Goal: Task Accomplishment & Management: Complete application form

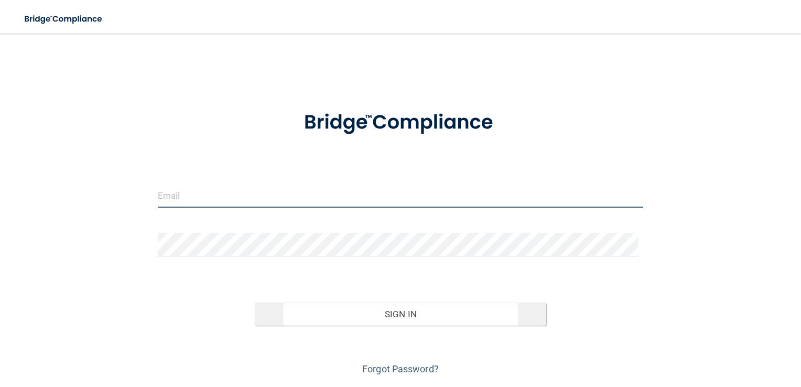
type input "[PERSON_NAME][EMAIL_ADDRESS][PERSON_NAME][DOMAIN_NAME]"
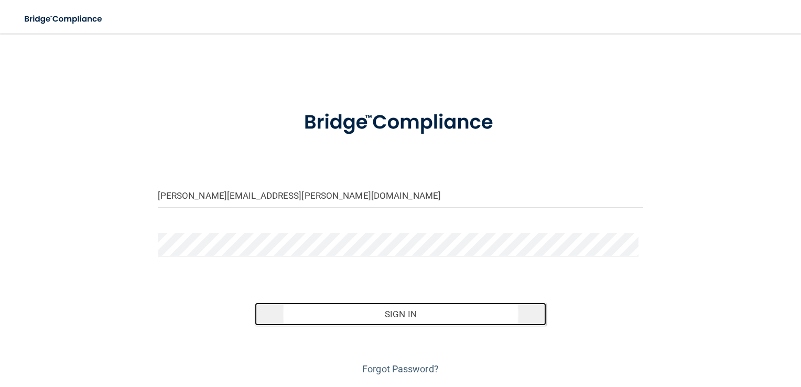
click at [408, 311] on button "Sign In" at bounding box center [400, 313] width 291 height 23
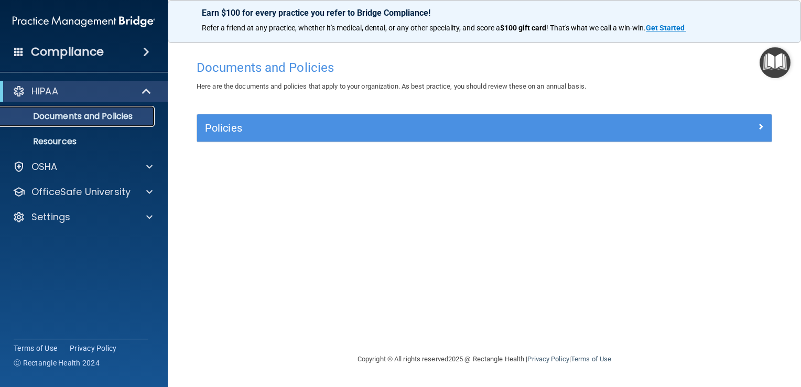
click at [132, 116] on p "Documents and Policies" at bounding box center [78, 116] width 143 height 10
click at [106, 117] on p "Documents and Policies" at bounding box center [78, 116] width 143 height 10
click at [76, 51] on h4 "Compliance" at bounding box center [67, 52] width 73 height 15
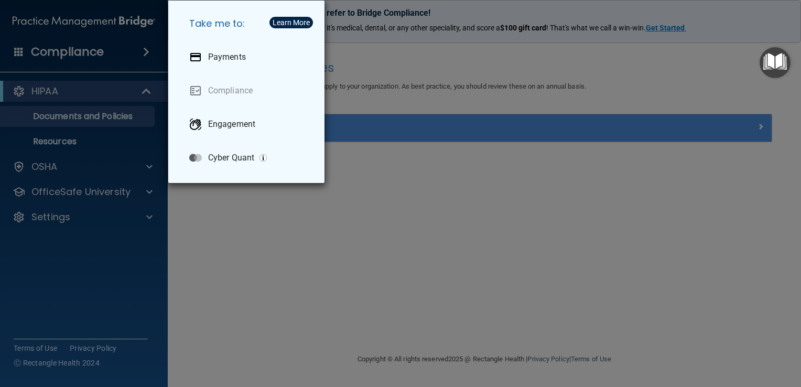
click at [378, 191] on div "Take me to: Payments Compliance Engagement Cyber Quant" at bounding box center [400, 193] width 801 height 387
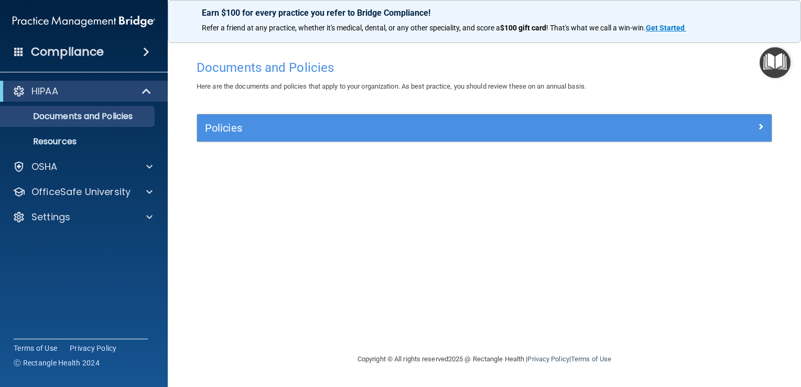
click at [123, 45] on div "Compliance" at bounding box center [84, 51] width 168 height 23
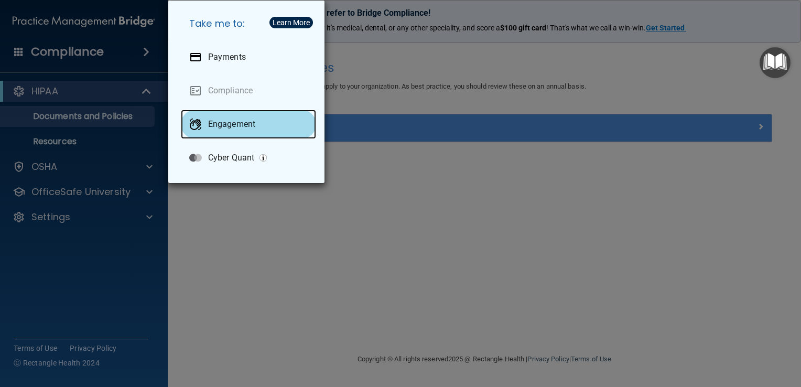
click at [267, 122] on div "Engagement" at bounding box center [248, 124] width 135 height 29
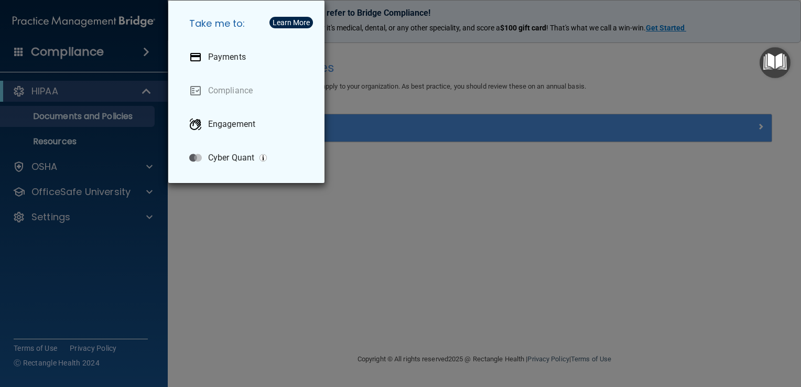
click at [336, 174] on div "Take me to: Payments Compliance Engagement Cyber Quant" at bounding box center [400, 193] width 801 height 387
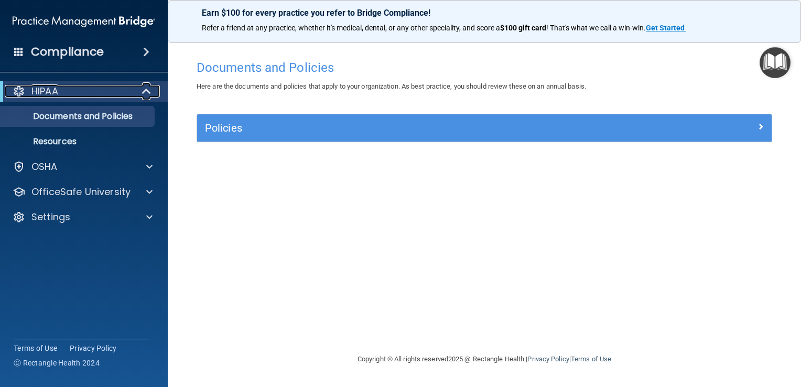
click at [145, 93] on span at bounding box center [147, 91] width 9 height 13
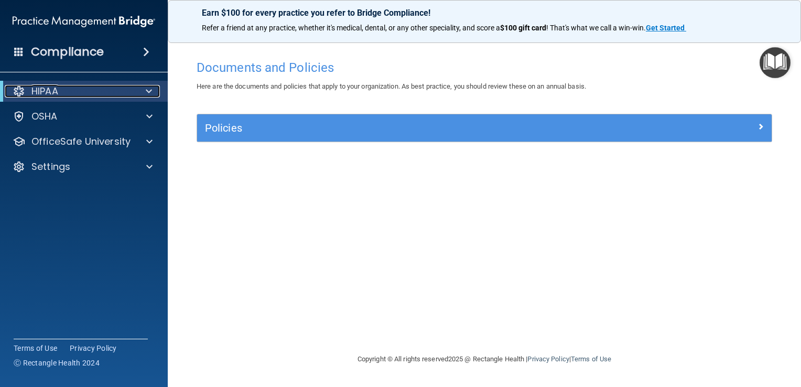
click at [145, 93] on div at bounding box center [147, 91] width 26 height 13
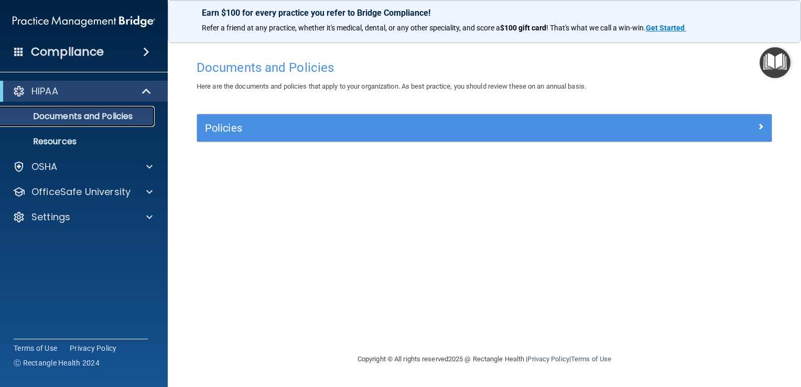
click at [117, 122] on link "Documents and Policies" at bounding box center [72, 116] width 165 height 21
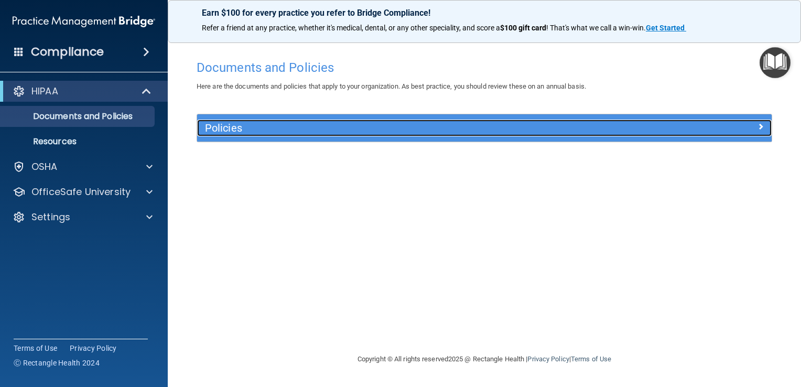
click at [215, 133] on h5 "Policies" at bounding box center [412, 128] width 415 height 12
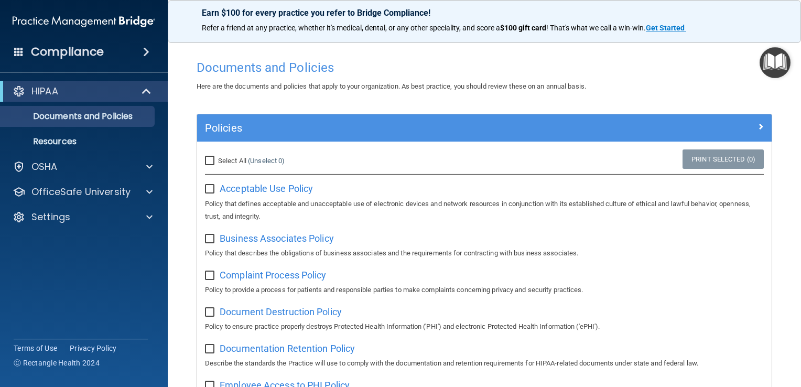
click at [209, 158] on input "Select All (Unselect 0) Unselect All" at bounding box center [211, 161] width 12 height 8
checkbox input "true"
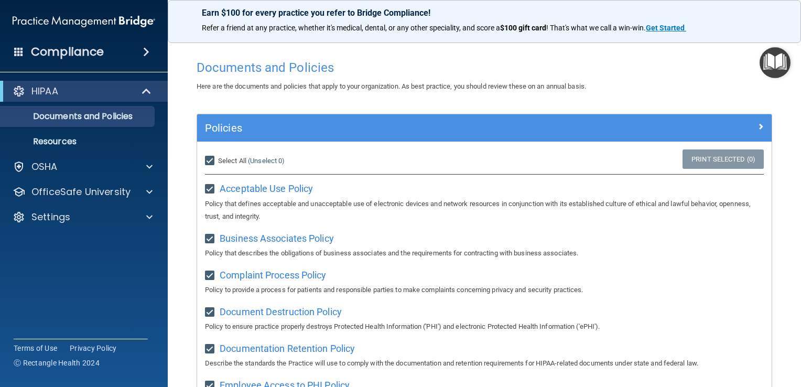
checkbox input "true"
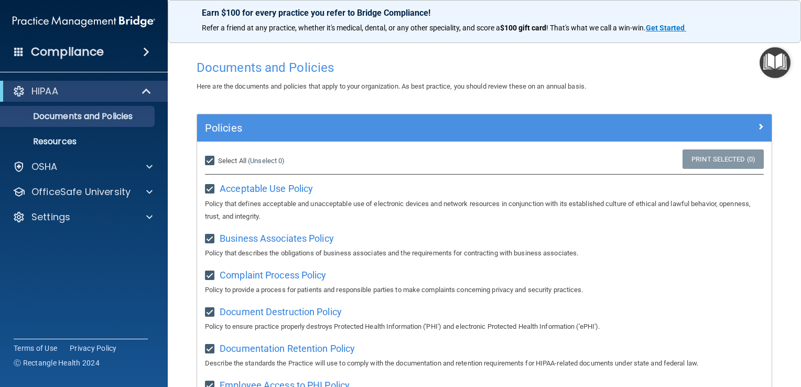
checkbox input "true"
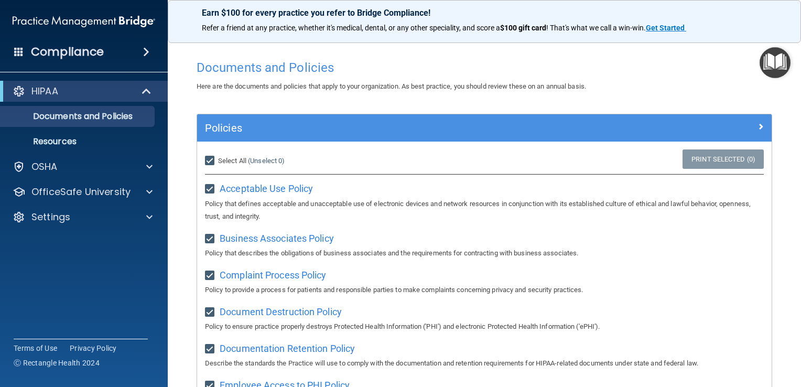
checkbox input "true"
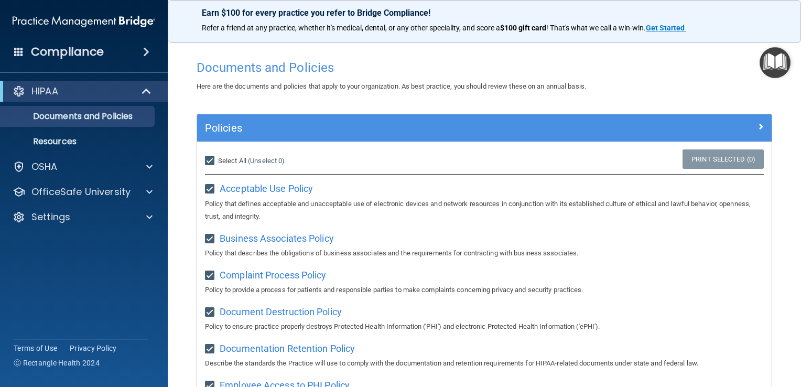
checkbox input "true"
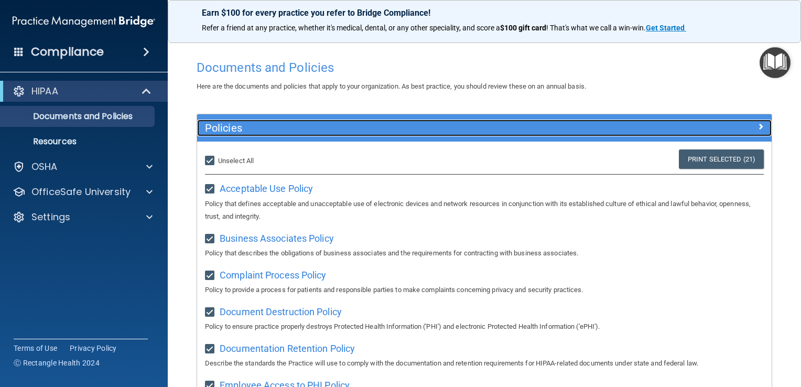
click at [757, 129] on span at bounding box center [760, 126] width 6 height 13
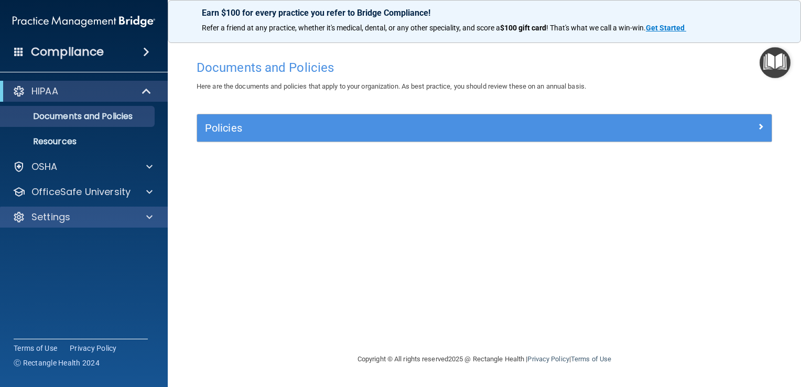
click at [89, 209] on div "Settings" at bounding box center [84, 216] width 168 height 21
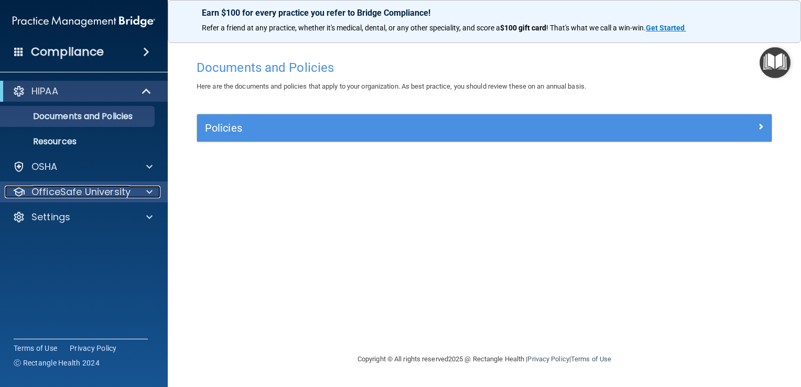
click at [98, 196] on p "OfficeSafe University" at bounding box center [80, 191] width 99 height 13
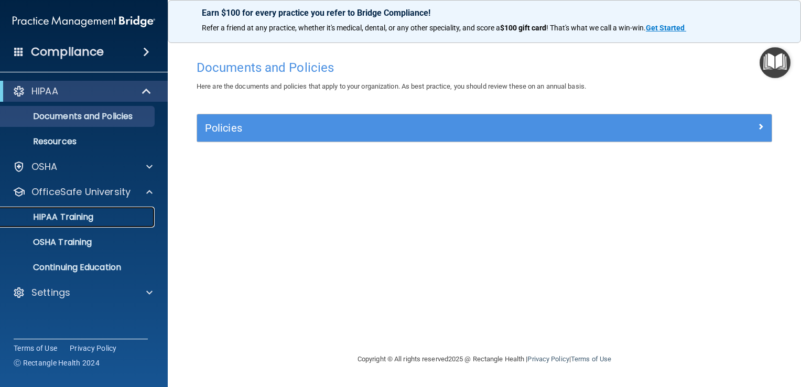
click at [94, 213] on div "HIPAA Training" at bounding box center [78, 217] width 143 height 10
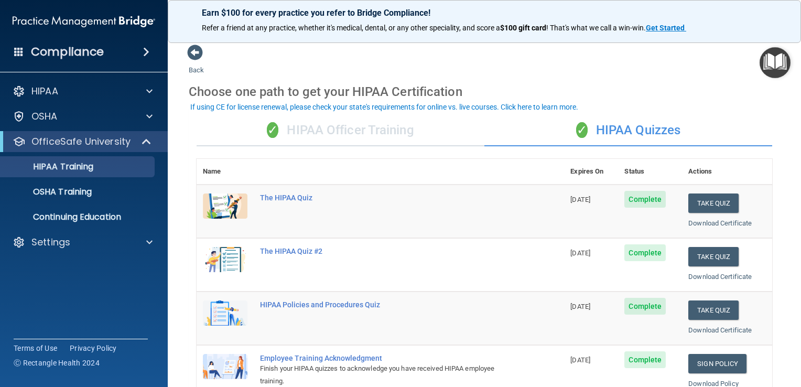
click at [344, 126] on div "✓ HIPAA Officer Training" at bounding box center [340, 130] width 288 height 31
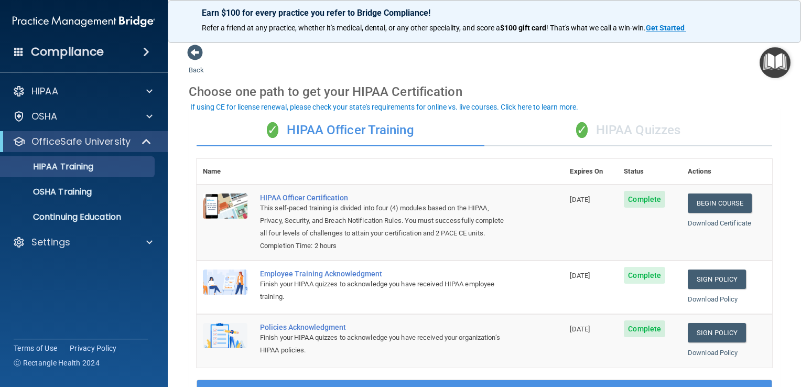
click at [614, 132] on div "✓ HIPAA Quizzes" at bounding box center [628, 130] width 288 height 31
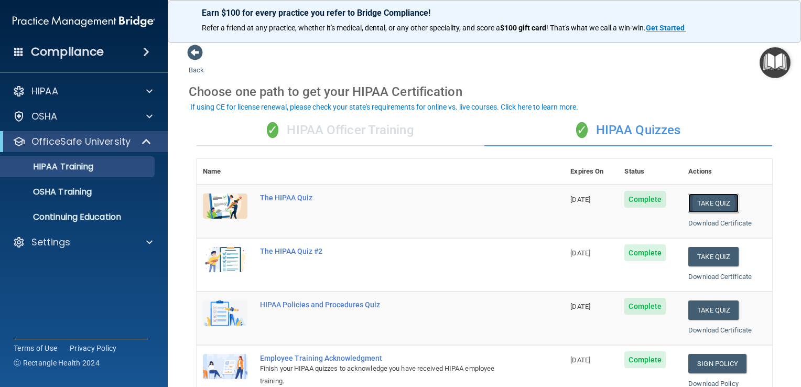
click at [694, 204] on button "Take Quiz" at bounding box center [713, 202] width 50 height 19
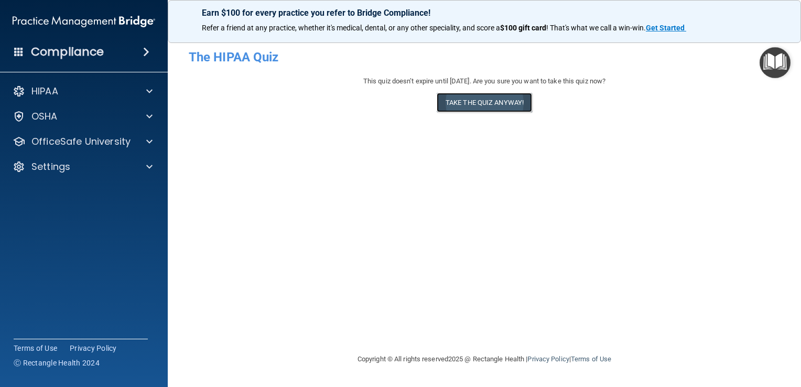
click at [501, 99] on button "Take the quiz anyway!" at bounding box center [483, 102] width 95 height 19
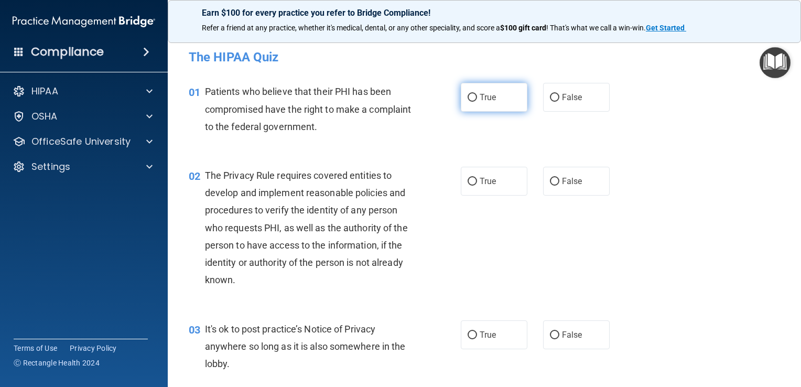
click at [500, 99] on label "True" at bounding box center [494, 97] width 67 height 29
click at [477, 99] on input "True" at bounding box center [471, 98] width 9 height 8
radio input "true"
click at [553, 177] on label "False" at bounding box center [576, 181] width 67 height 29
click at [553, 178] on input "False" at bounding box center [554, 182] width 9 height 8
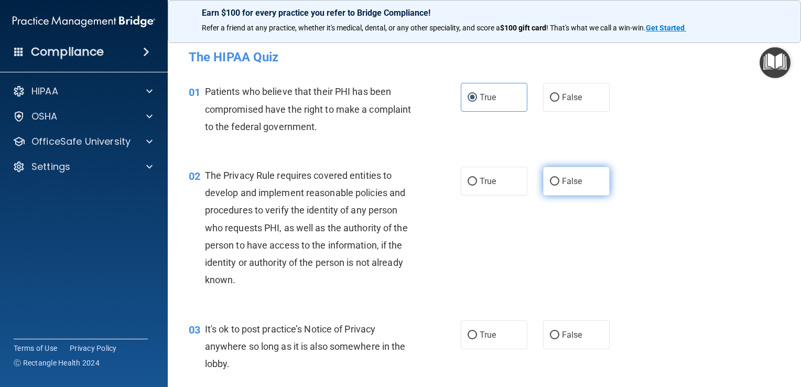
radio input "true"
click at [790, 257] on main "- The HIPAA Quiz This quiz doesn’t expire until 12/14/2025. Are you sure you wa…" at bounding box center [484, 210] width 633 height 353
click at [550, 333] on input "False" at bounding box center [554, 335] width 9 height 8
radio input "true"
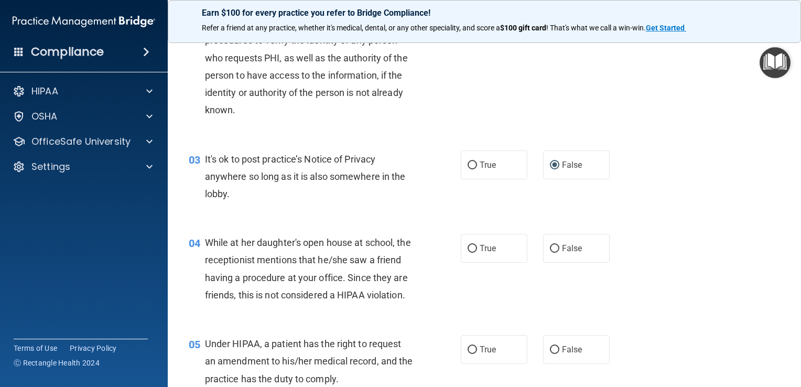
scroll to position [189, 0]
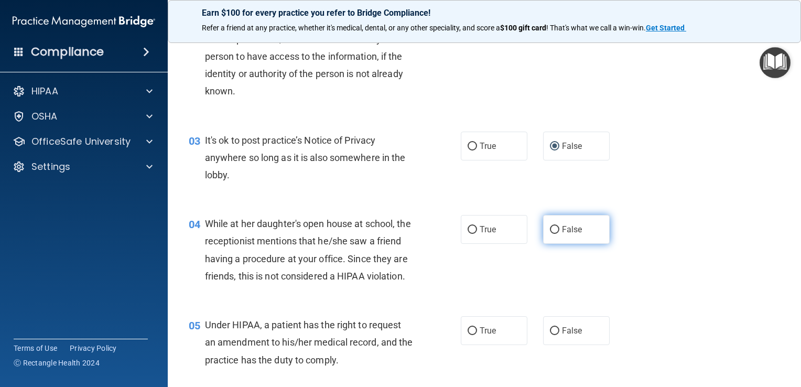
click at [550, 229] on input "False" at bounding box center [554, 230] width 9 height 8
radio input "true"
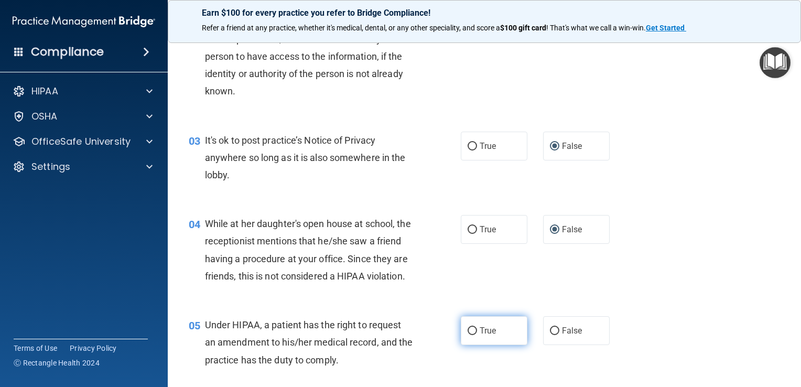
click at [469, 335] on input "True" at bounding box center [471, 331] width 9 height 8
radio input "true"
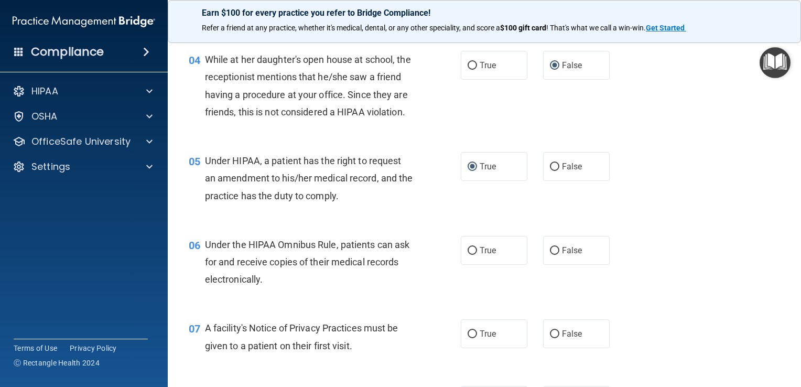
scroll to position [356, 0]
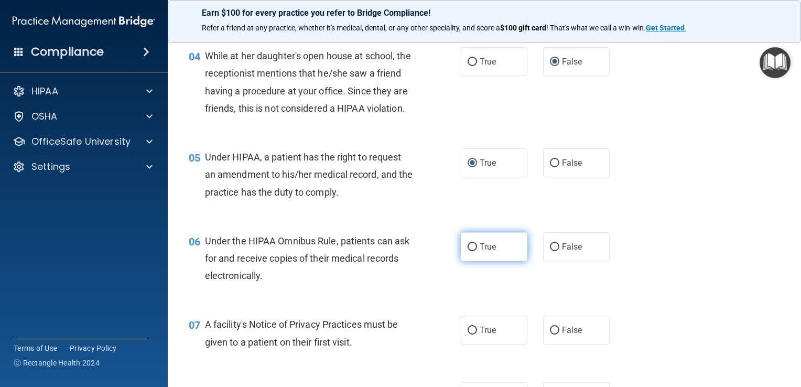
click at [467, 251] on input "True" at bounding box center [471, 247] width 9 height 8
radio input "true"
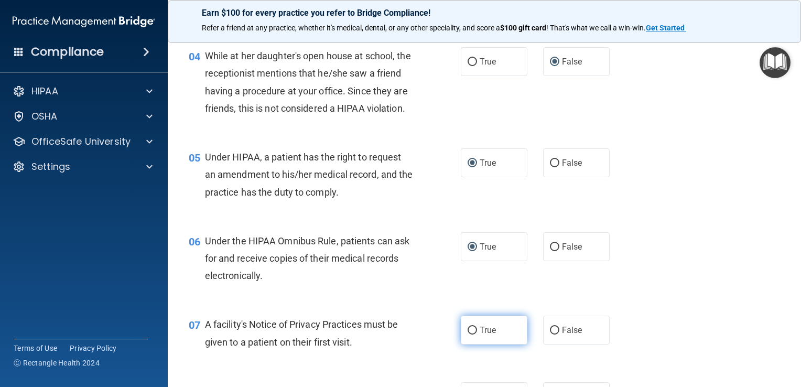
click at [468, 334] on input "True" at bounding box center [471, 330] width 9 height 8
radio input "true"
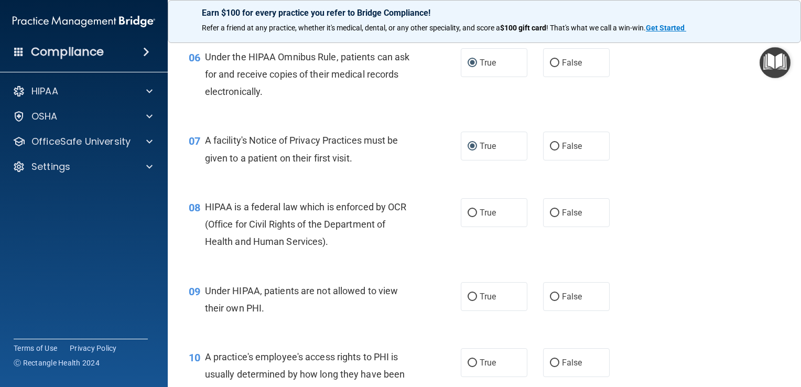
scroll to position [545, 0]
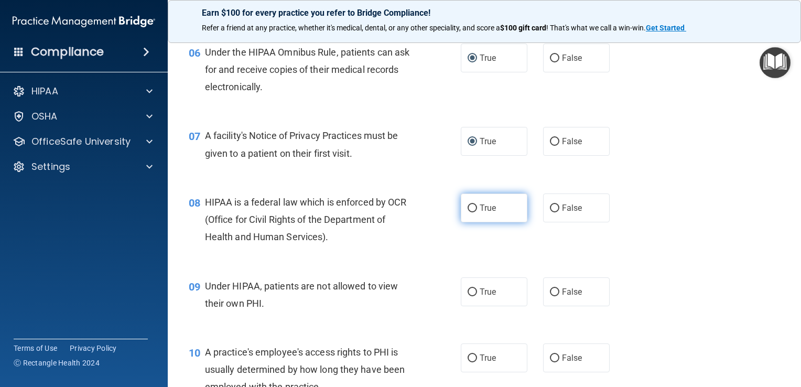
click at [468, 212] on input "True" at bounding box center [471, 208] width 9 height 8
radio input "true"
click at [550, 296] on input "False" at bounding box center [554, 292] width 9 height 8
radio input "true"
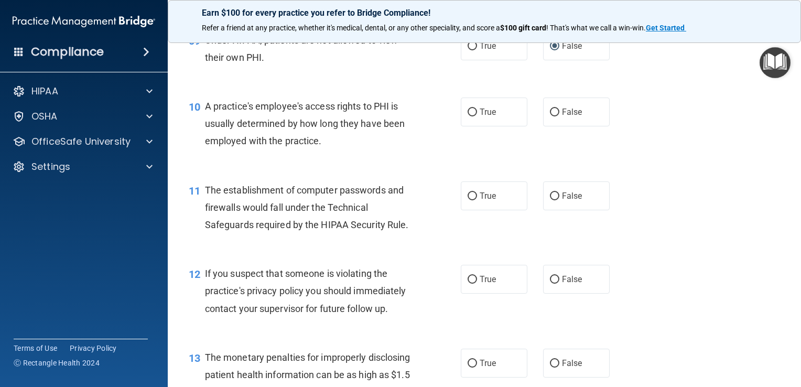
scroll to position [812, 0]
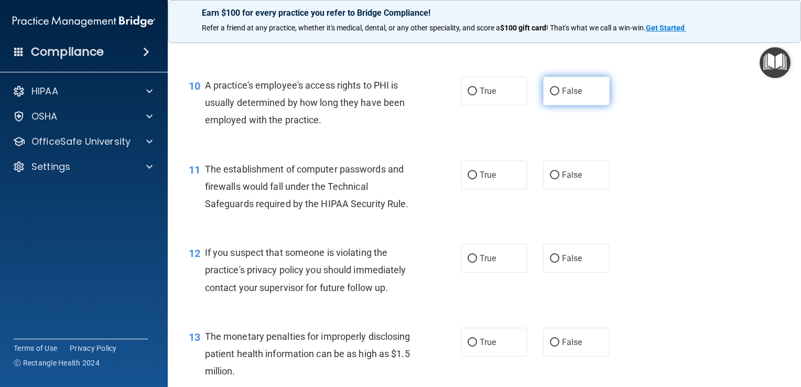
click at [553, 95] on input "False" at bounding box center [554, 92] width 9 height 8
radio input "true"
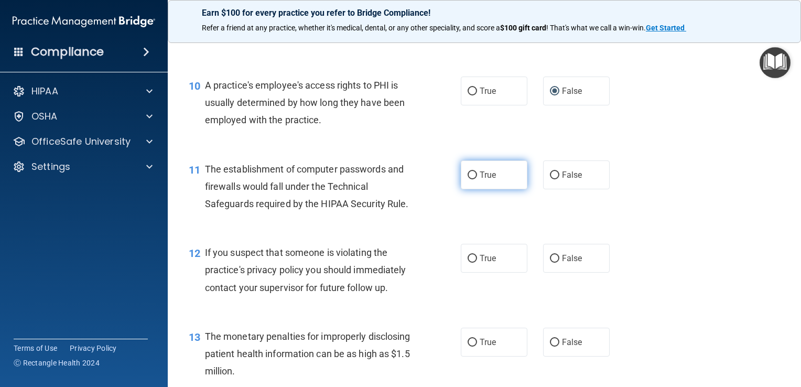
click at [467, 179] on input "True" at bounding box center [471, 175] width 9 height 8
radio input "true"
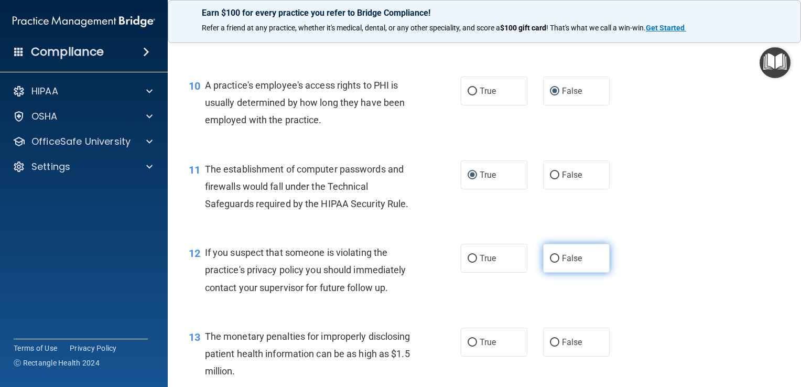
click at [550, 263] on input "False" at bounding box center [554, 259] width 9 height 8
radio input "true"
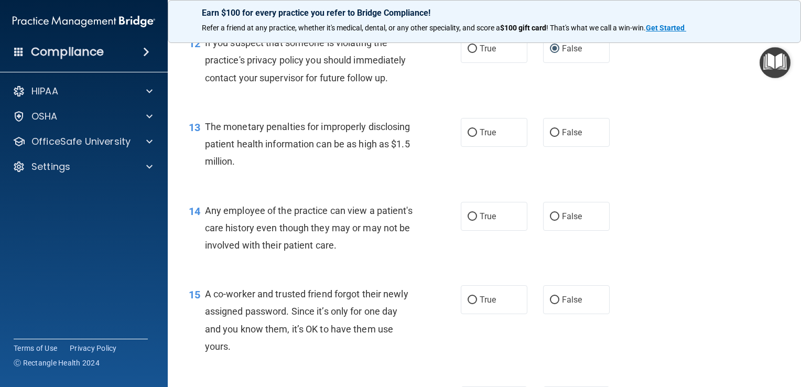
scroll to position [1042, 0]
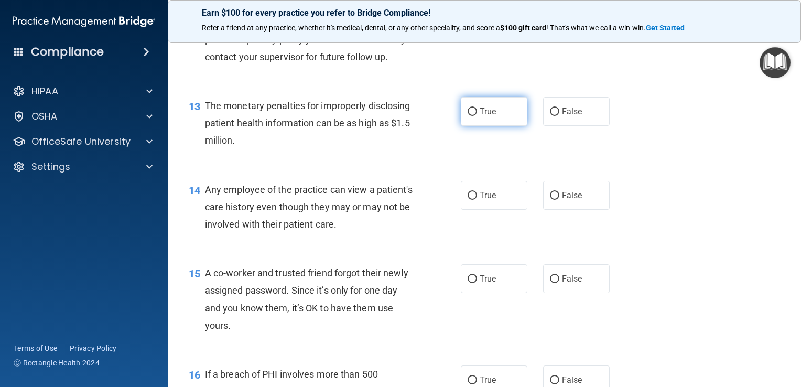
click at [467, 116] on input "True" at bounding box center [471, 112] width 9 height 8
radio input "true"
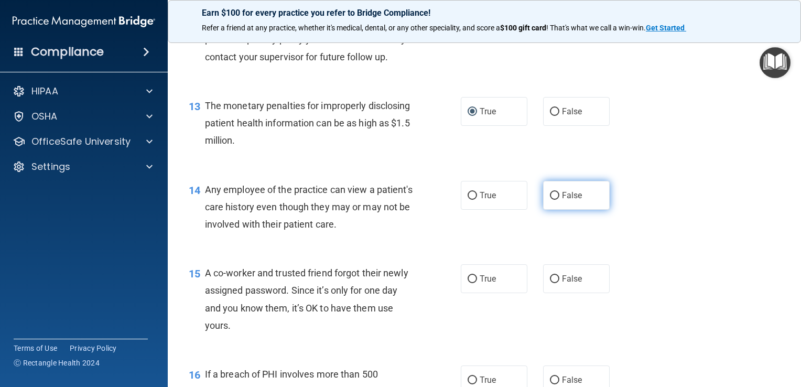
click at [550, 200] on input "False" at bounding box center [554, 196] width 9 height 8
radio input "true"
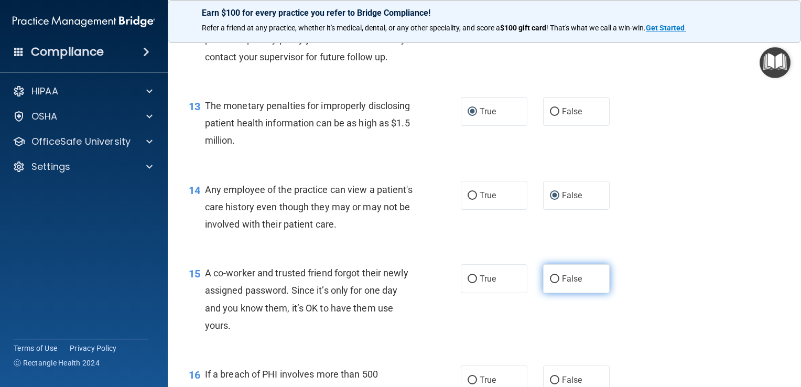
click at [551, 283] on input "False" at bounding box center [554, 279] width 9 height 8
radio input "true"
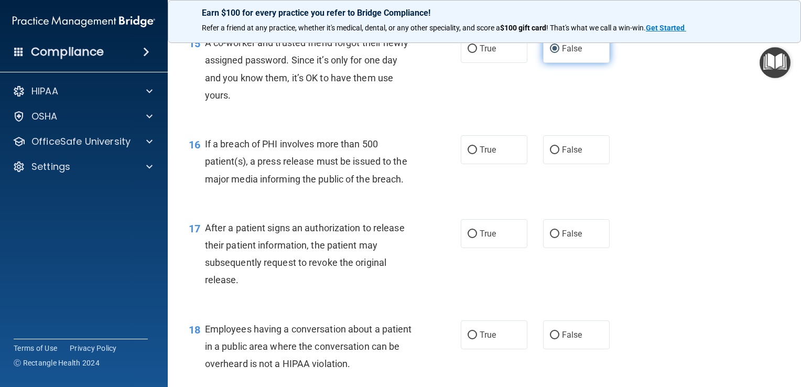
scroll to position [1294, 0]
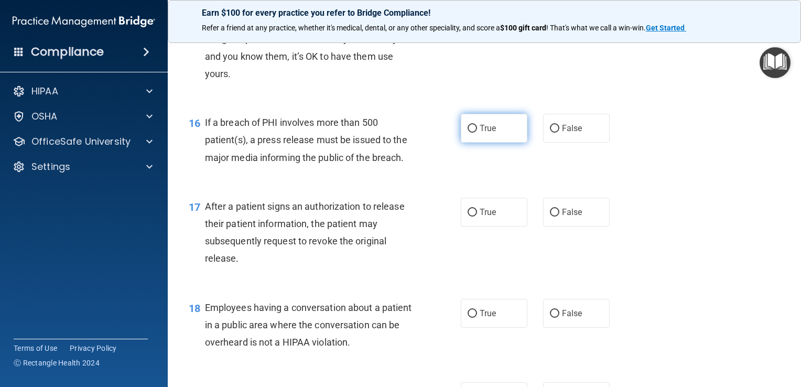
click at [468, 133] on input "True" at bounding box center [471, 129] width 9 height 8
radio input "true"
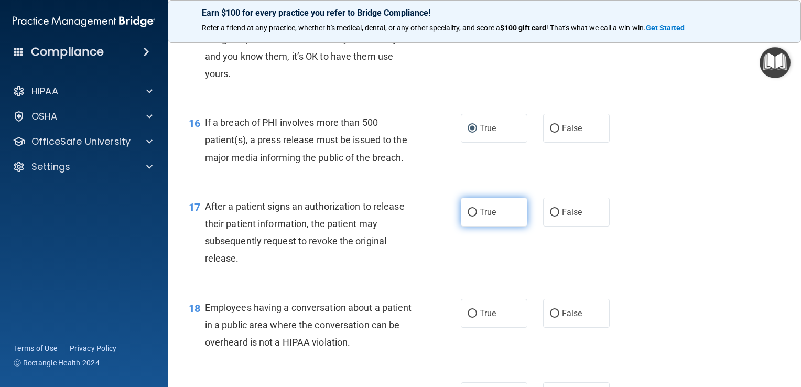
click at [467, 216] on input "True" at bounding box center [471, 213] width 9 height 8
radio input "true"
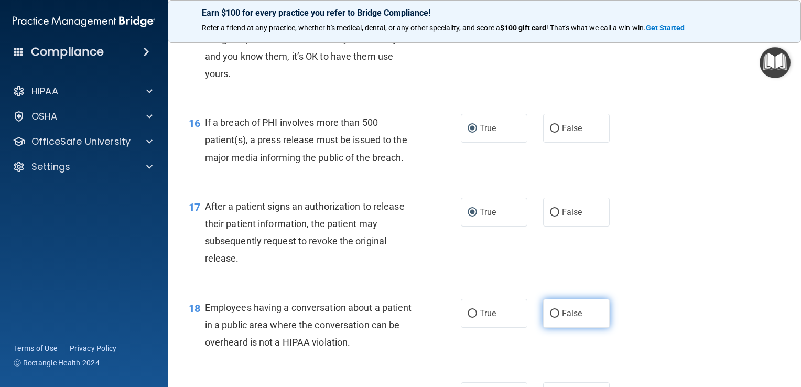
click at [550, 318] on input "False" at bounding box center [554, 314] width 9 height 8
radio input "true"
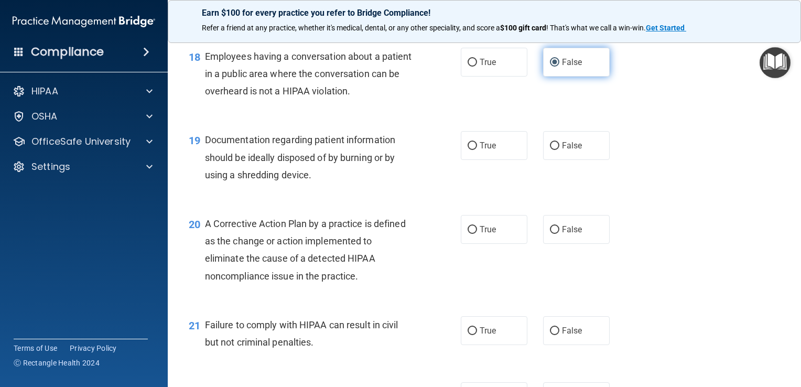
scroll to position [1545, 0]
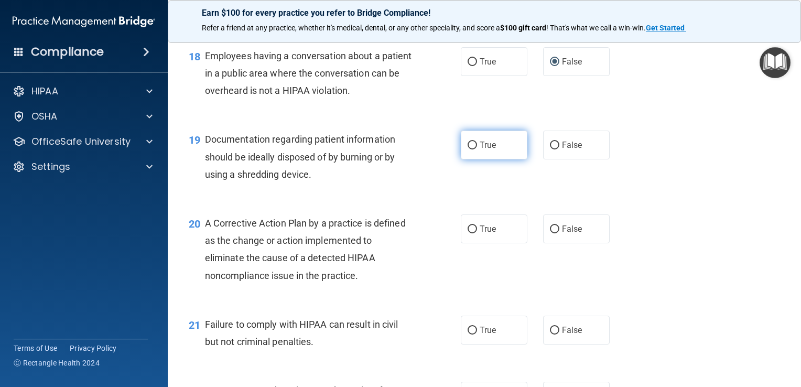
click at [467, 149] on input "True" at bounding box center [471, 145] width 9 height 8
radio input "true"
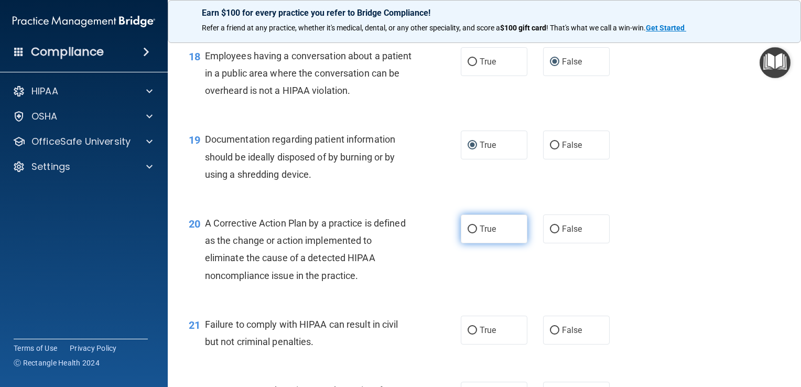
click at [472, 233] on input "True" at bounding box center [471, 229] width 9 height 8
radio input "true"
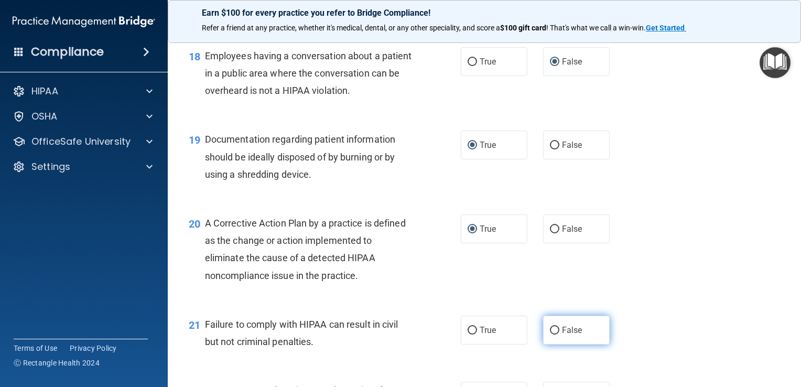
click at [550, 334] on input "False" at bounding box center [554, 330] width 9 height 8
radio input "true"
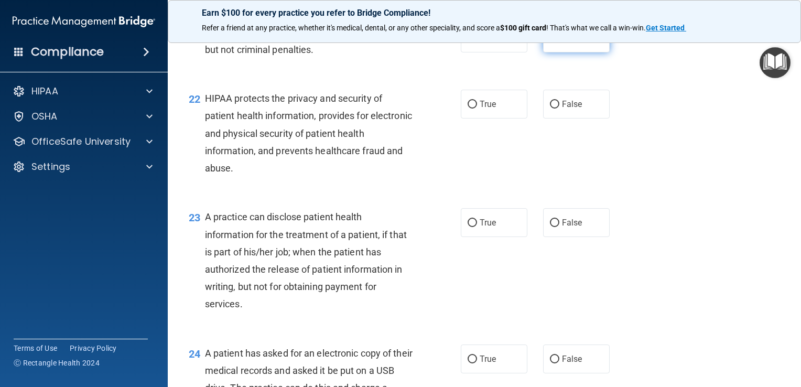
scroll to position [1839, 0]
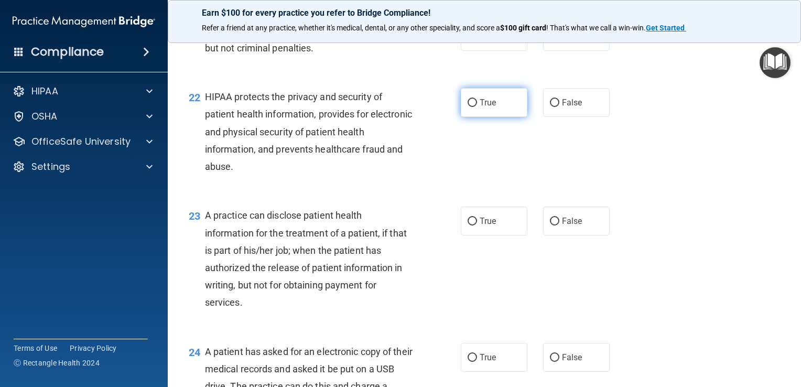
click at [467, 107] on input "True" at bounding box center [471, 103] width 9 height 8
radio input "true"
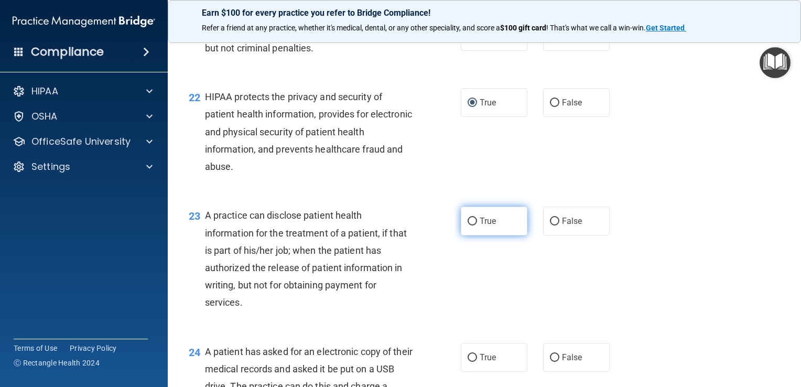
click at [467, 225] on input "True" at bounding box center [471, 221] width 9 height 8
radio input "true"
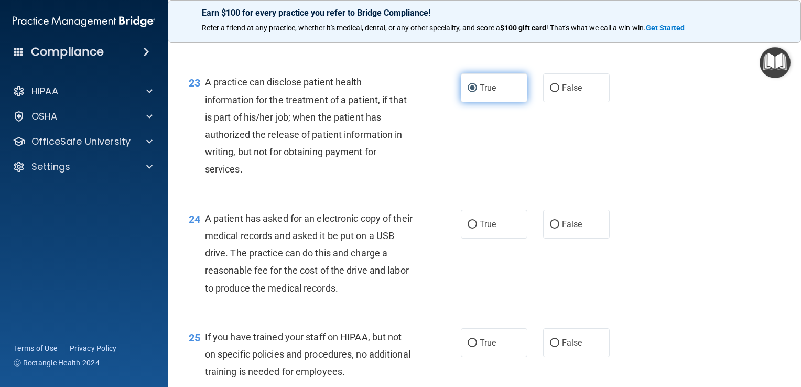
scroll to position [1985, 0]
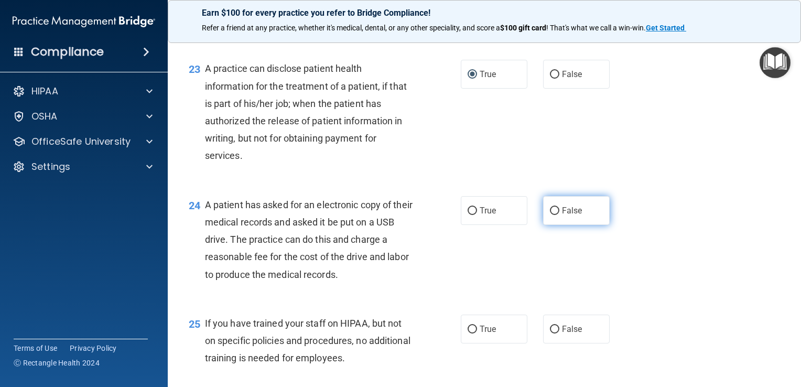
click at [551, 225] on label "False" at bounding box center [576, 210] width 67 height 29
click at [551, 215] on input "False" at bounding box center [554, 211] width 9 height 8
radio input "true"
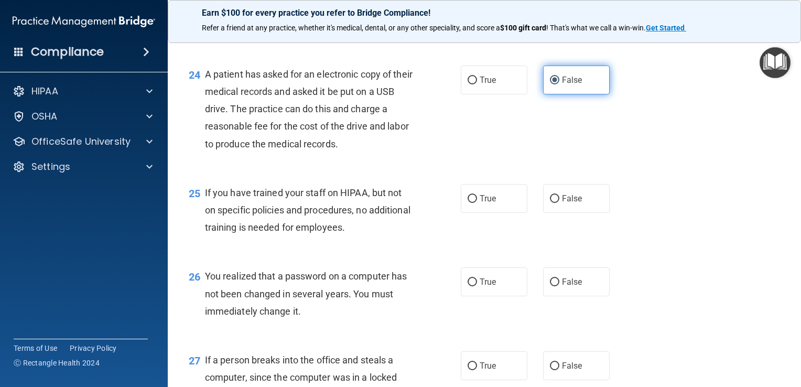
scroll to position [2132, 0]
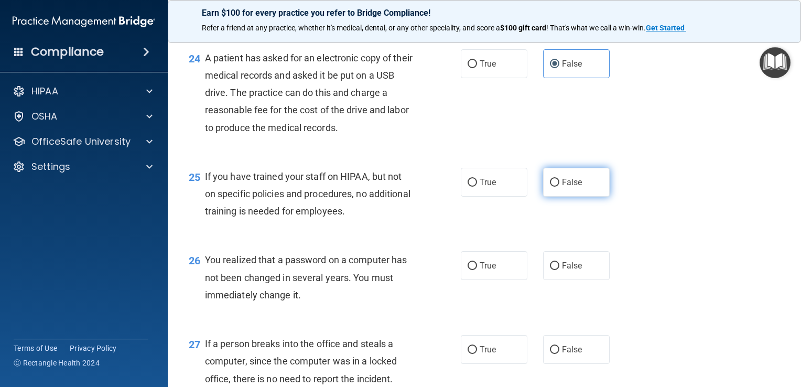
click at [550, 187] on input "False" at bounding box center [554, 183] width 9 height 8
radio input "true"
click at [467, 270] on input "True" at bounding box center [471, 266] width 9 height 8
radio input "true"
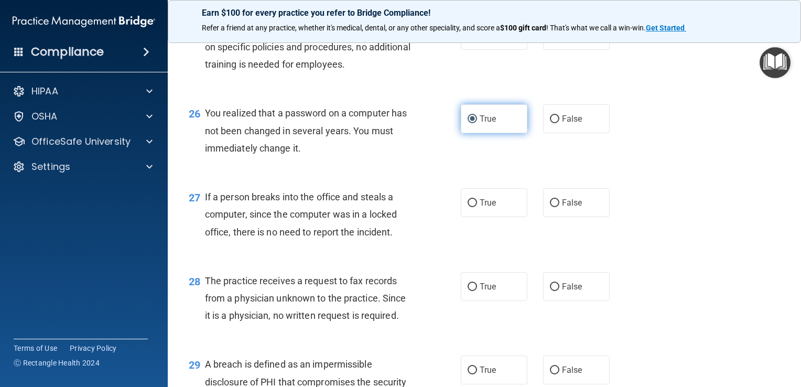
scroll to position [2300, 0]
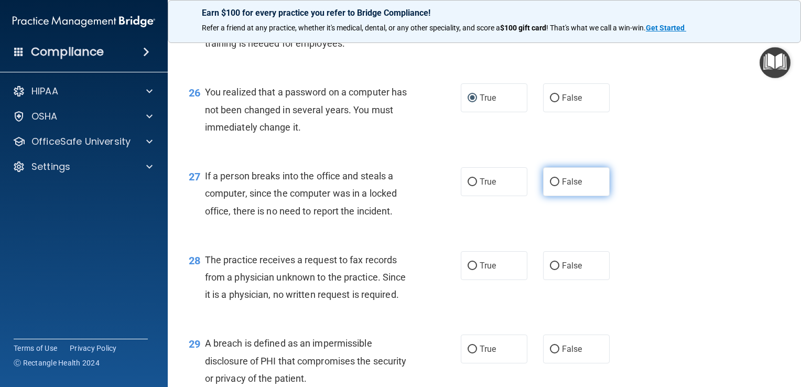
click at [550, 186] on input "False" at bounding box center [554, 182] width 9 height 8
radio input "true"
click at [467, 270] on input "True" at bounding box center [471, 266] width 9 height 8
radio input "true"
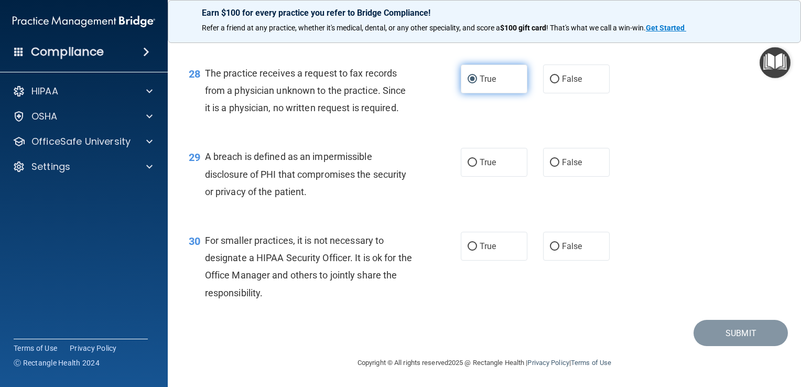
scroll to position [2488, 0]
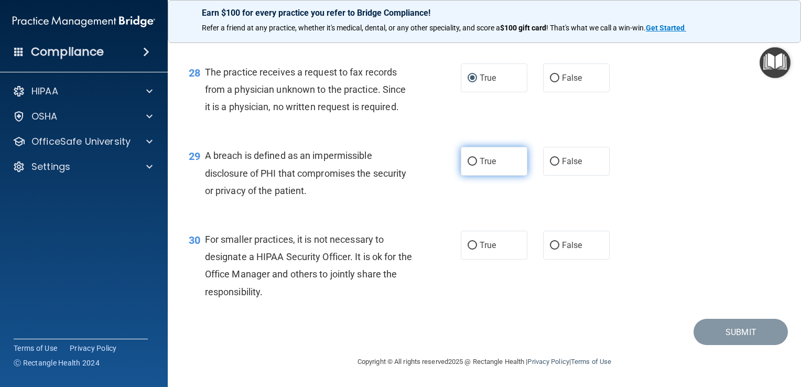
click at [469, 166] on input "True" at bounding box center [471, 162] width 9 height 8
radio input "true"
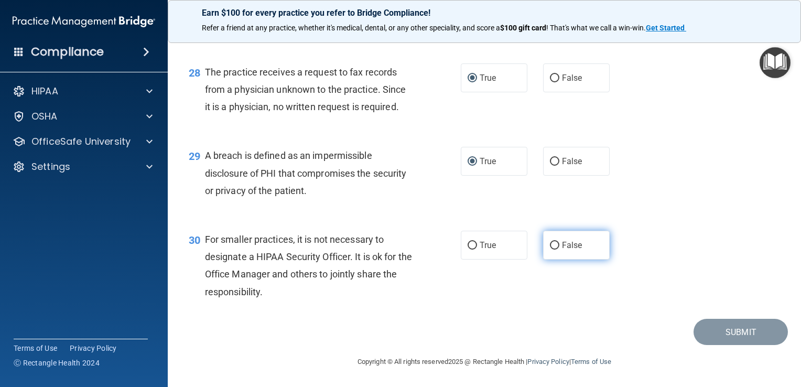
click at [550, 249] on input "False" at bounding box center [554, 246] width 9 height 8
radio input "true"
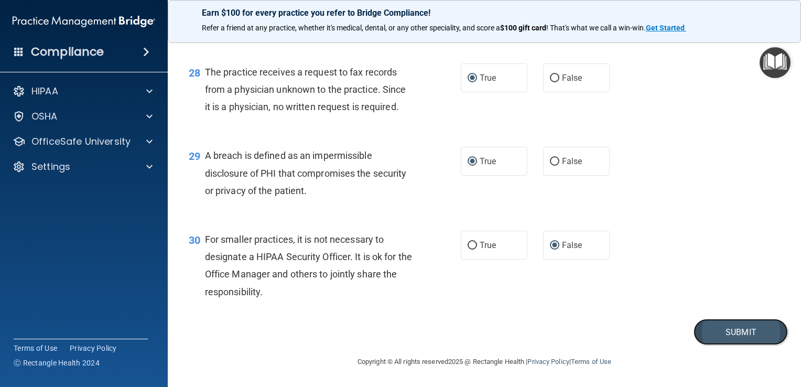
click at [730, 342] on button "Submit" at bounding box center [740, 332] width 94 height 27
click at [729, 345] on button "Submit" at bounding box center [740, 332] width 94 height 27
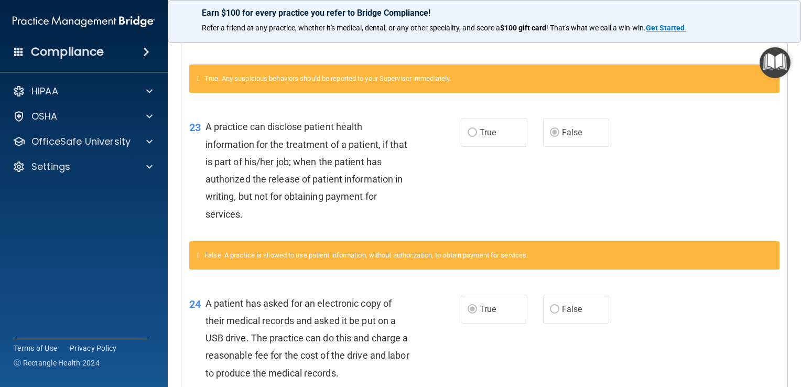
scroll to position [845, 0]
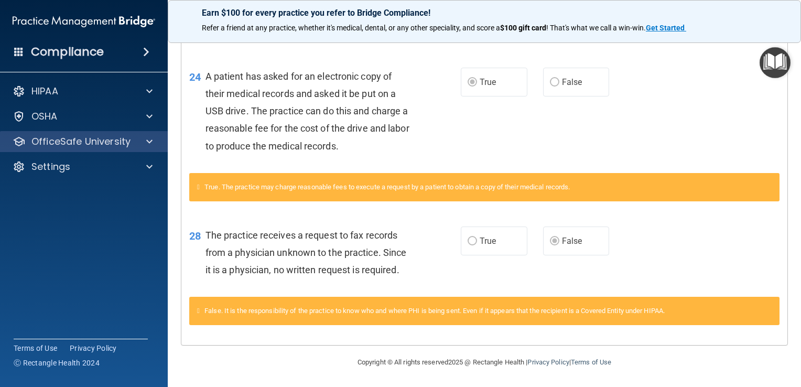
click at [147, 135] on div "OfficeSafe University" at bounding box center [84, 141] width 168 height 21
click at [147, 138] on span at bounding box center [149, 141] width 6 height 13
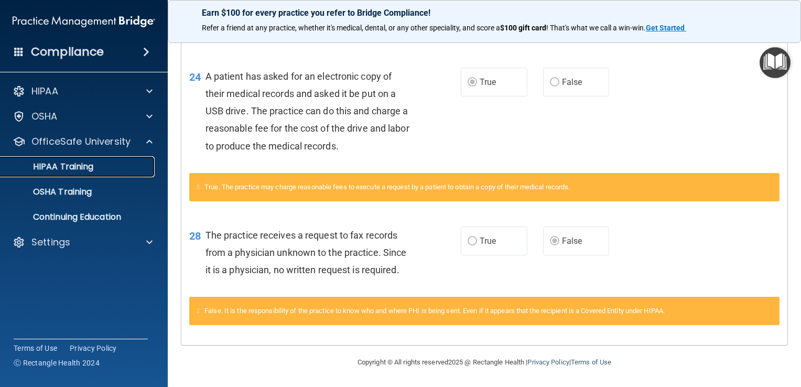
click at [128, 177] on link "HIPAA Training" at bounding box center [72, 166] width 165 height 21
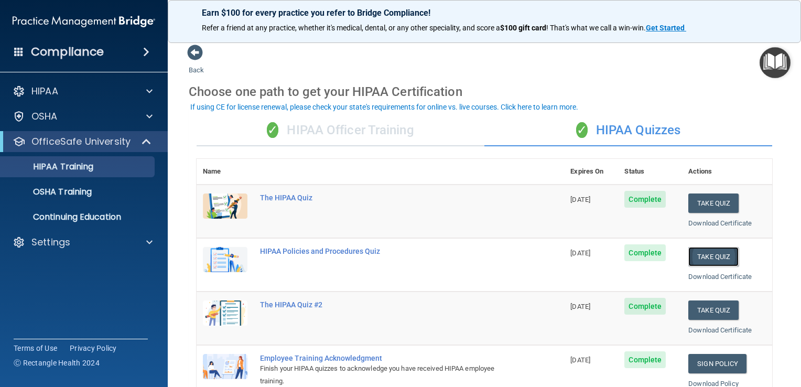
click at [713, 254] on button "Take Quiz" at bounding box center [713, 256] width 50 height 19
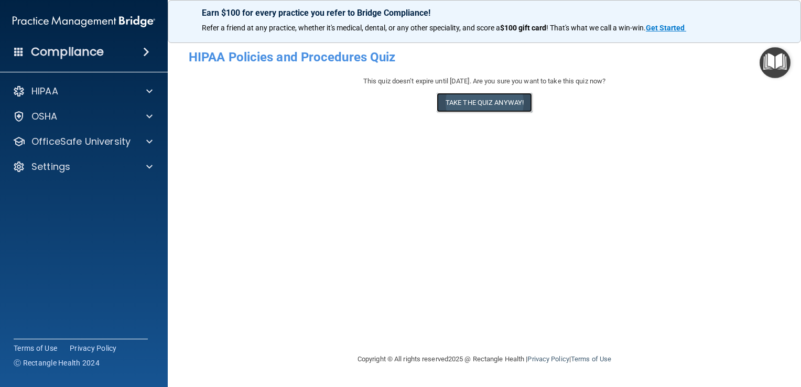
click at [476, 100] on button "Take the quiz anyway!" at bounding box center [483, 102] width 95 height 19
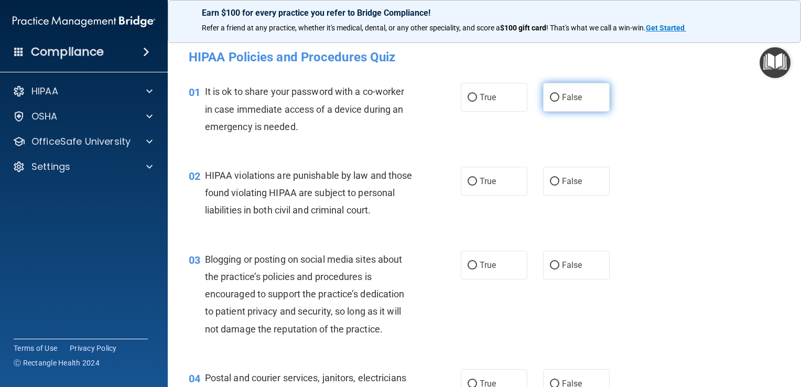
click at [550, 101] on input "False" at bounding box center [554, 98] width 9 height 8
radio input "true"
click at [467, 182] on input "True" at bounding box center [471, 182] width 9 height 8
radio input "true"
click at [469, 269] on input "True" at bounding box center [471, 265] width 9 height 8
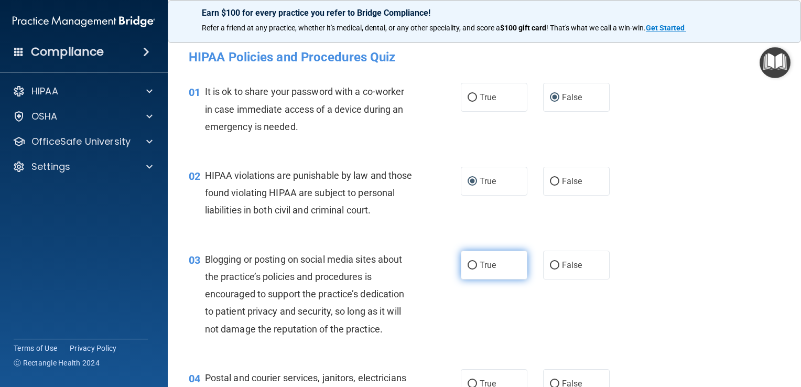
radio input "true"
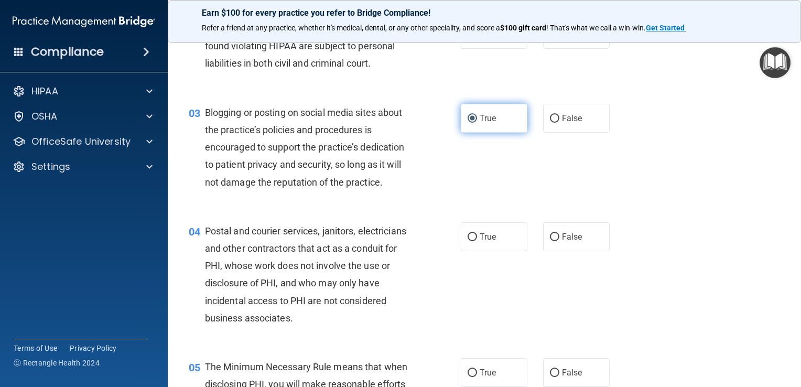
scroll to position [168, 0]
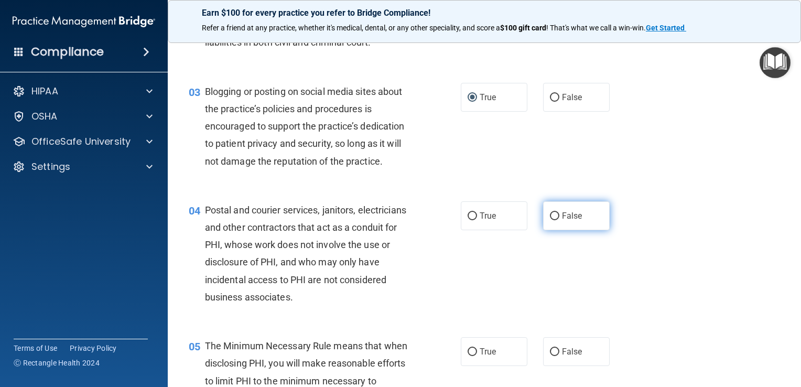
click at [550, 220] on input "False" at bounding box center [554, 216] width 9 height 8
radio input "true"
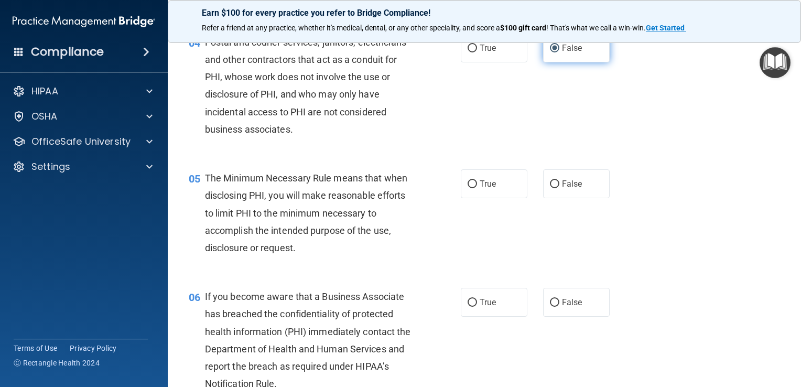
scroll to position [356, 0]
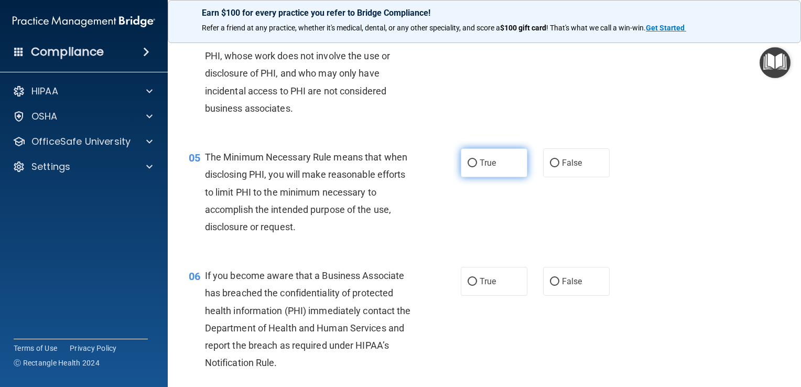
click at [471, 167] on input "True" at bounding box center [471, 163] width 9 height 8
radio input "true"
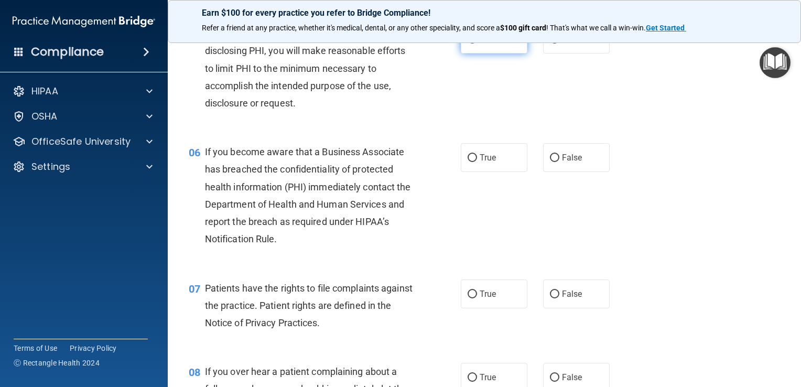
scroll to position [482, 0]
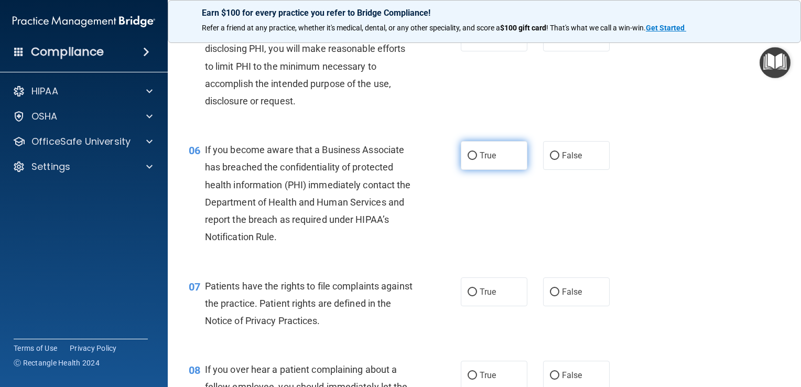
click at [467, 160] on input "True" at bounding box center [471, 156] width 9 height 8
radio input "true"
click at [470, 296] on input "True" at bounding box center [471, 292] width 9 height 8
radio input "true"
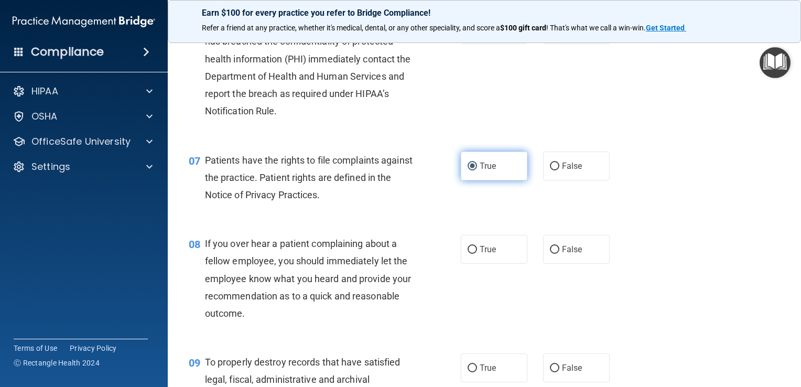
scroll to position [629, 0]
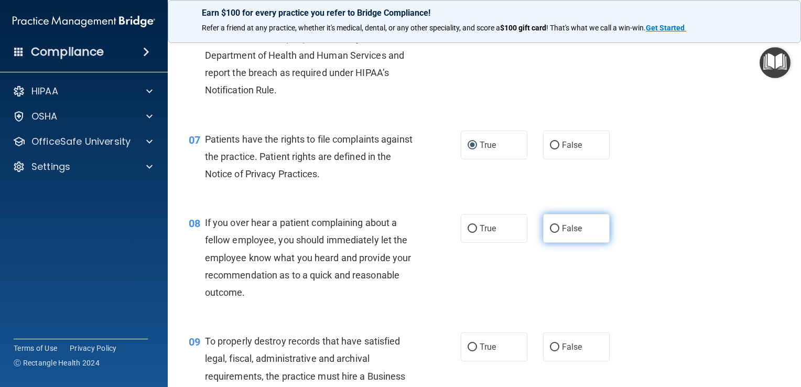
click at [550, 233] on input "False" at bounding box center [554, 229] width 9 height 8
radio input "true"
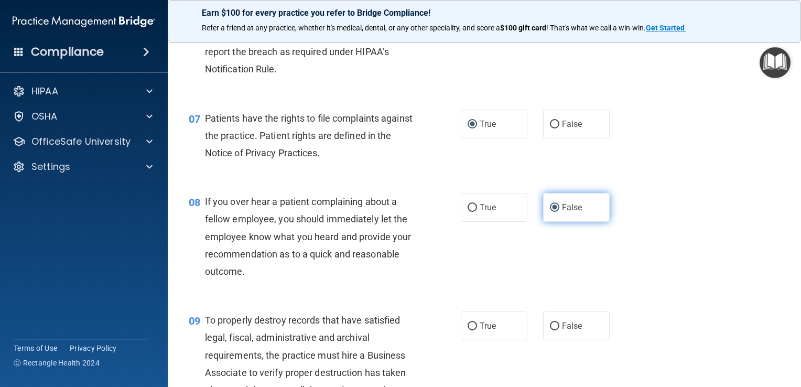
scroll to position [734, 0]
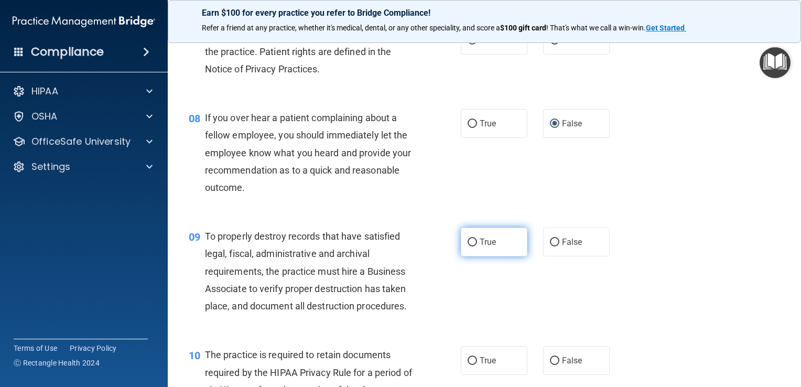
click at [469, 246] on input "True" at bounding box center [471, 242] width 9 height 8
radio input "true"
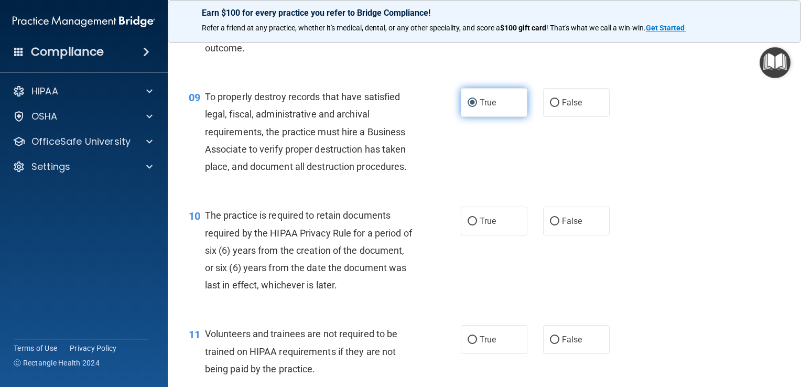
scroll to position [901, 0]
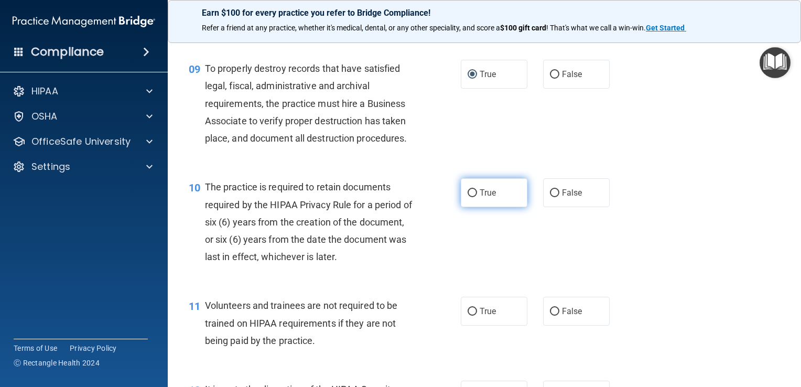
click at [467, 197] on input "True" at bounding box center [471, 193] width 9 height 8
radio input "true"
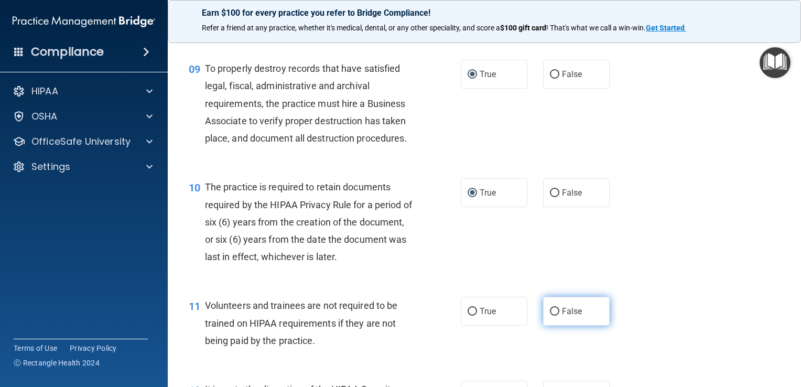
click at [550, 315] on input "False" at bounding box center [554, 312] width 9 height 8
radio input "true"
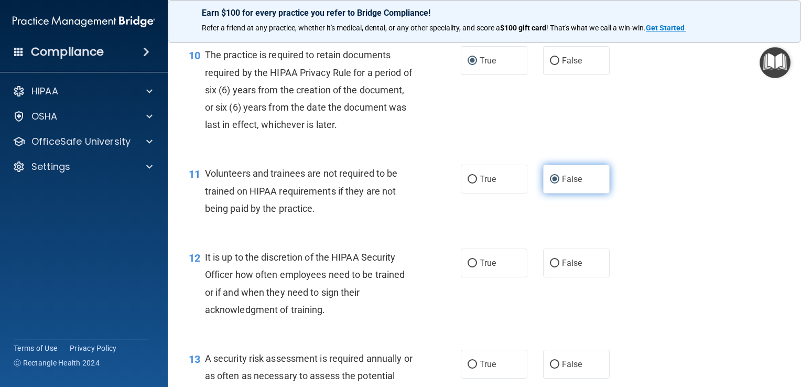
scroll to position [1111, 0]
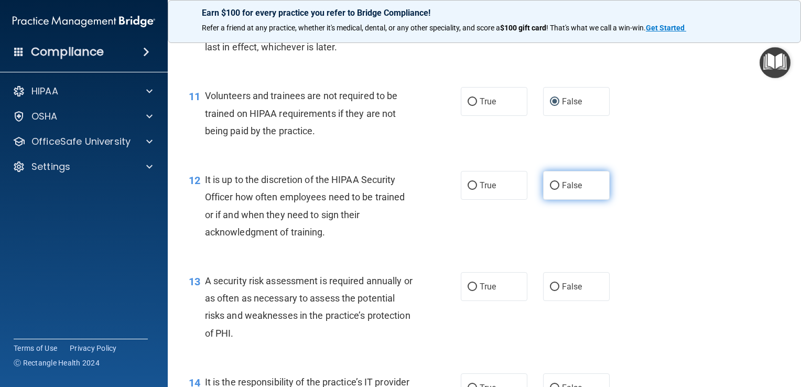
click at [550, 190] on input "False" at bounding box center [554, 186] width 9 height 8
radio input "true"
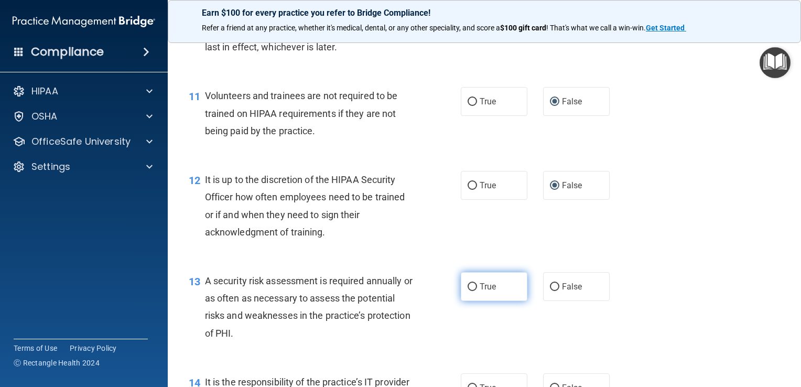
click at [467, 291] on input "True" at bounding box center [471, 287] width 9 height 8
radio input "true"
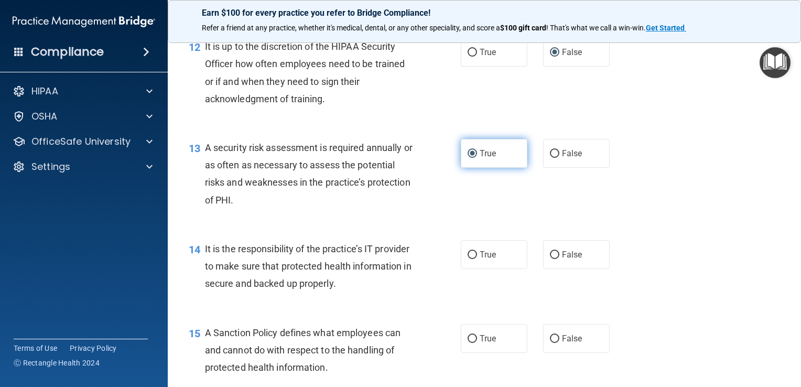
scroll to position [1258, 0]
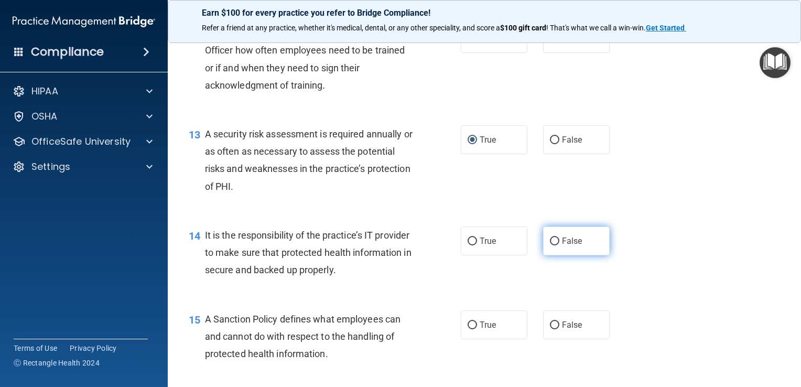
click at [551, 245] on input "False" at bounding box center [554, 241] width 9 height 8
radio input "true"
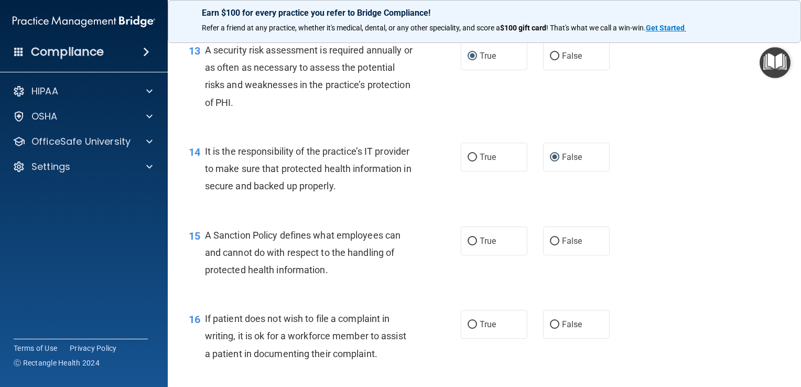
scroll to position [1362, 0]
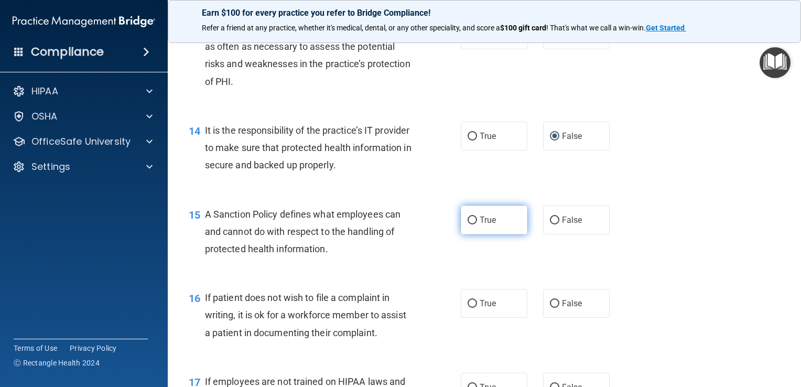
click at [467, 224] on input "True" at bounding box center [471, 220] width 9 height 8
radio input "true"
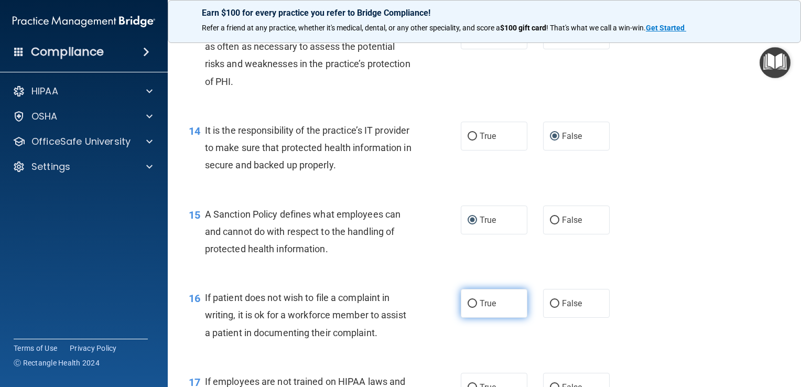
click at [469, 308] on input "True" at bounding box center [471, 304] width 9 height 8
radio input "true"
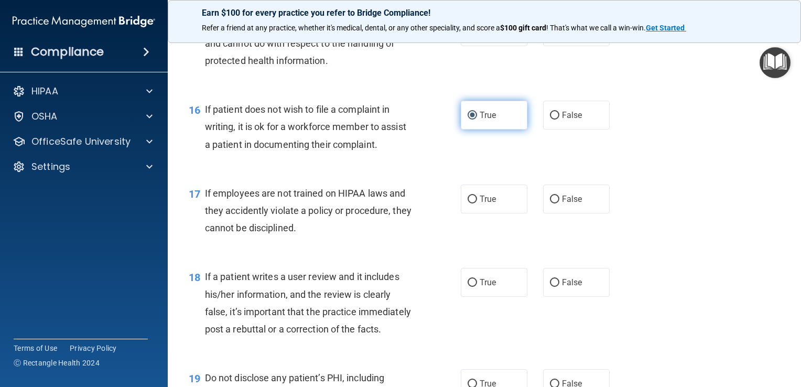
scroll to position [1551, 0]
click at [551, 203] on input "False" at bounding box center [554, 199] width 9 height 8
radio input "true"
click at [550, 286] on input "False" at bounding box center [554, 282] width 9 height 8
radio input "true"
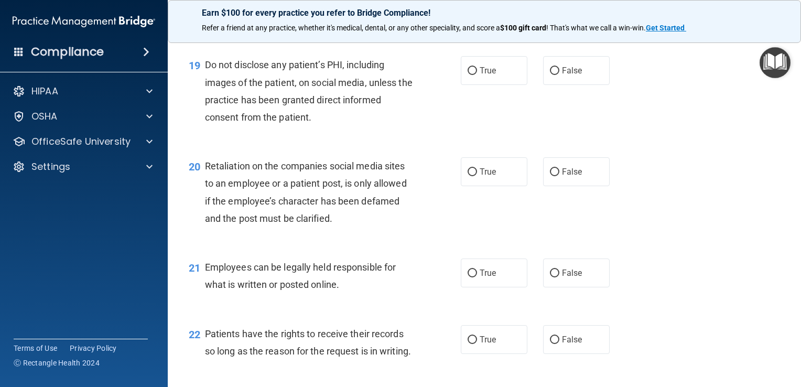
scroll to position [1865, 0]
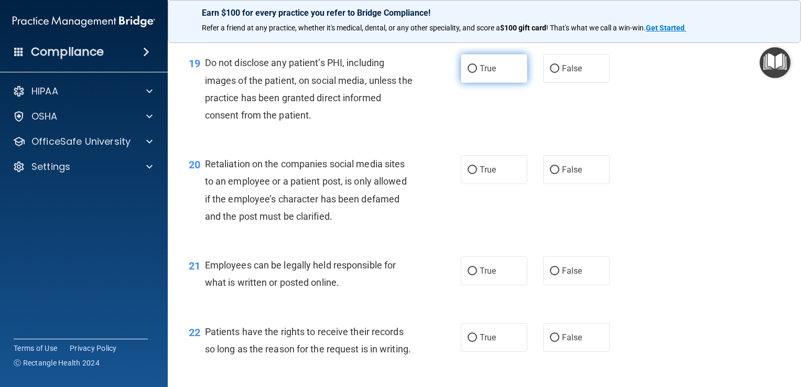
click at [467, 73] on input "True" at bounding box center [471, 69] width 9 height 8
radio input "true"
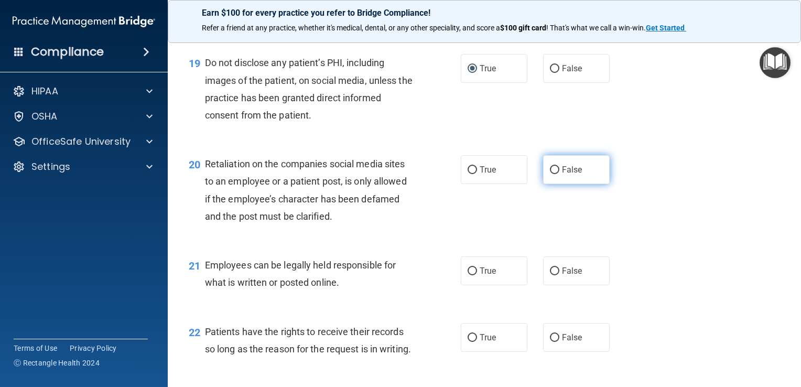
click at [551, 174] on input "False" at bounding box center [554, 170] width 9 height 8
radio input "true"
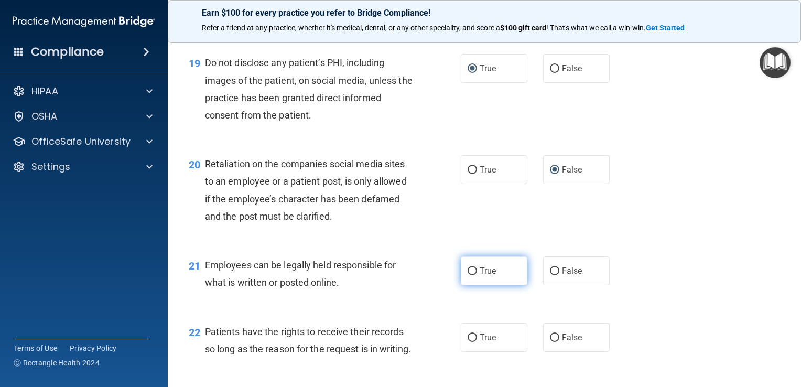
click at [468, 275] on input "True" at bounding box center [471, 271] width 9 height 8
radio input "true"
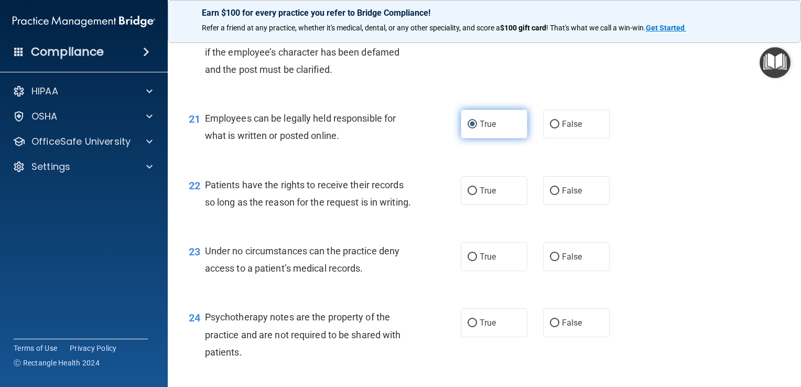
scroll to position [2033, 0]
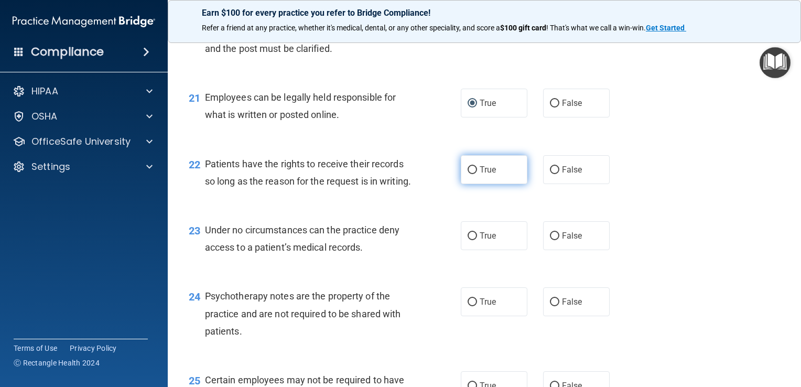
click at [469, 174] on input "True" at bounding box center [471, 170] width 9 height 8
radio input "true"
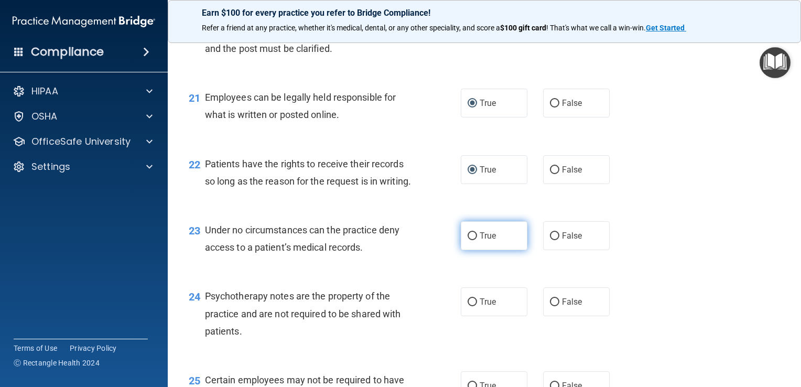
click at [467, 240] on input "True" at bounding box center [471, 236] width 9 height 8
radio input "true"
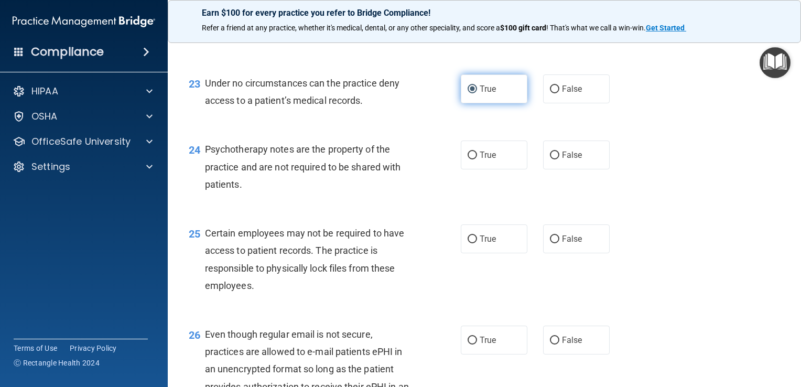
scroll to position [2201, 0]
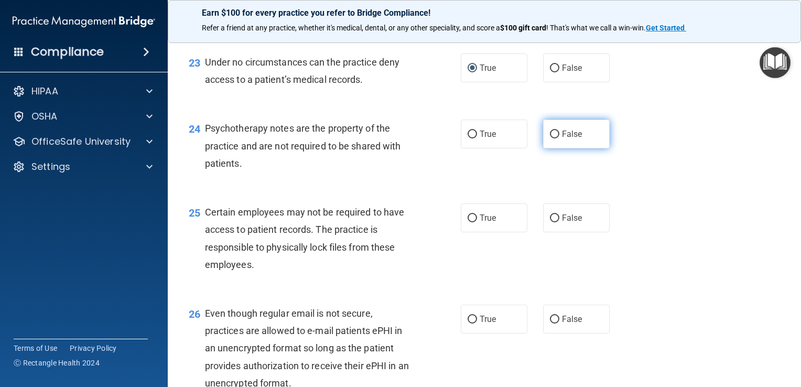
click at [554, 148] on label "False" at bounding box center [576, 133] width 67 height 29
click at [554, 138] on input "False" at bounding box center [554, 134] width 9 height 8
radio input "true"
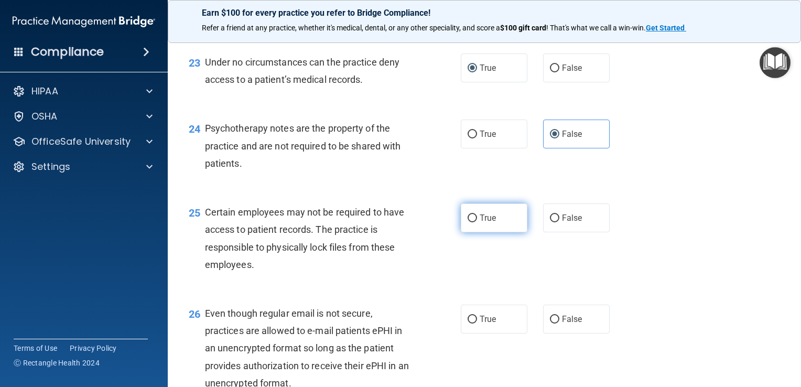
click at [469, 222] on input "True" at bounding box center [471, 218] width 9 height 8
radio input "true"
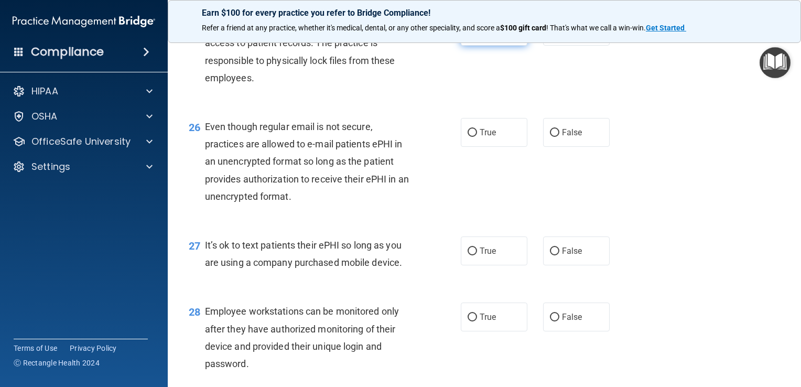
scroll to position [2389, 0]
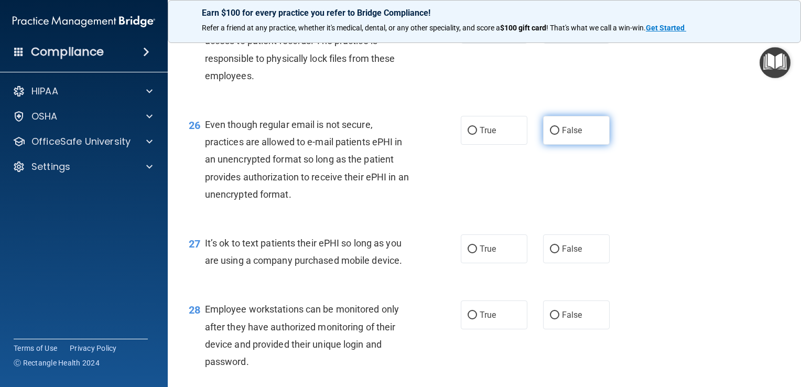
click at [550, 135] on input "False" at bounding box center [554, 131] width 9 height 8
radio input "true"
click at [551, 253] on input "False" at bounding box center [554, 249] width 9 height 8
radio input "true"
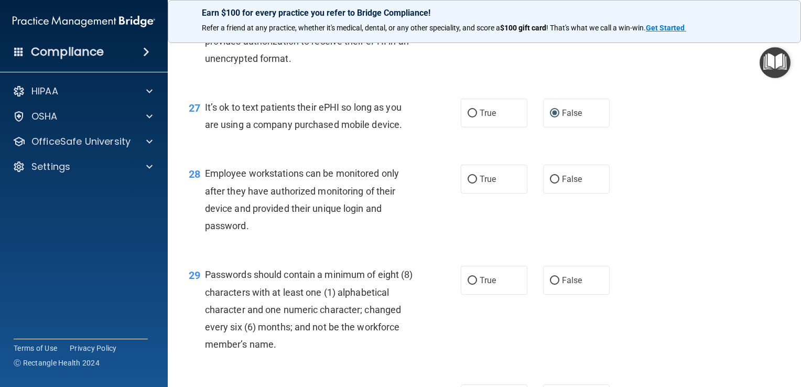
scroll to position [2578, 0]
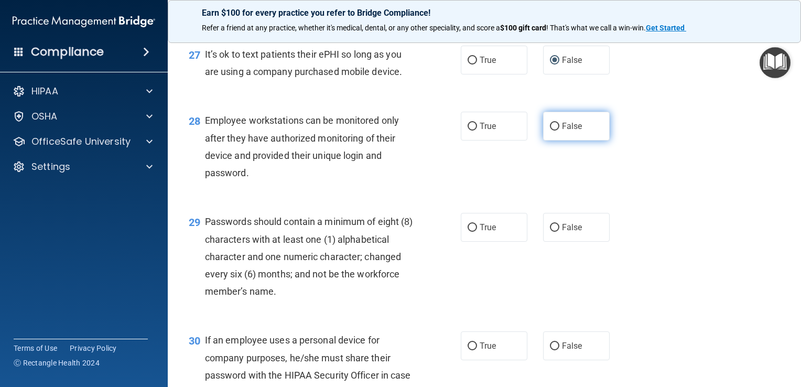
click at [553, 130] on input "False" at bounding box center [554, 127] width 9 height 8
radio input "true"
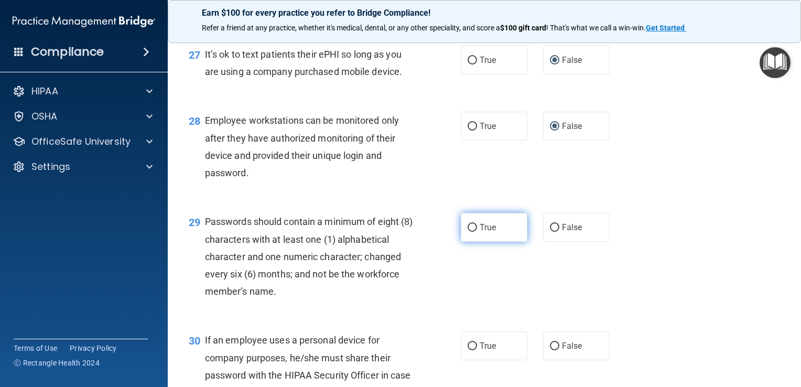
click at [467, 232] on input "True" at bounding box center [471, 228] width 9 height 8
radio input "true"
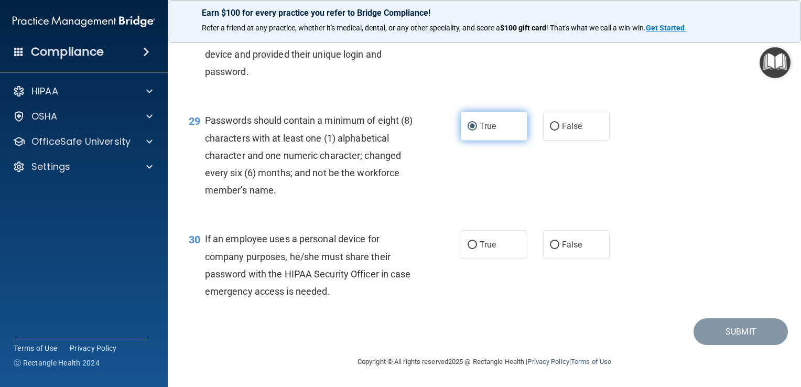
scroll to position [2731, 0]
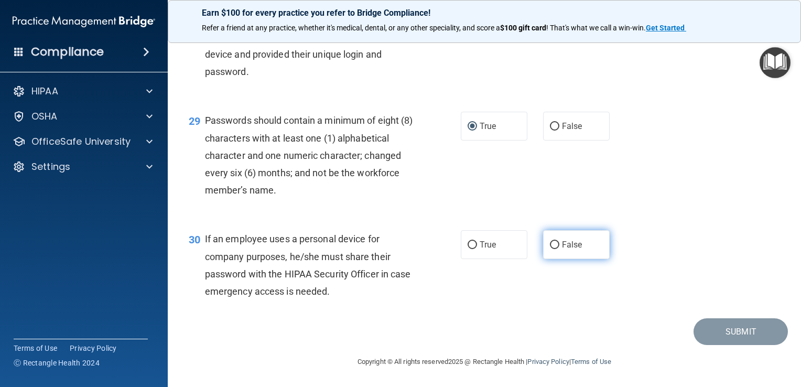
click at [550, 246] on input "False" at bounding box center [554, 245] width 9 height 8
radio input "true"
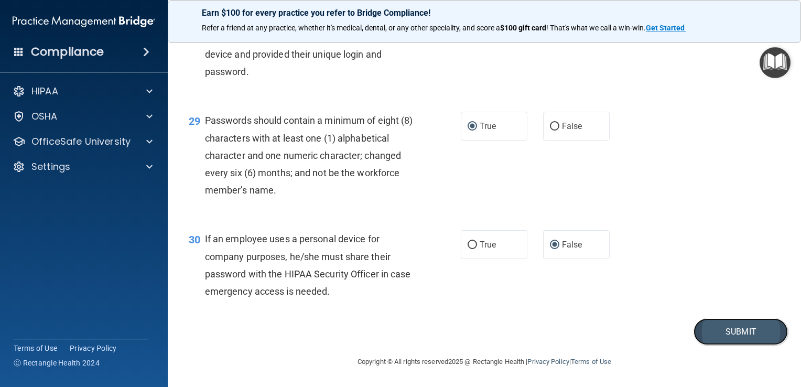
click at [712, 330] on button "Submit" at bounding box center [740, 331] width 94 height 27
click at [730, 332] on button "Submit" at bounding box center [740, 331] width 94 height 27
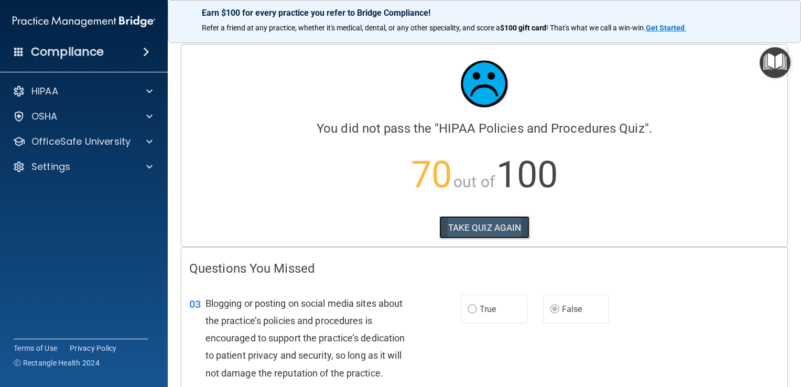
click at [463, 227] on button "TAKE QUIZ AGAIN" at bounding box center [484, 227] width 91 height 23
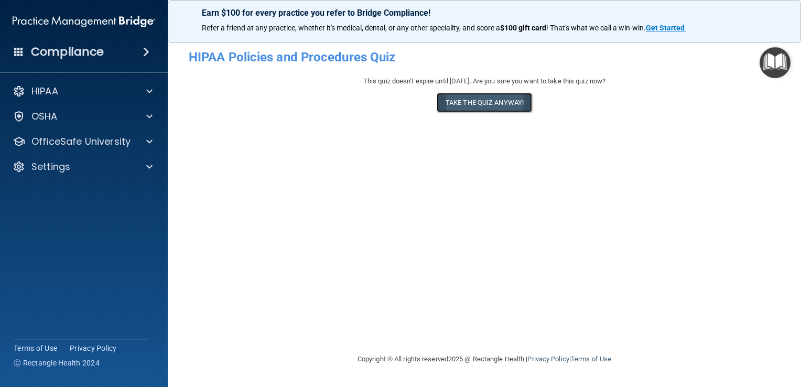
click at [484, 104] on button "Take the quiz anyway!" at bounding box center [483, 102] width 95 height 19
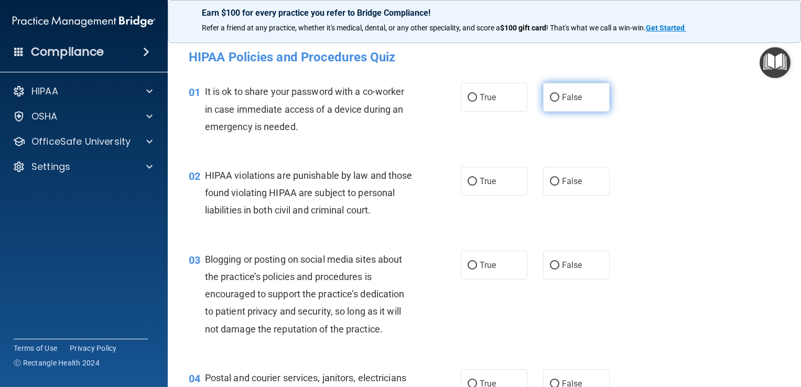
click at [550, 98] on input "False" at bounding box center [554, 98] width 9 height 8
radio input "true"
click at [468, 182] on input "True" at bounding box center [471, 182] width 9 height 8
radio input "true"
click at [550, 269] on input "False" at bounding box center [554, 265] width 9 height 8
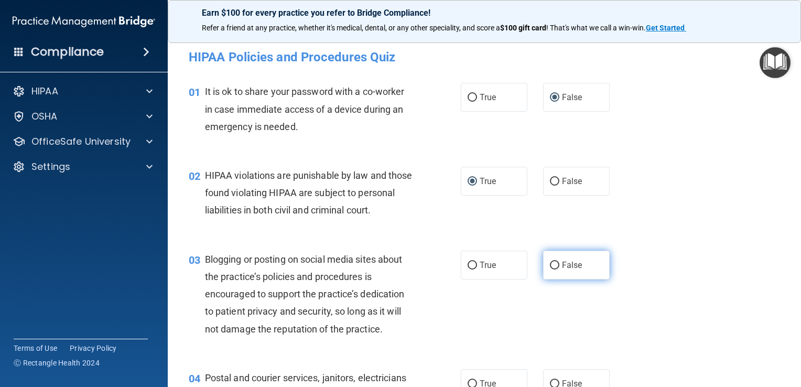
radio input "true"
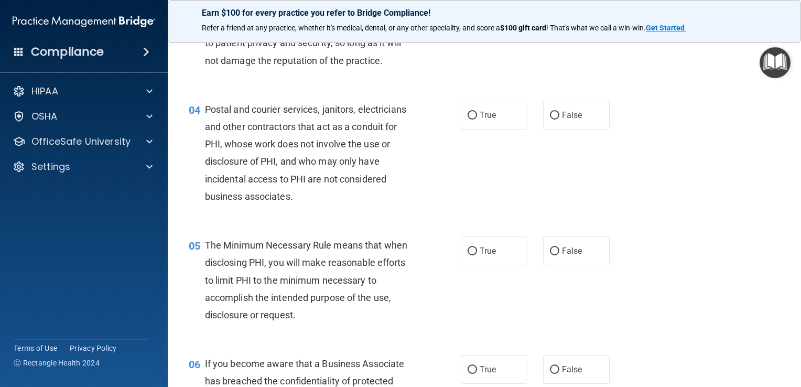
scroll to position [293, 0]
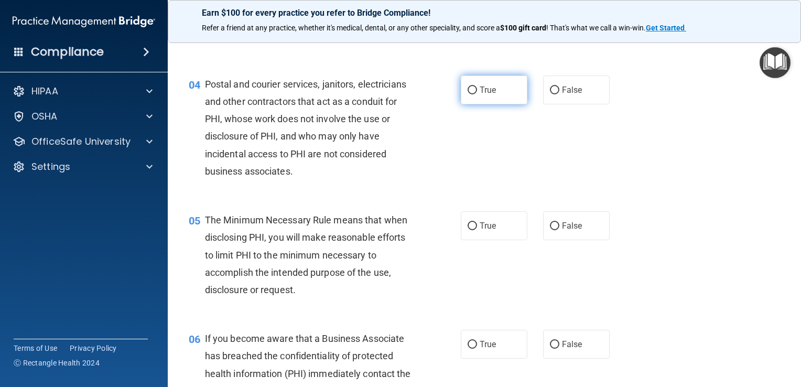
click at [468, 94] on input "True" at bounding box center [471, 90] width 9 height 8
radio input "true"
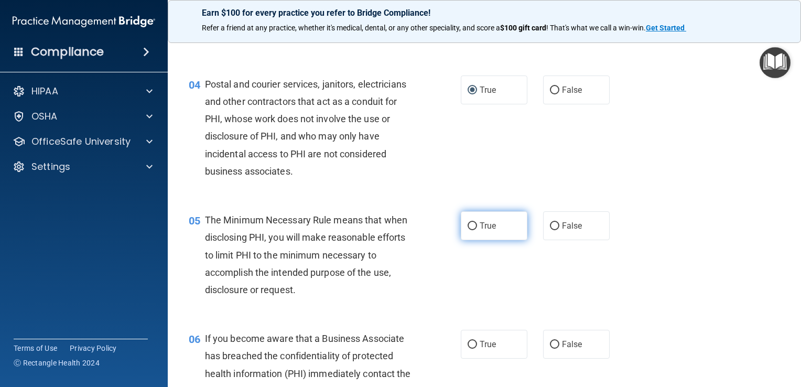
click at [467, 230] on input "True" at bounding box center [471, 226] width 9 height 8
radio input "true"
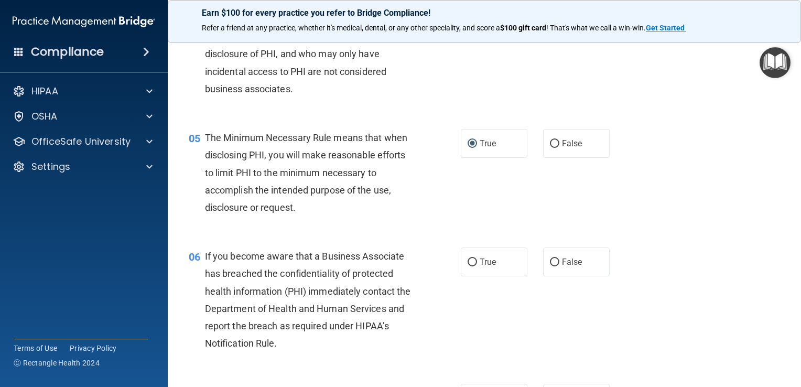
scroll to position [377, 0]
click at [467, 265] on input "True" at bounding box center [471, 261] width 9 height 8
radio input "true"
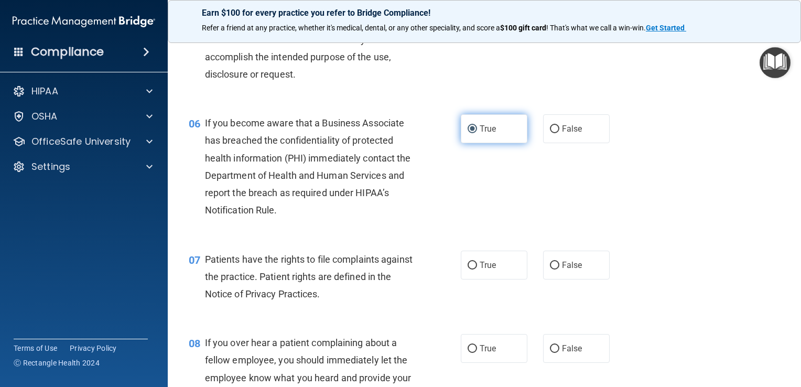
scroll to position [524, 0]
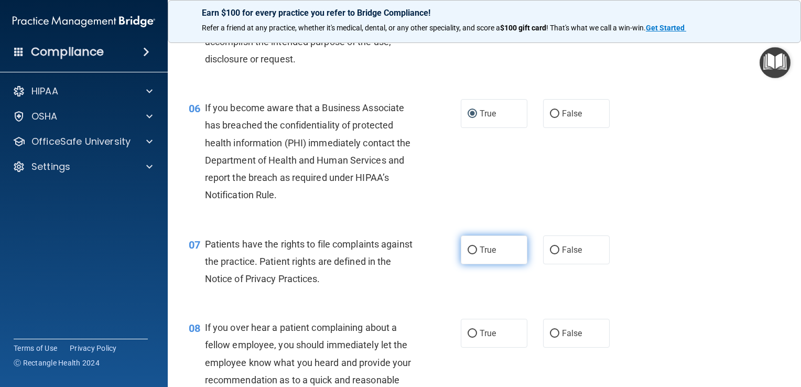
click at [467, 254] on input "True" at bounding box center [471, 250] width 9 height 8
radio input "true"
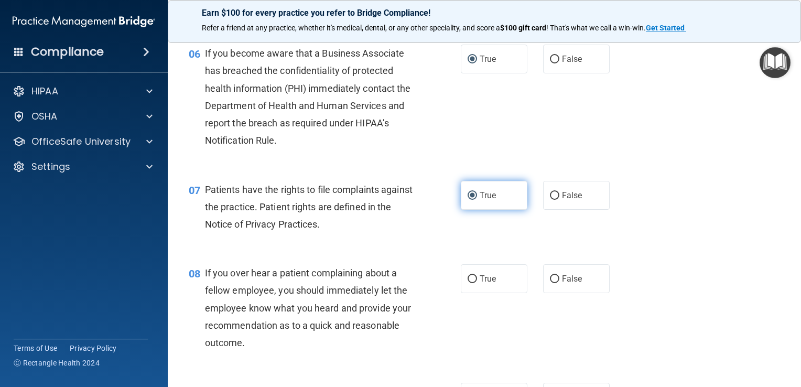
scroll to position [629, 0]
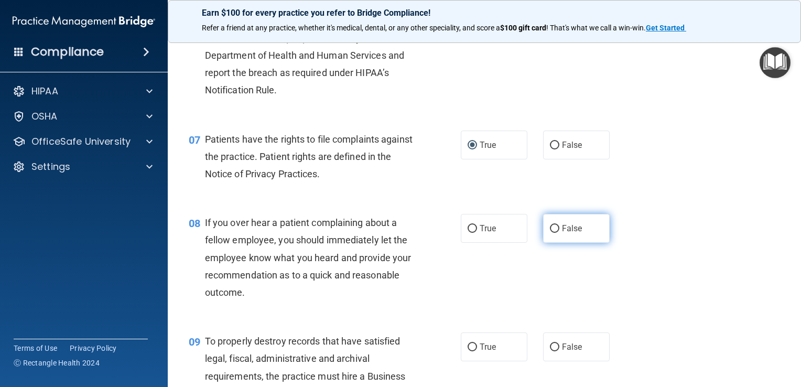
click at [550, 233] on input "False" at bounding box center [554, 229] width 9 height 8
radio input "true"
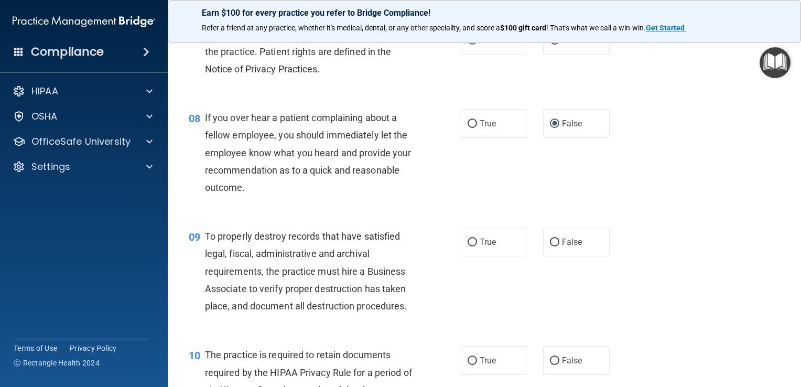
scroll to position [755, 0]
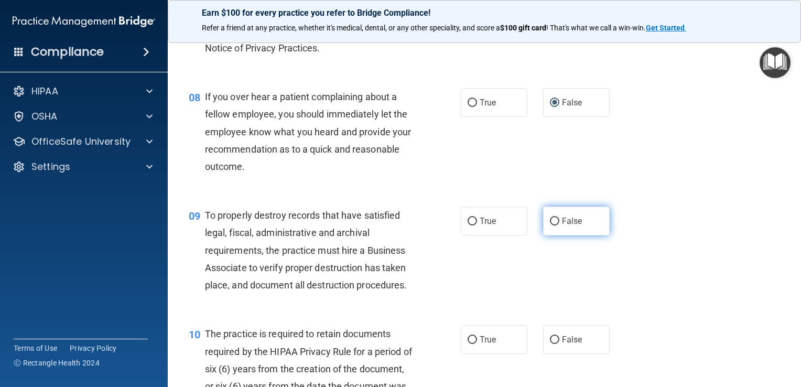
click at [550, 225] on input "False" at bounding box center [554, 221] width 9 height 8
radio input "true"
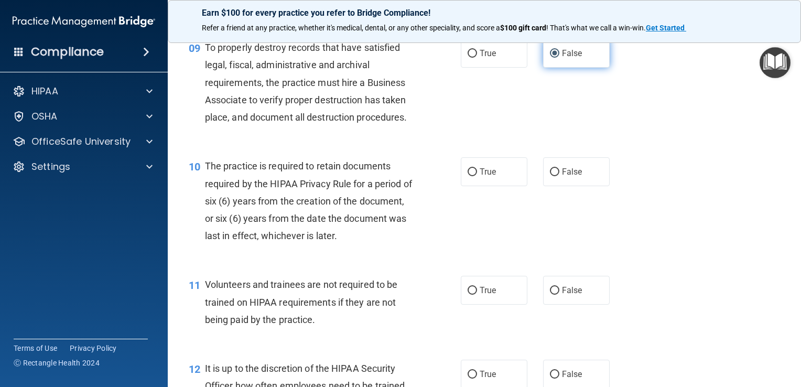
scroll to position [943, 0]
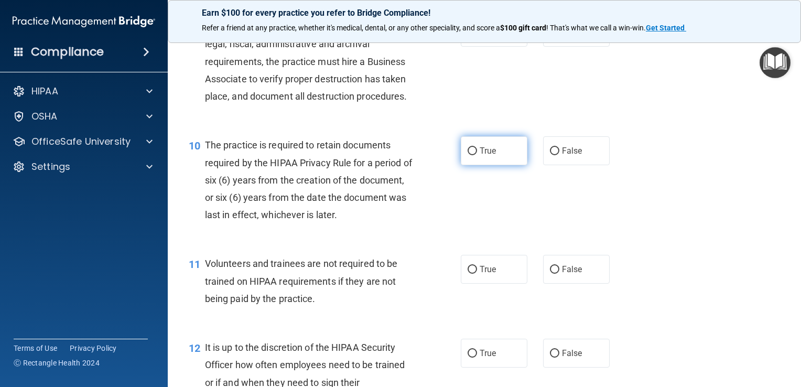
click at [467, 155] on input "True" at bounding box center [471, 151] width 9 height 8
radio input "true"
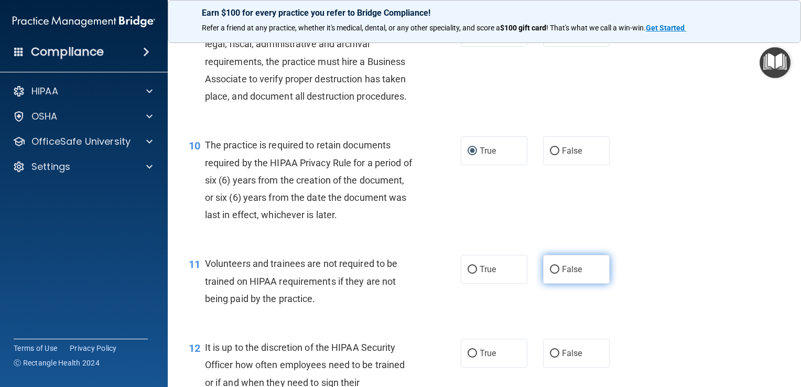
click at [550, 274] on input "False" at bounding box center [554, 270] width 9 height 8
radio input "true"
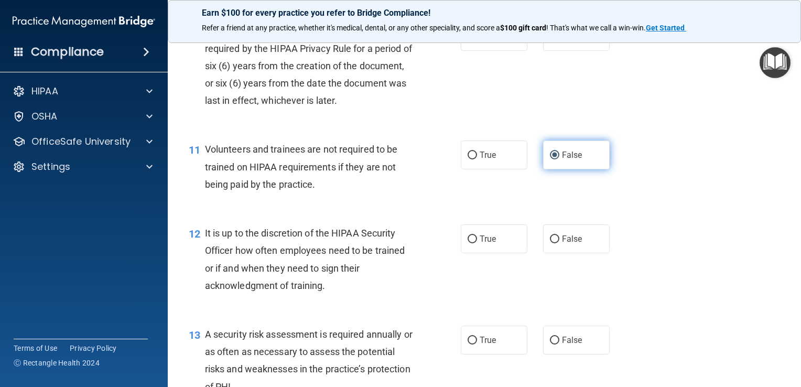
scroll to position [1111, 0]
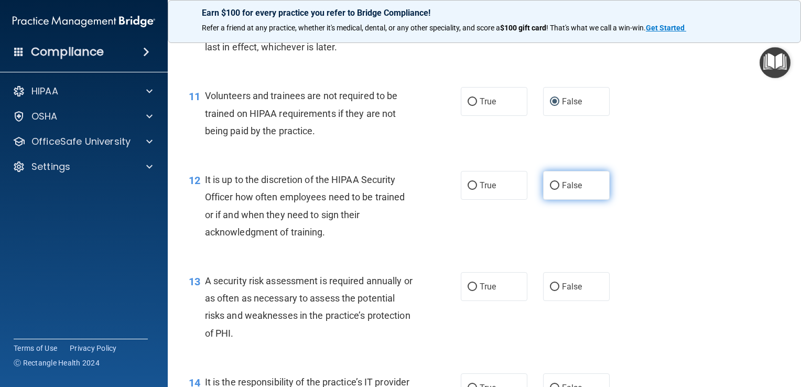
click at [551, 190] on input "False" at bounding box center [554, 186] width 9 height 8
radio input "true"
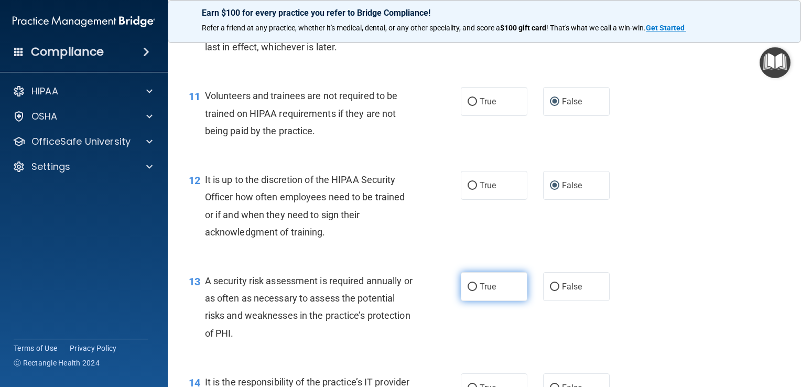
click at [467, 291] on input "True" at bounding box center [471, 287] width 9 height 8
radio input "true"
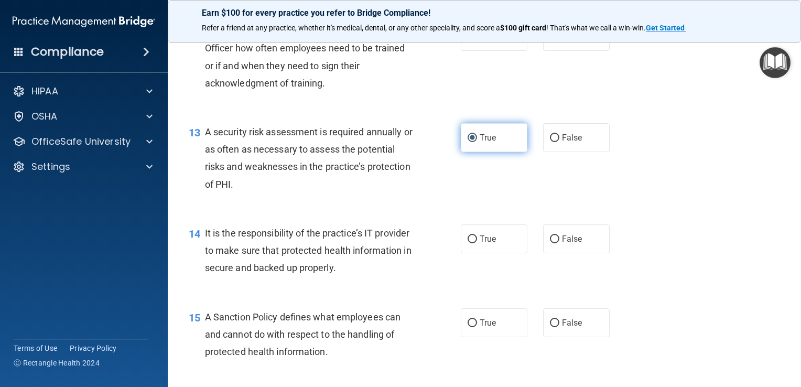
scroll to position [1299, 0]
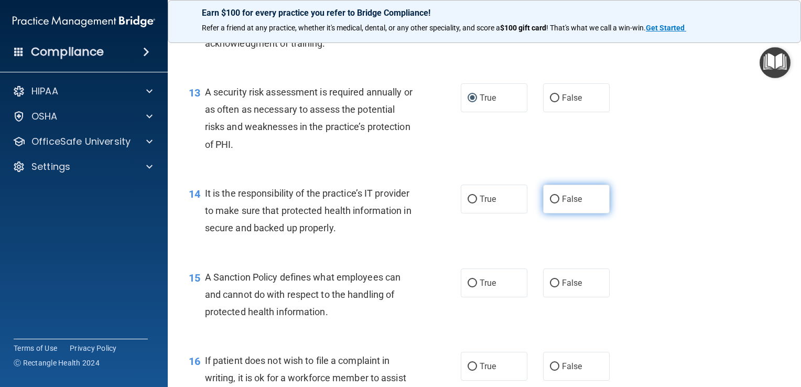
click at [550, 203] on input "False" at bounding box center [554, 199] width 9 height 8
radio input "true"
click at [467, 287] on input "True" at bounding box center [471, 283] width 9 height 8
radio input "true"
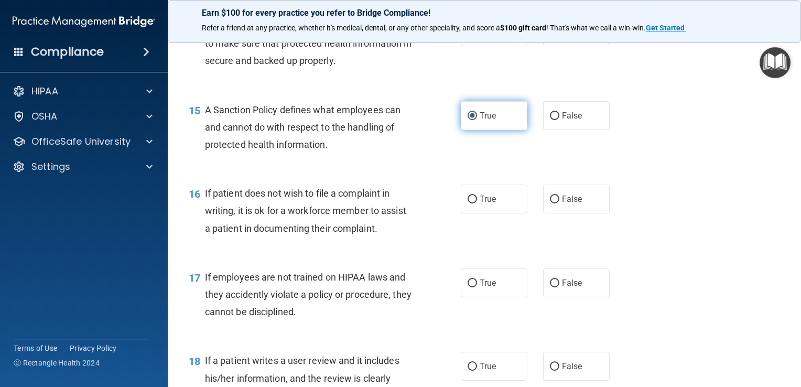
scroll to position [1467, 0]
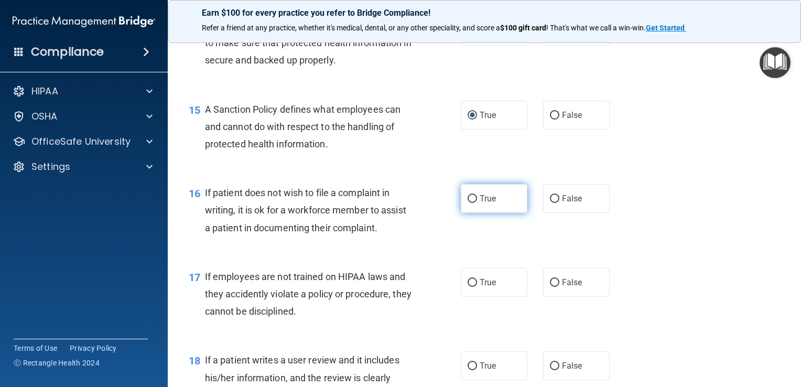
click at [467, 203] on input "True" at bounding box center [471, 199] width 9 height 8
radio input "true"
click at [550, 287] on input "False" at bounding box center [554, 283] width 9 height 8
radio input "true"
click at [550, 287] on input "False" at bounding box center [554, 283] width 9 height 8
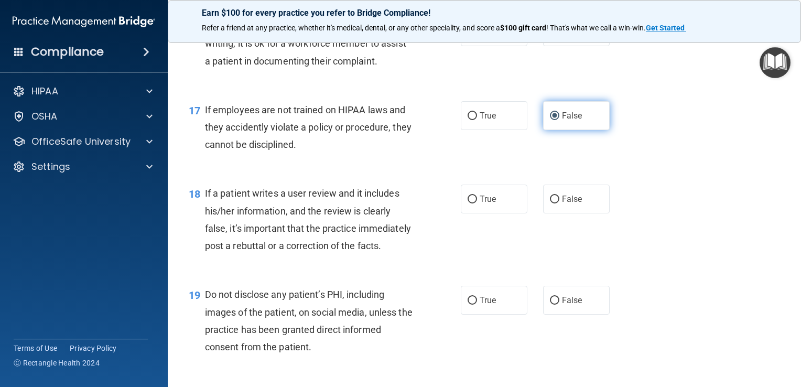
scroll to position [1635, 0]
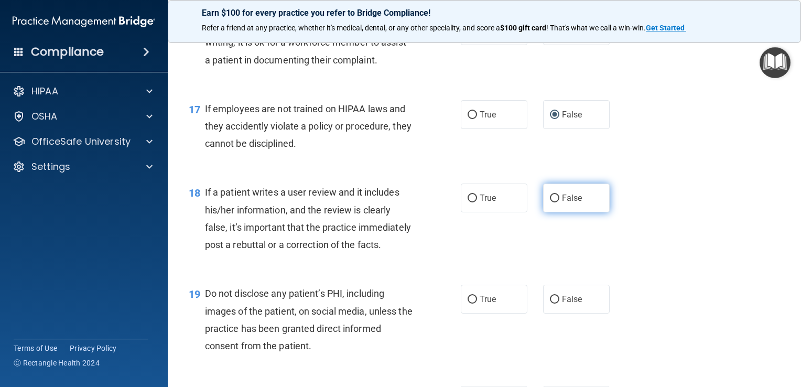
click at [550, 202] on input "False" at bounding box center [554, 198] width 9 height 8
radio input "true"
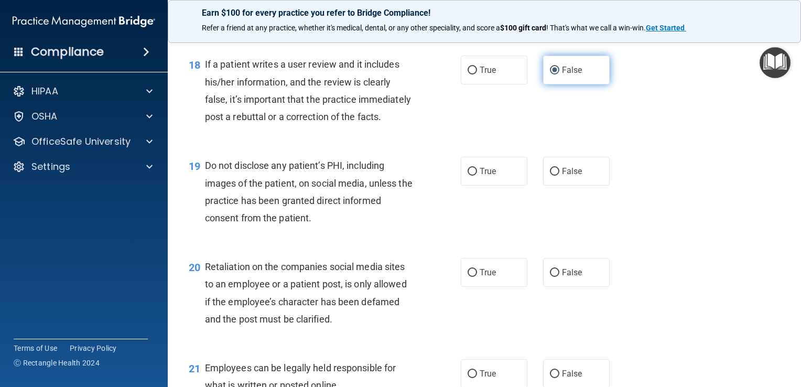
scroll to position [1781, 0]
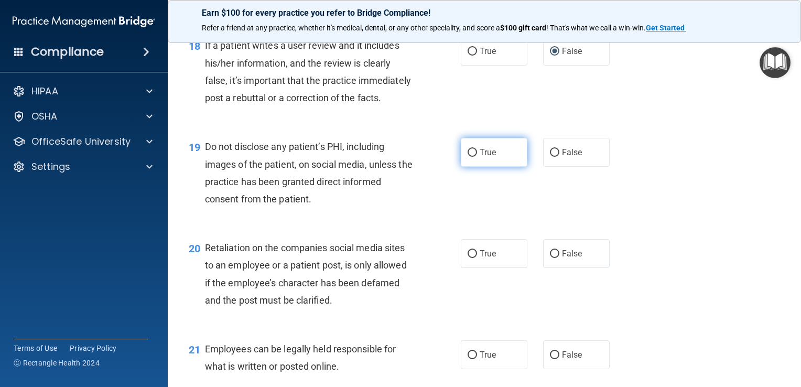
click at [468, 157] on input "True" at bounding box center [471, 153] width 9 height 8
radio input "true"
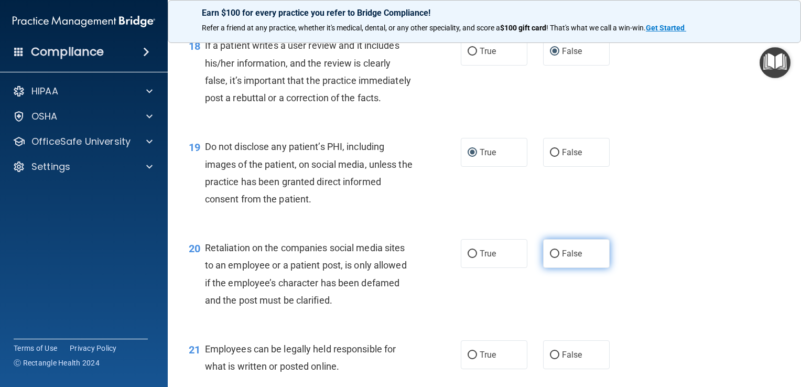
click at [550, 258] on input "False" at bounding box center [554, 254] width 9 height 8
radio input "true"
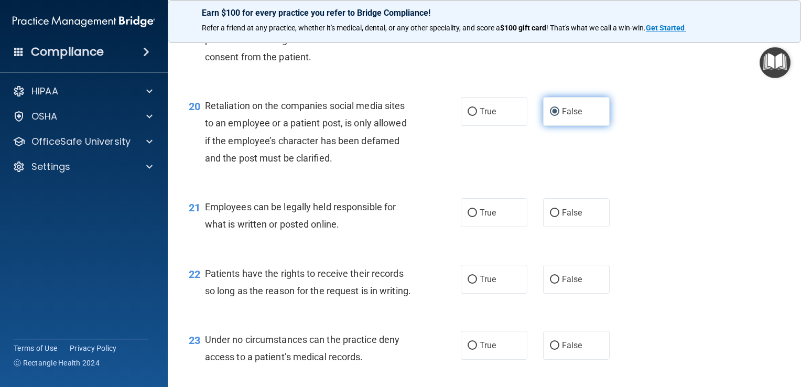
scroll to position [1949, 0]
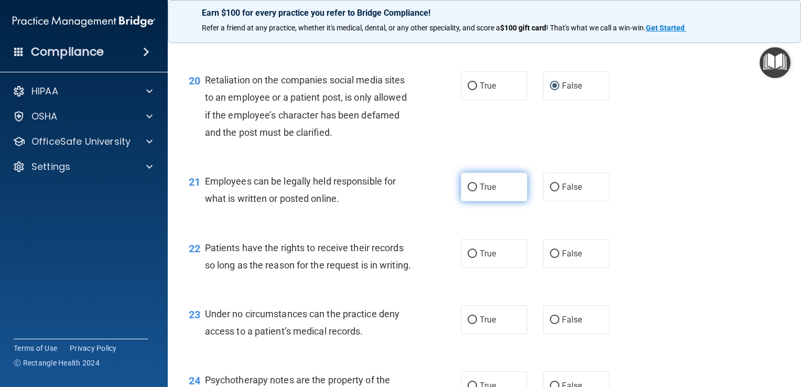
click at [469, 191] on input "True" at bounding box center [471, 187] width 9 height 8
radio input "true"
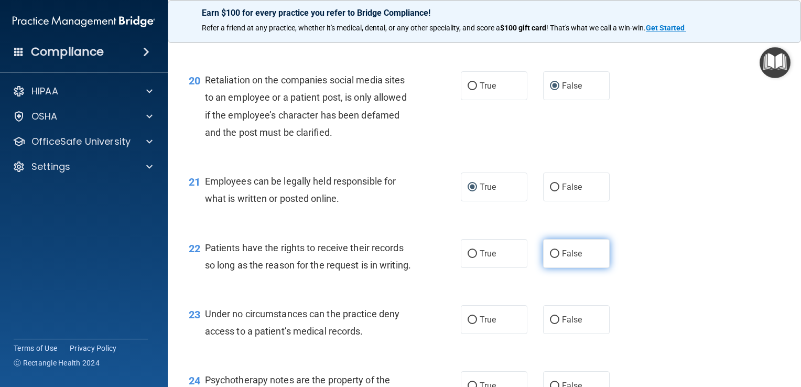
click at [550, 258] on input "False" at bounding box center [554, 254] width 9 height 8
radio input "true"
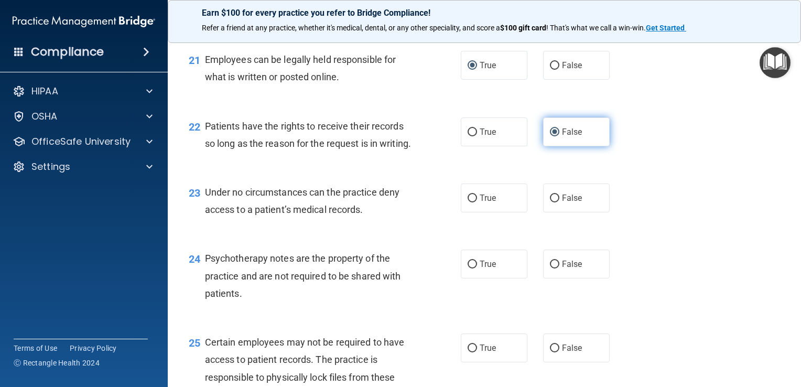
scroll to position [2075, 0]
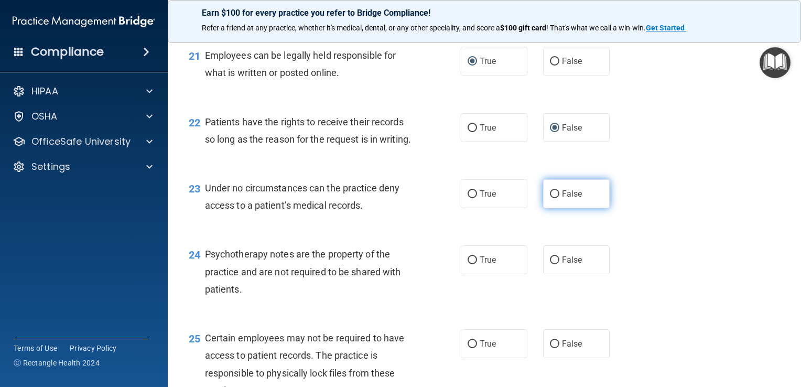
click at [550, 198] on input "False" at bounding box center [554, 194] width 9 height 8
radio input "true"
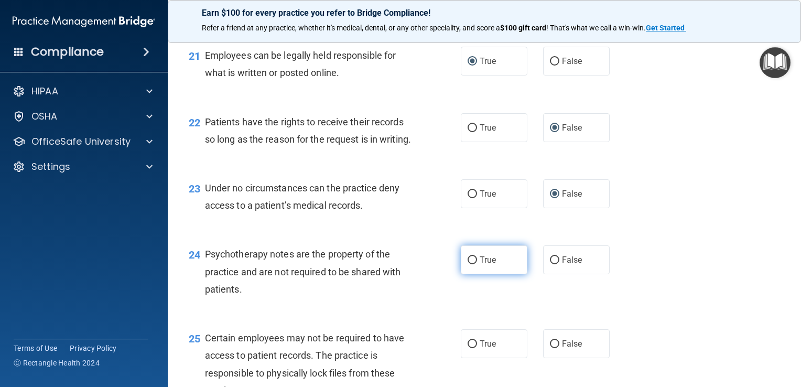
click at [467, 264] on input "True" at bounding box center [471, 260] width 9 height 8
radio input "true"
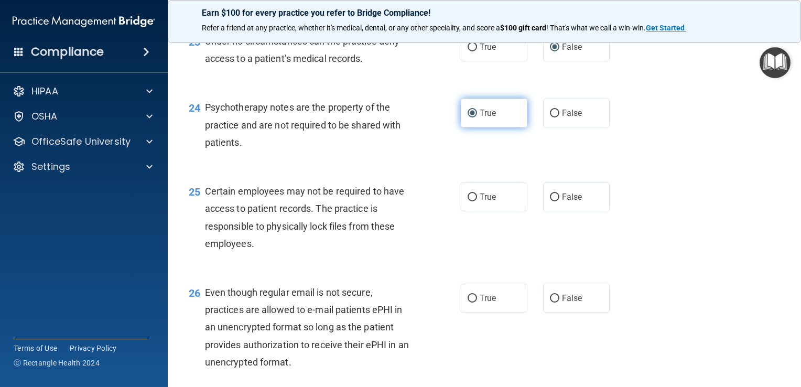
scroll to position [2243, 0]
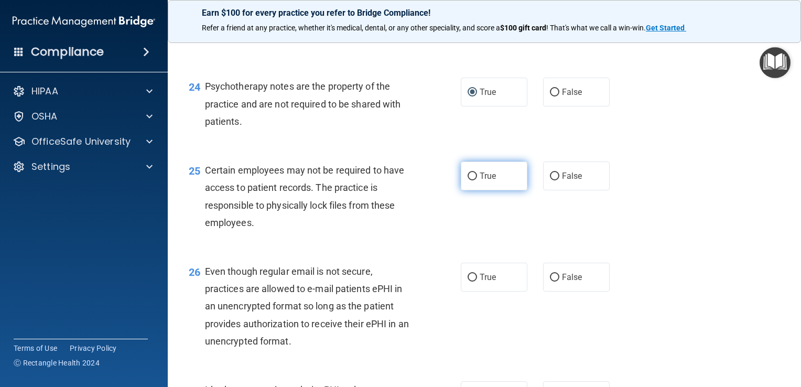
click at [469, 180] on input "True" at bounding box center [471, 176] width 9 height 8
radio input "true"
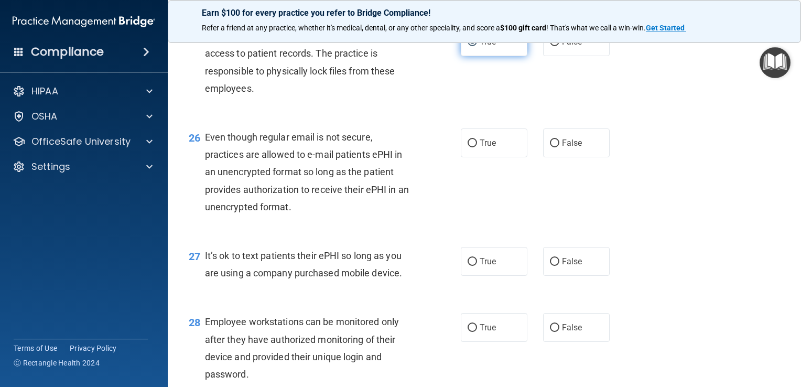
scroll to position [2389, 0]
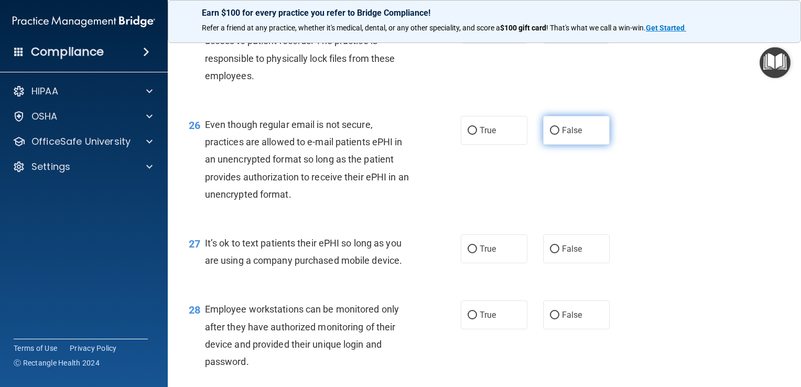
click at [550, 135] on input "False" at bounding box center [554, 131] width 9 height 8
radio input "true"
click at [550, 253] on input "False" at bounding box center [554, 249] width 9 height 8
radio input "true"
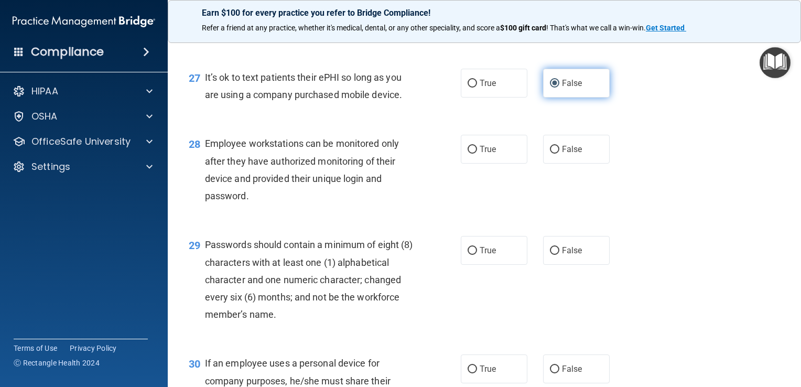
scroll to position [2557, 0]
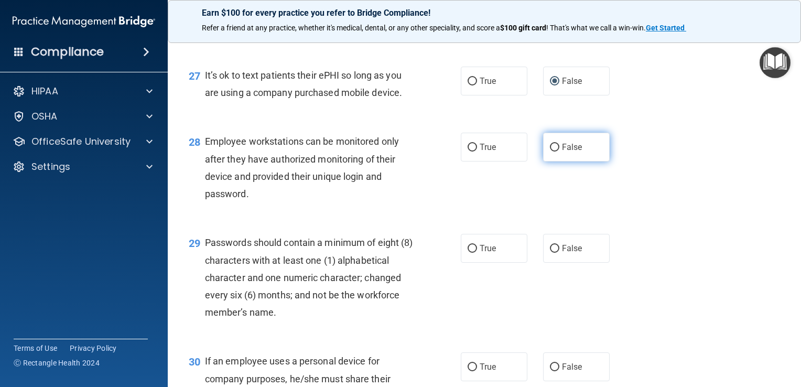
click at [551, 151] on input "False" at bounding box center [554, 148] width 9 height 8
radio input "true"
click at [468, 253] on input "True" at bounding box center [471, 249] width 9 height 8
radio input "true"
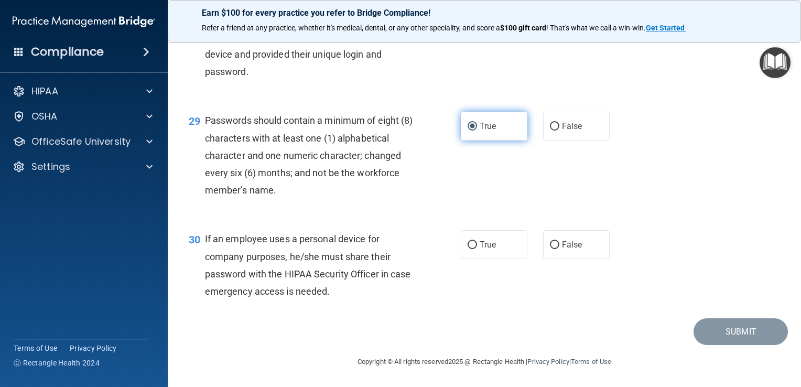
scroll to position [2731, 0]
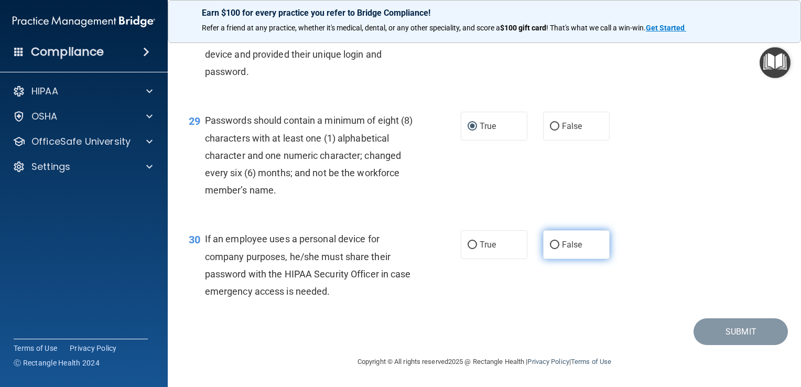
click at [550, 244] on input "False" at bounding box center [554, 245] width 9 height 8
radio input "true"
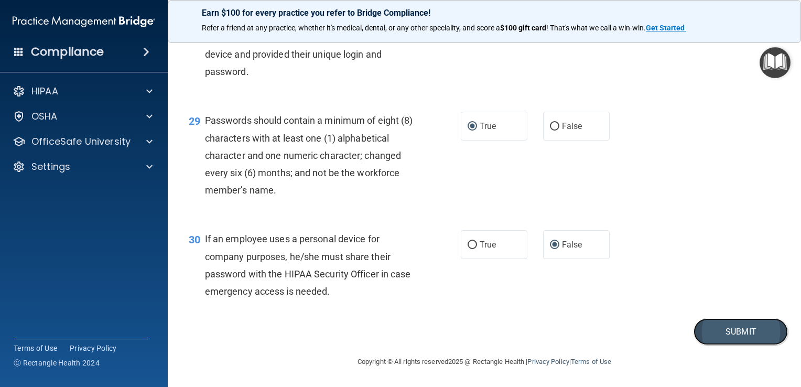
click at [717, 327] on button "Submit" at bounding box center [740, 331] width 94 height 27
click at [729, 330] on button "Submit" at bounding box center [740, 331] width 94 height 27
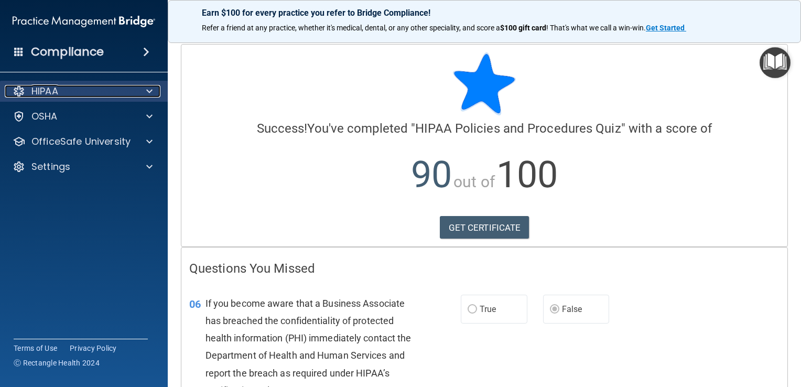
click at [131, 85] on div "HIPAA" at bounding box center [70, 91] width 130 height 13
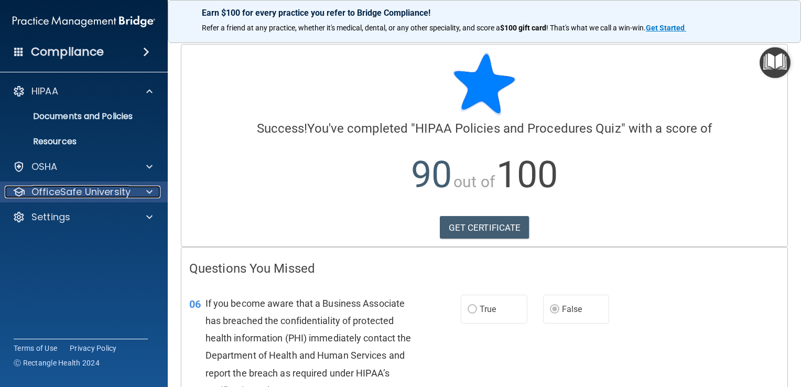
click at [126, 189] on p "OfficeSafe University" at bounding box center [80, 191] width 99 height 13
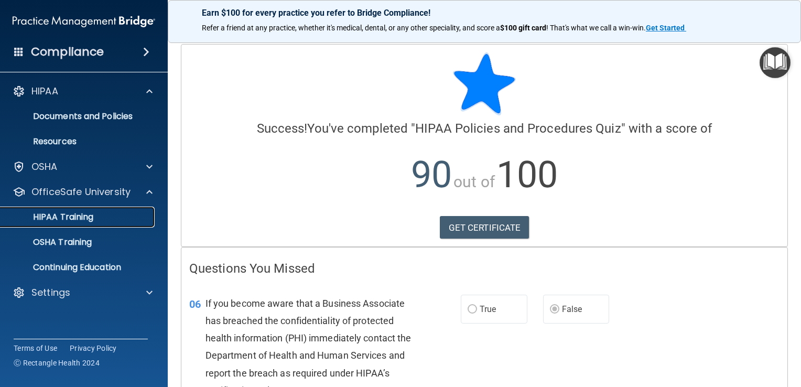
click at [114, 216] on div "HIPAA Training" at bounding box center [78, 217] width 143 height 10
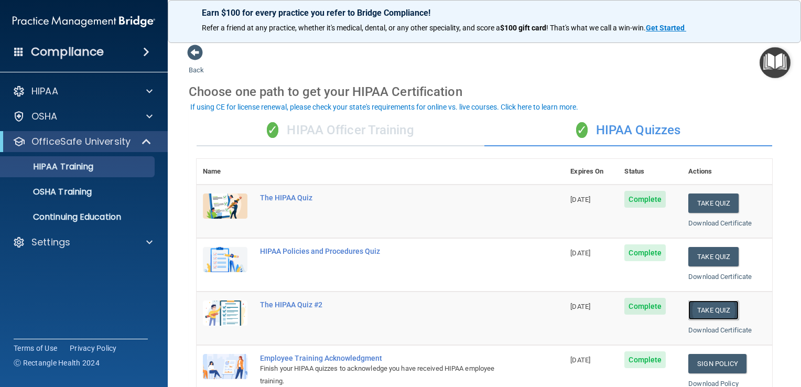
click at [698, 311] on button "Take Quiz" at bounding box center [713, 309] width 50 height 19
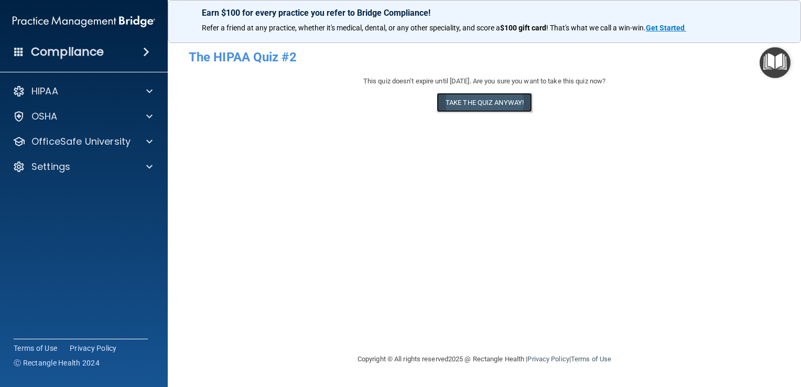
click at [478, 101] on button "Take the quiz anyway!" at bounding box center [483, 102] width 95 height 19
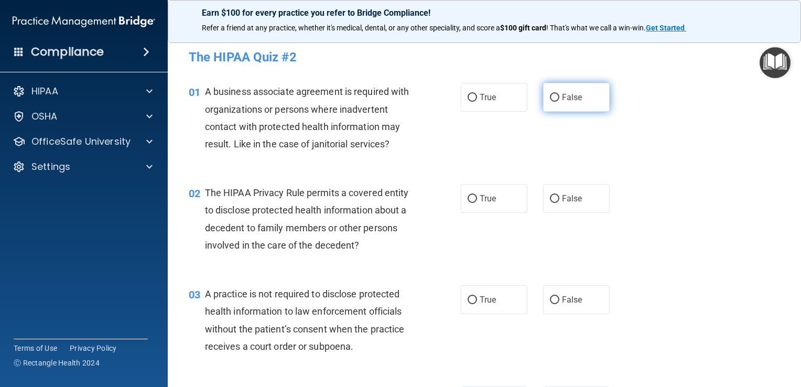
click at [550, 97] on input "False" at bounding box center [554, 98] width 9 height 8
radio input "true"
click at [467, 198] on input "True" at bounding box center [471, 199] width 9 height 8
radio input "true"
click at [550, 299] on input "False" at bounding box center [554, 300] width 9 height 8
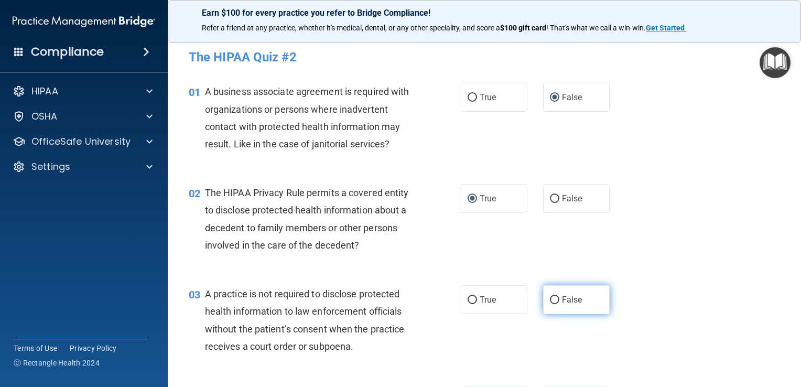
radio input "true"
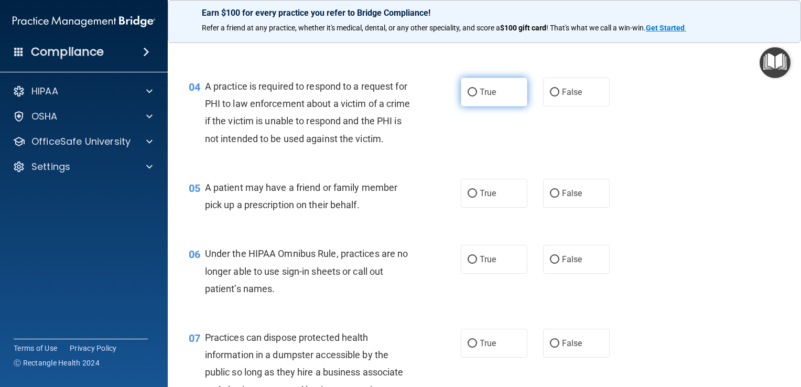
click at [469, 89] on input "True" at bounding box center [471, 93] width 9 height 8
radio input "true"
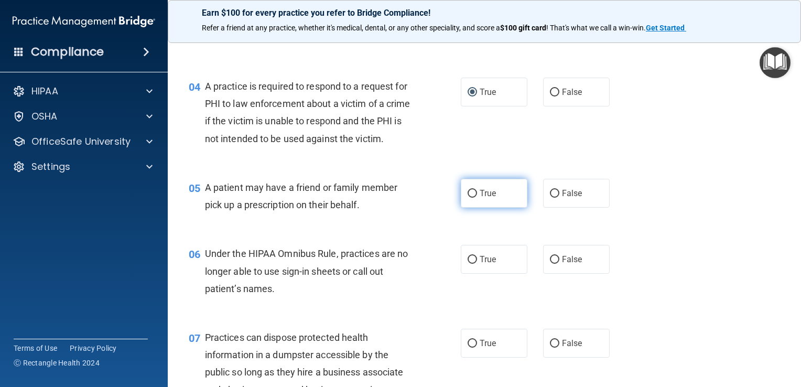
click at [469, 198] on input "True" at bounding box center [471, 194] width 9 height 8
radio input "true"
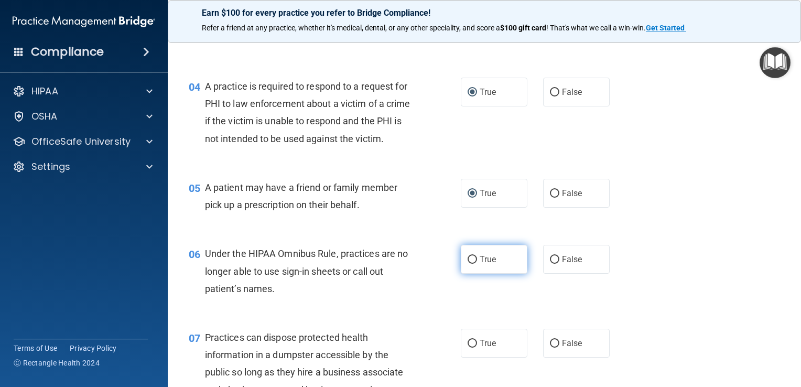
click at [467, 264] on input "True" at bounding box center [471, 260] width 9 height 8
radio input "true"
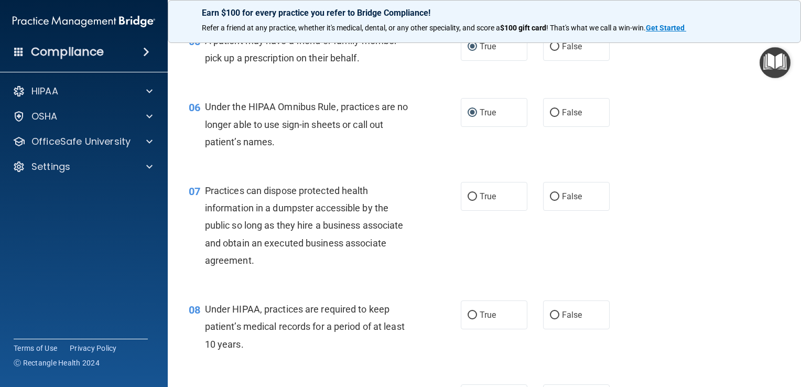
scroll to position [476, 0]
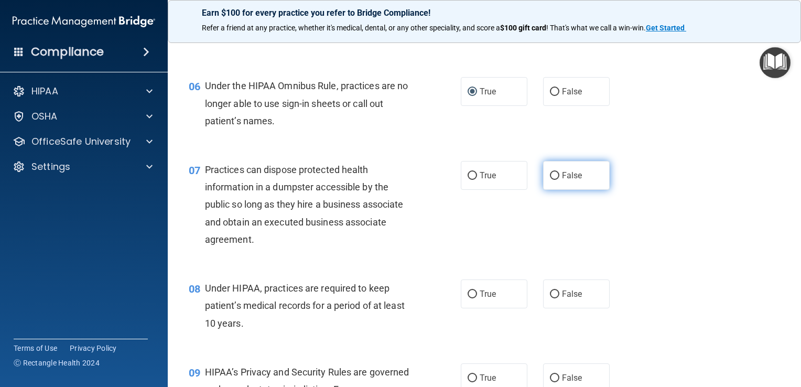
click at [551, 180] on input "False" at bounding box center [554, 176] width 9 height 8
radio input "true"
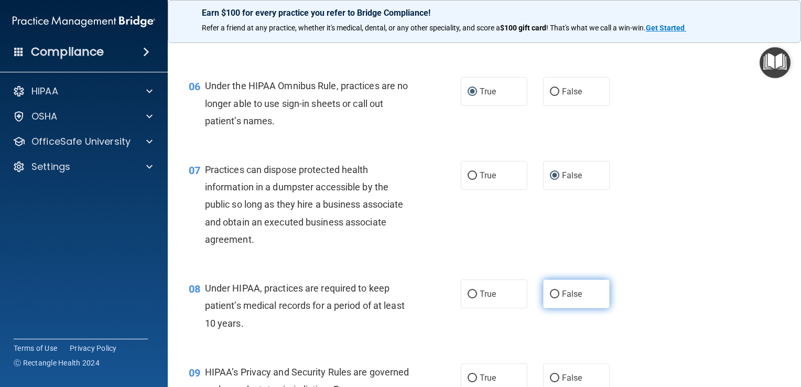
click at [550, 298] on input "False" at bounding box center [554, 294] width 9 height 8
radio input "true"
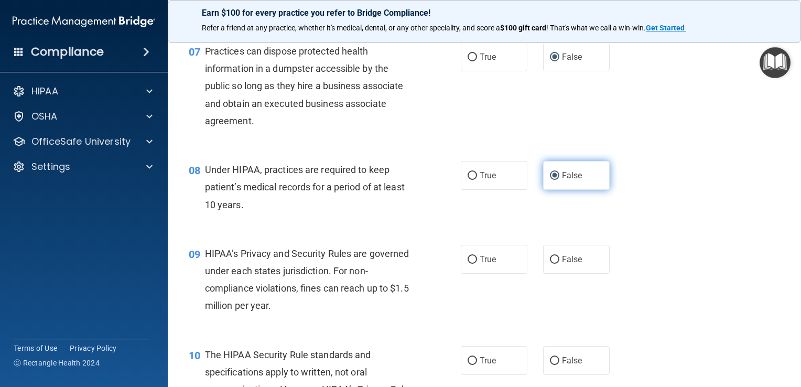
scroll to position [602, 0]
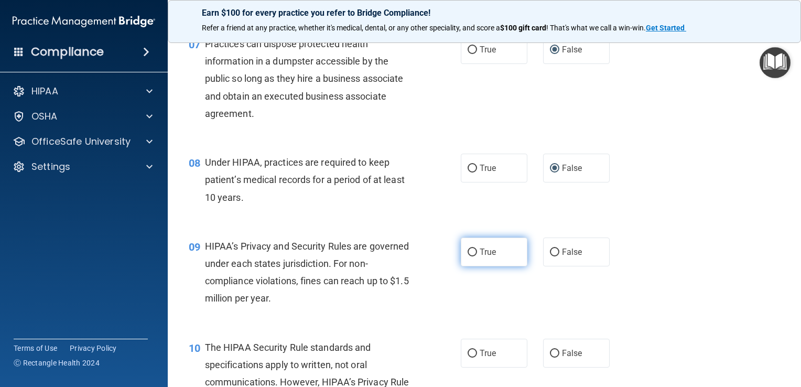
click at [468, 256] on input "True" at bounding box center [471, 252] width 9 height 8
radio input "true"
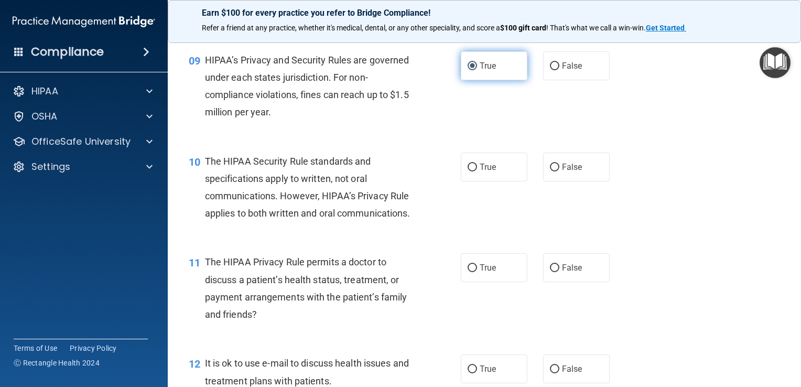
scroll to position [791, 0]
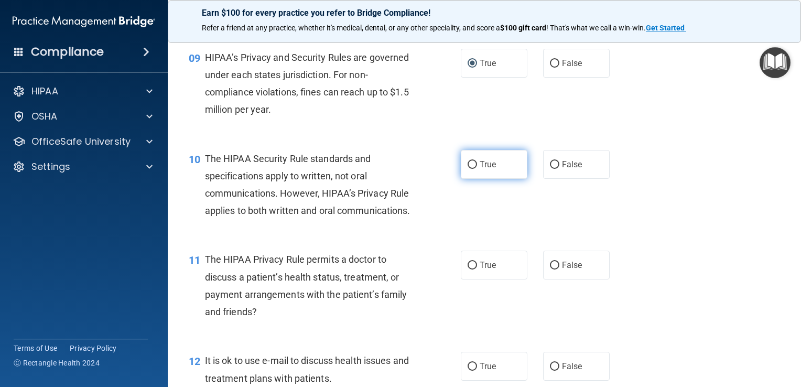
click at [469, 169] on input "True" at bounding box center [471, 165] width 9 height 8
radio input "true"
click at [550, 269] on input "False" at bounding box center [554, 265] width 9 height 8
radio input "true"
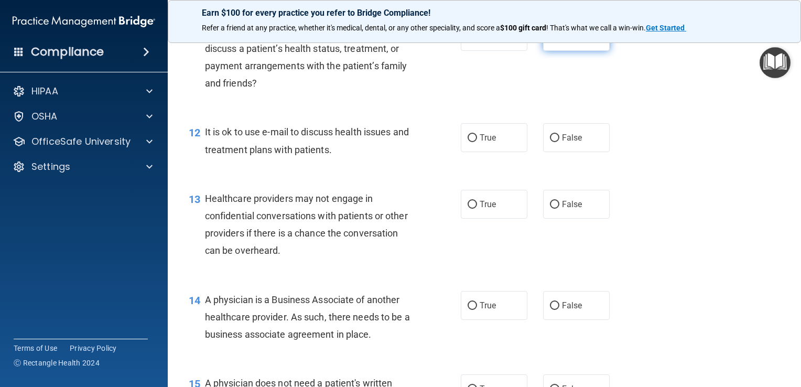
scroll to position [1021, 0]
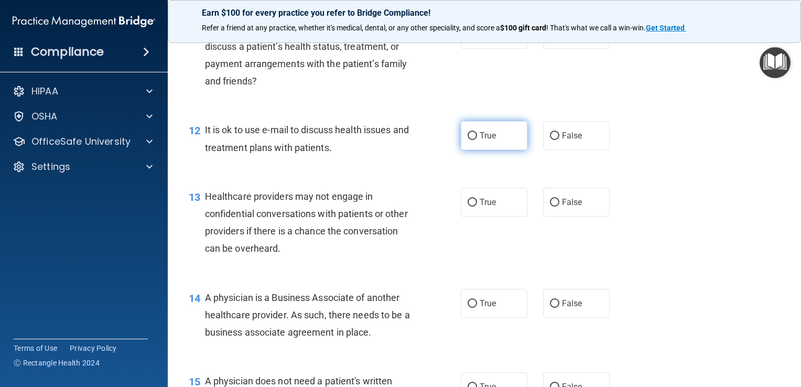
click at [467, 140] on input "True" at bounding box center [471, 136] width 9 height 8
radio input "true"
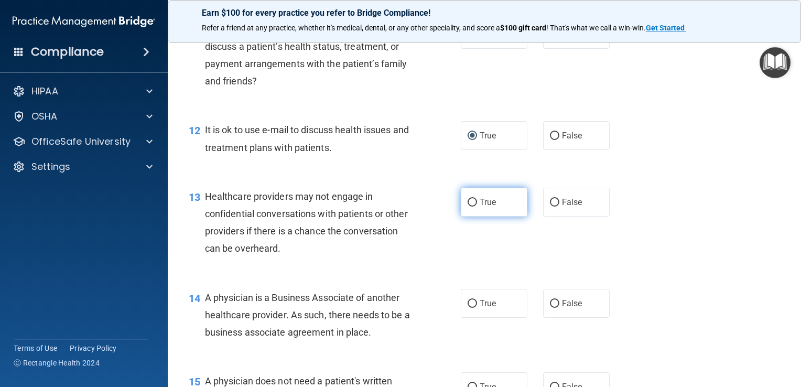
click at [467, 206] on input "True" at bounding box center [471, 203] width 9 height 8
radio input "true"
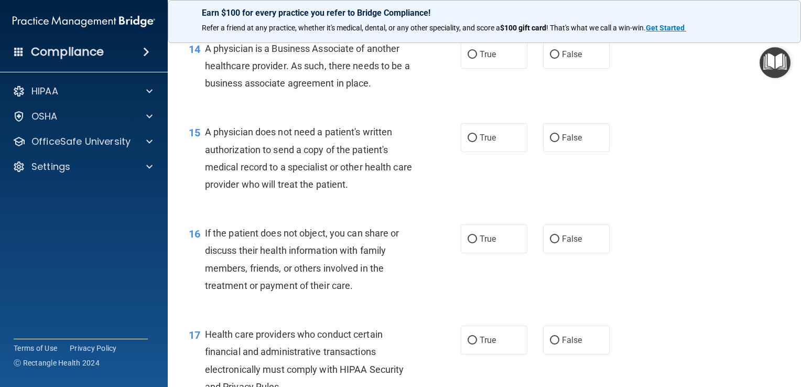
scroll to position [1273, 0]
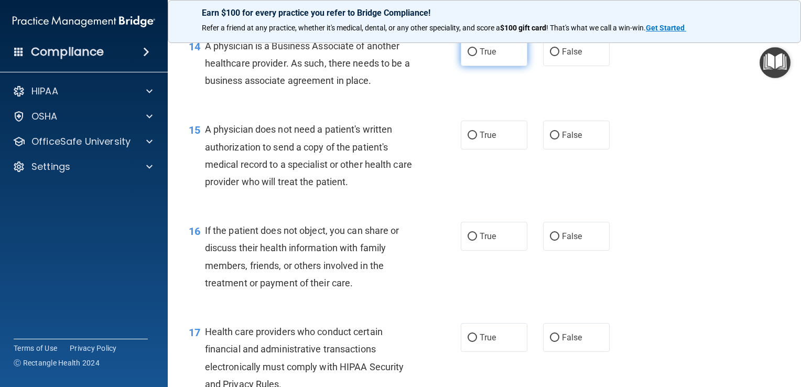
click at [469, 56] on input "True" at bounding box center [471, 52] width 9 height 8
radio input "true"
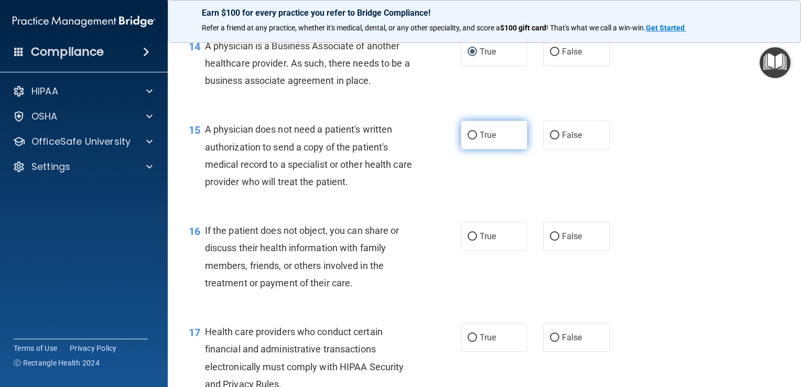
click at [469, 139] on input "True" at bounding box center [471, 136] width 9 height 8
radio input "true"
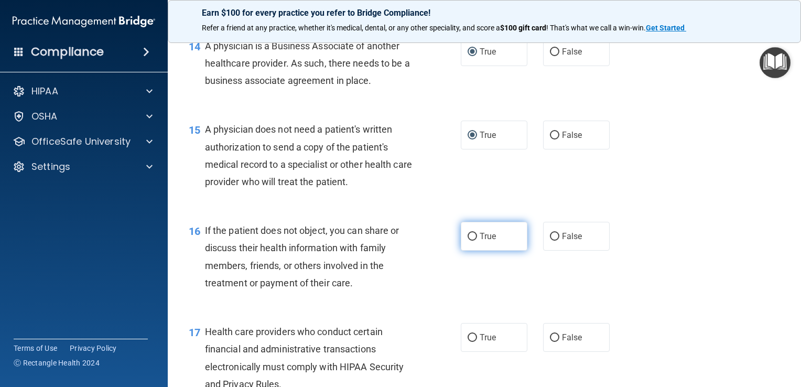
click at [467, 241] on input "True" at bounding box center [471, 237] width 9 height 8
radio input "true"
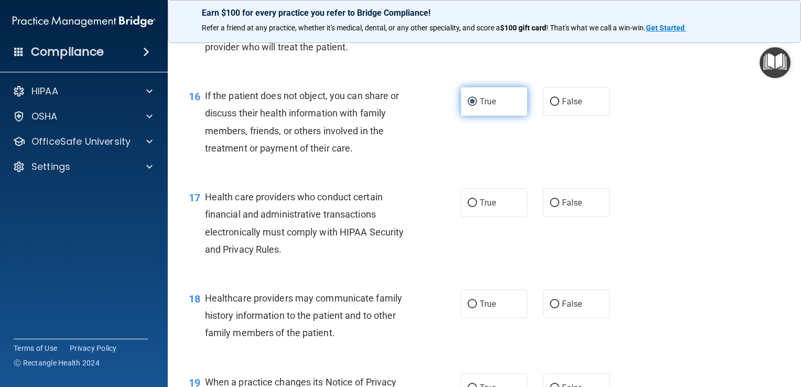
scroll to position [1461, 0]
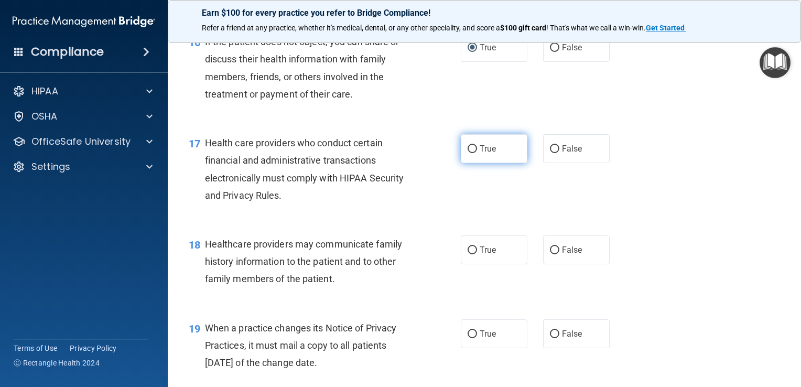
click at [469, 153] on input "True" at bounding box center [471, 149] width 9 height 8
radio input "true"
click at [550, 254] on input "False" at bounding box center [554, 250] width 9 height 8
radio input "true"
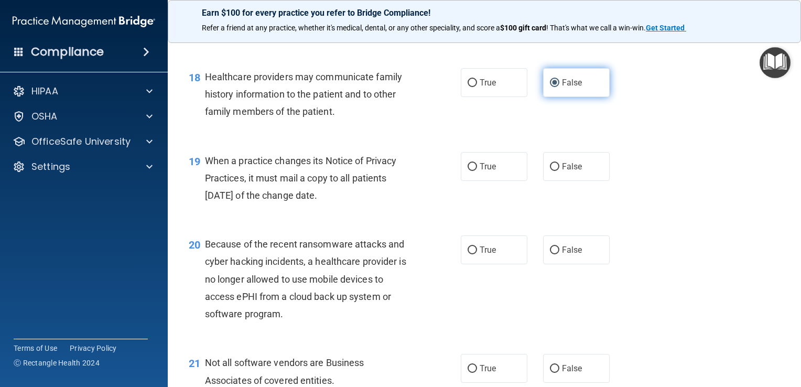
scroll to position [1629, 0]
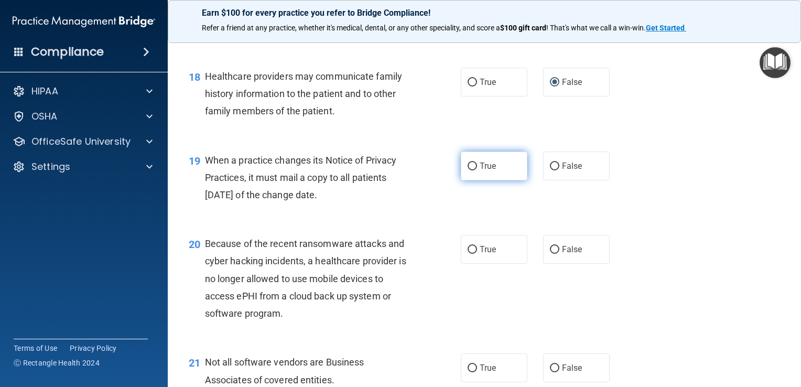
click at [469, 170] on input "True" at bounding box center [471, 166] width 9 height 8
radio input "true"
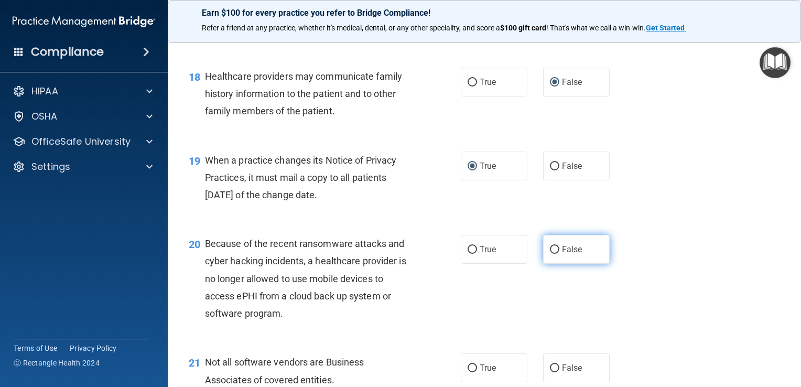
click at [550, 254] on input "False" at bounding box center [554, 250] width 9 height 8
radio input "true"
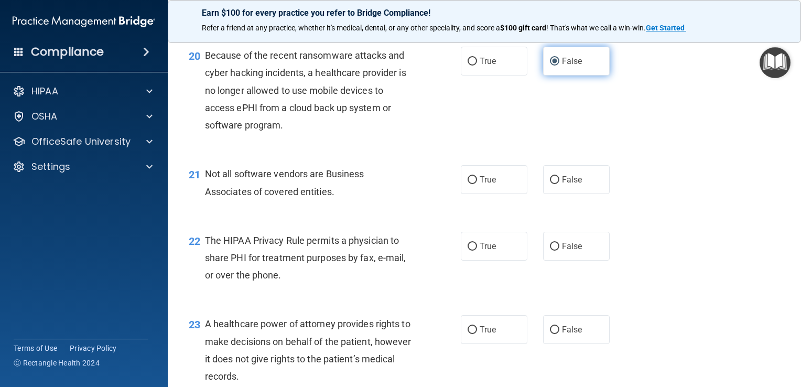
scroll to position [1818, 0]
click at [550, 183] on input "False" at bounding box center [554, 180] width 9 height 8
radio input "true"
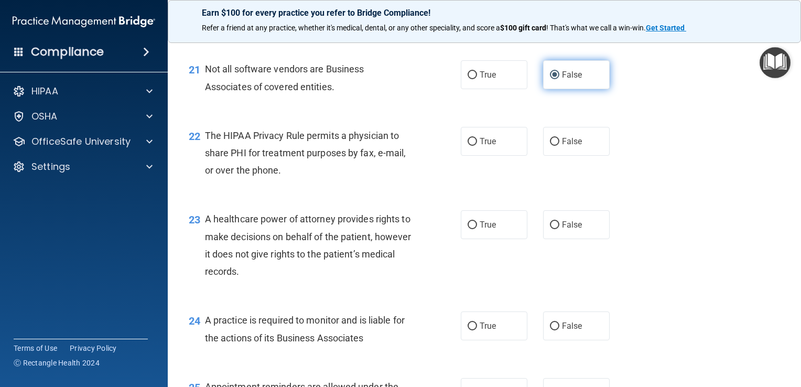
scroll to position [1943, 0]
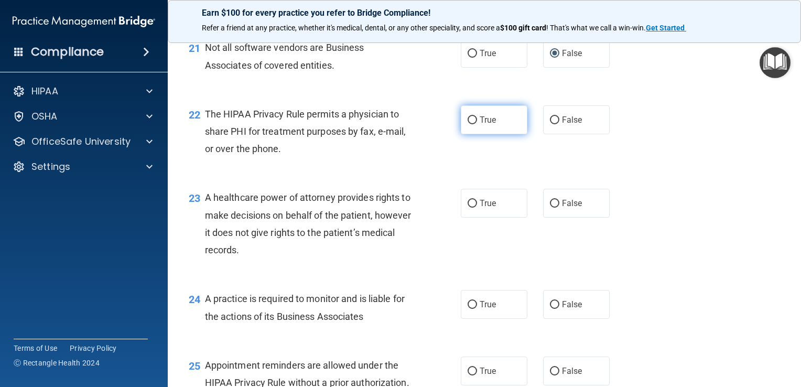
click at [469, 124] on input "True" at bounding box center [471, 120] width 9 height 8
radio input "true"
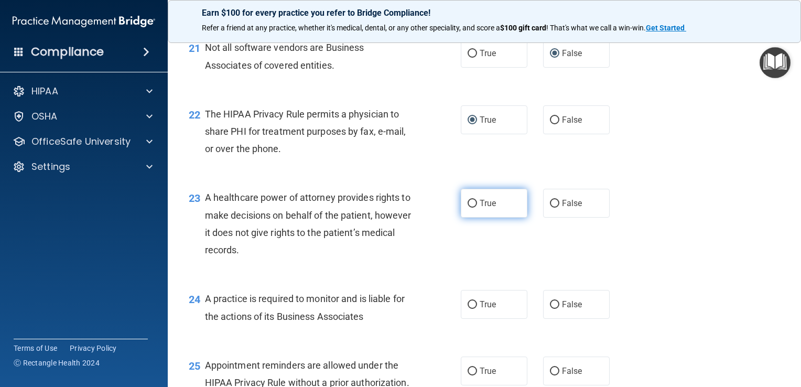
click at [467, 207] on input "True" at bounding box center [471, 204] width 9 height 8
radio input "true"
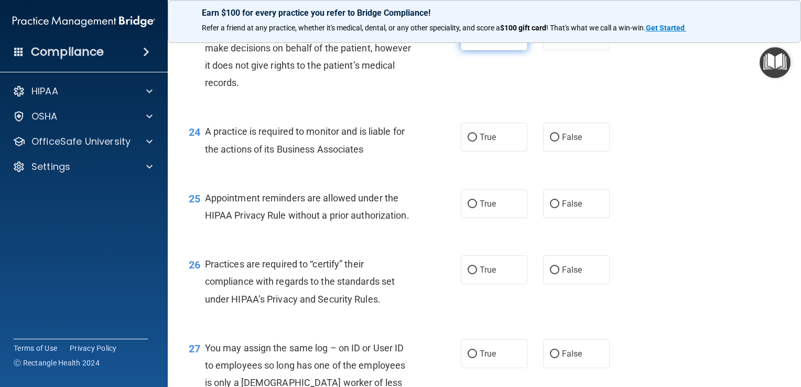
scroll to position [2111, 0]
click at [469, 141] on input "True" at bounding box center [471, 137] width 9 height 8
radio input "true"
click at [467, 207] on input "True" at bounding box center [471, 204] width 9 height 8
radio input "true"
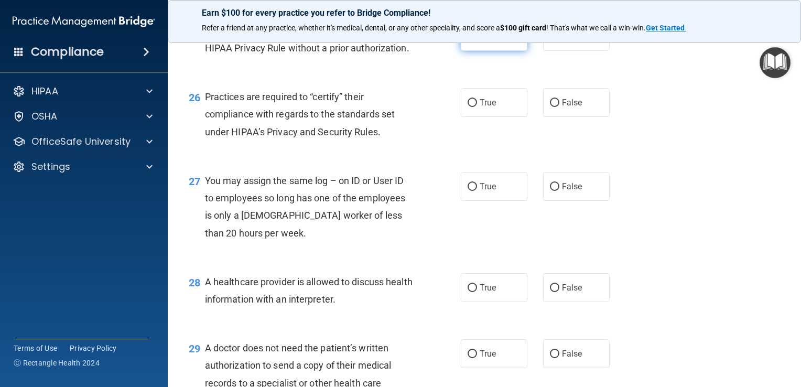
scroll to position [2279, 0]
click at [467, 106] on input "True" at bounding box center [471, 102] width 9 height 8
radio input "true"
click at [550, 190] on input "False" at bounding box center [554, 186] width 9 height 8
radio input "true"
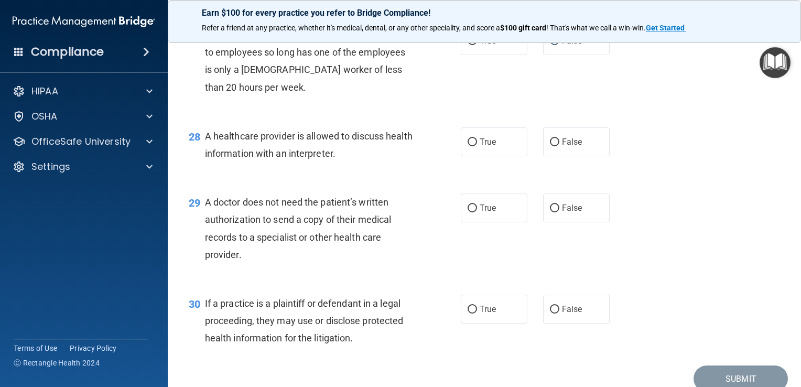
scroll to position [2425, 0]
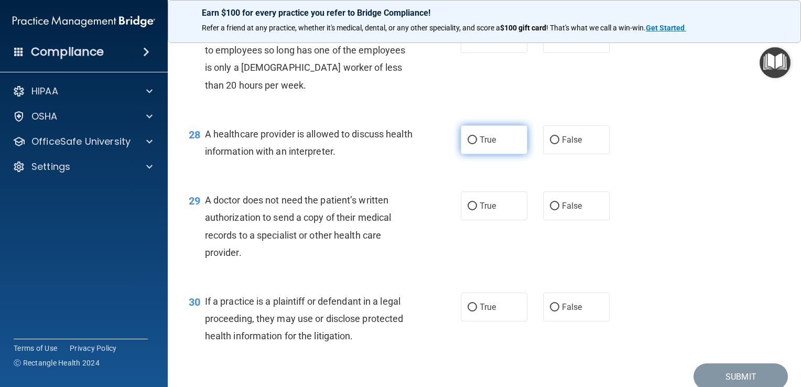
click at [467, 144] on input "True" at bounding box center [471, 140] width 9 height 8
radio input "true"
click at [467, 210] on input "True" at bounding box center [471, 206] width 9 height 8
radio input "true"
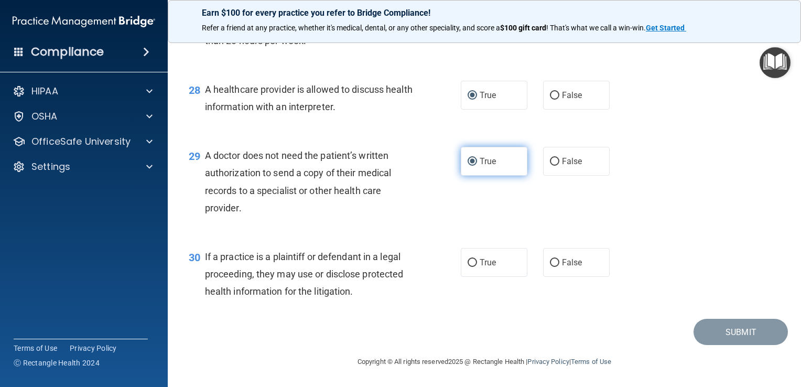
scroll to position [2522, 0]
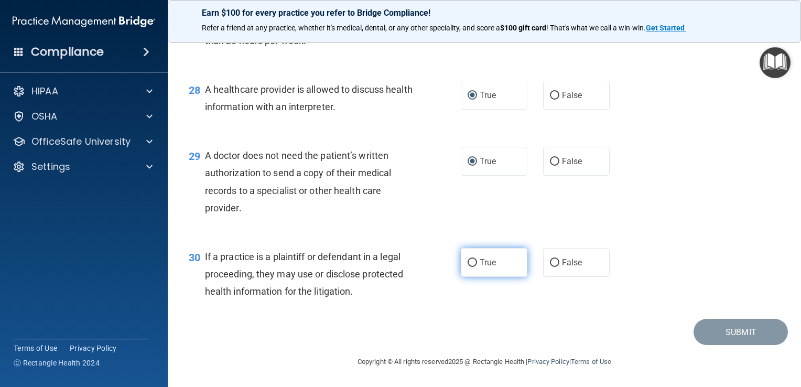
click at [467, 261] on input "True" at bounding box center [471, 263] width 9 height 8
radio input "true"
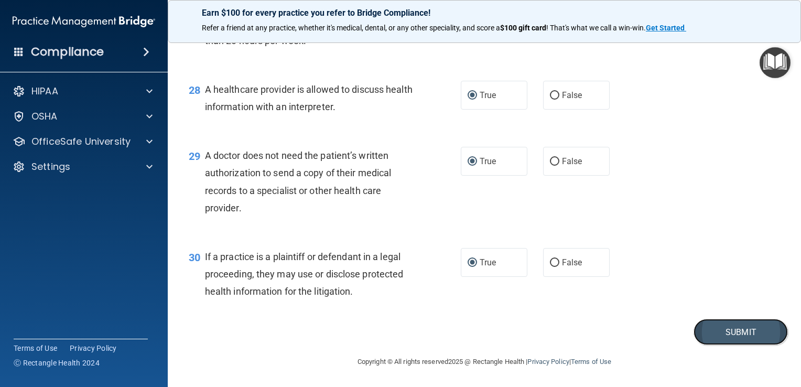
click at [720, 330] on button "Submit" at bounding box center [740, 332] width 94 height 27
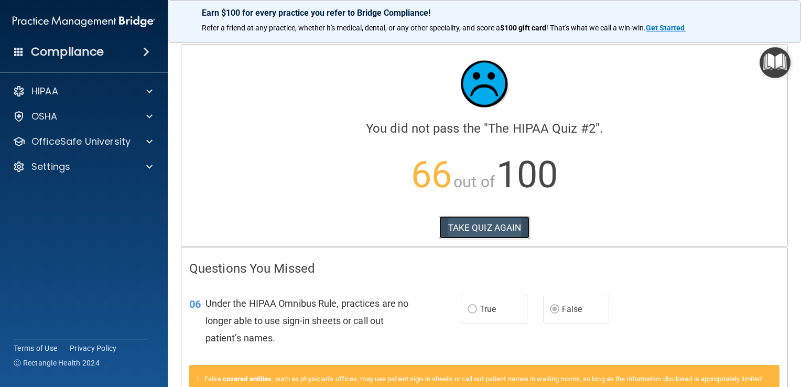
click at [462, 229] on button "TAKE QUIZ AGAIN" at bounding box center [484, 227] width 91 height 23
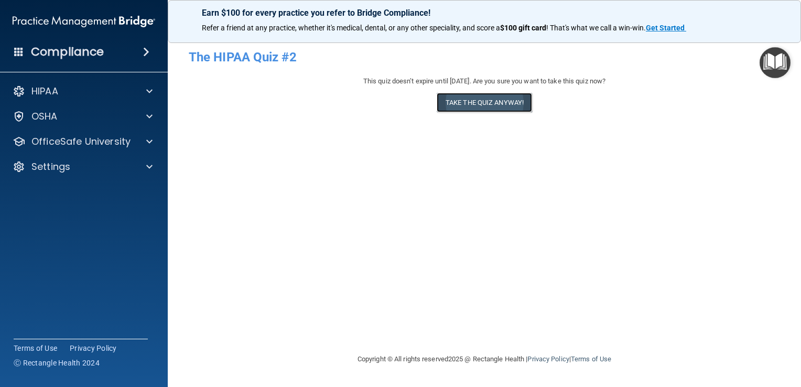
click at [477, 102] on button "Take the quiz anyway!" at bounding box center [483, 102] width 95 height 19
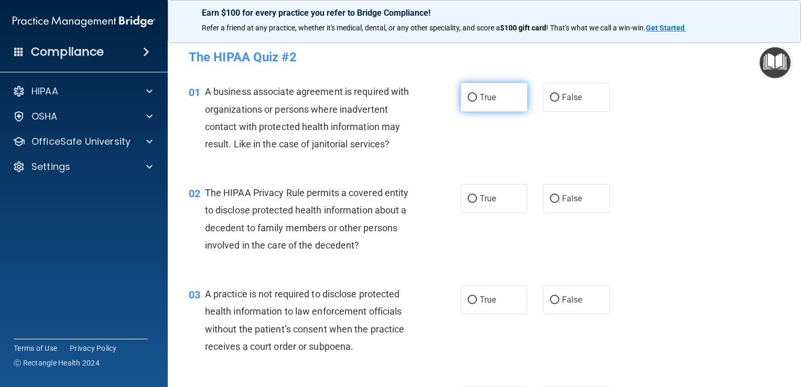
click at [469, 99] on input "True" at bounding box center [471, 98] width 9 height 8
radio input "true"
click at [469, 99] on input "True" at bounding box center [471, 98] width 9 height 8
click at [550, 99] on input "False" at bounding box center [554, 98] width 9 height 8
radio input "true"
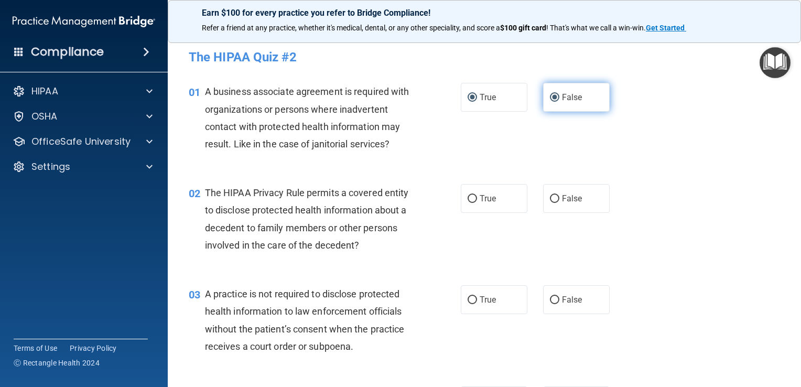
radio input "false"
click at [467, 199] on input "True" at bounding box center [471, 199] width 9 height 8
radio input "true"
click at [551, 299] on input "False" at bounding box center [554, 300] width 9 height 8
radio input "true"
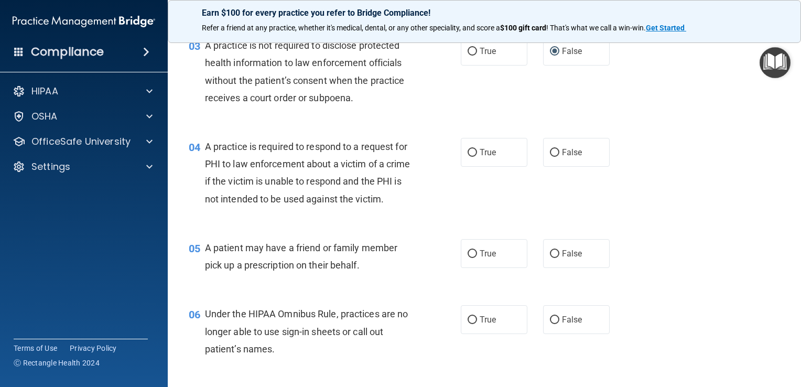
scroll to position [252, 0]
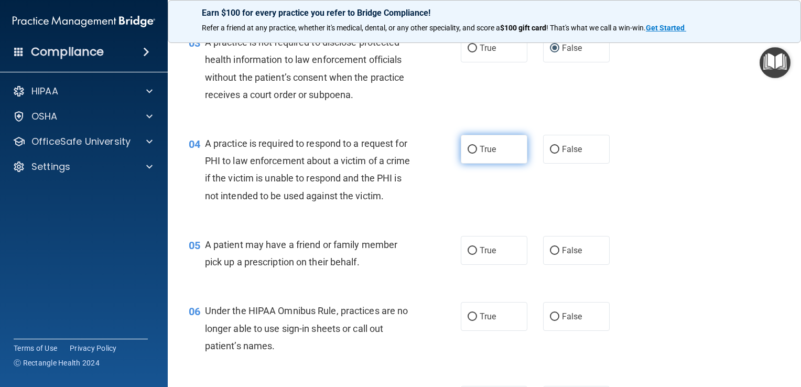
click at [468, 148] on input "True" at bounding box center [471, 150] width 9 height 8
radio input "true"
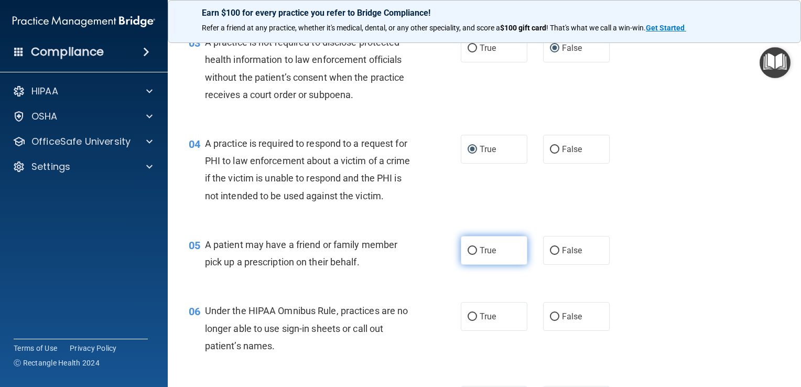
click at [468, 255] on input "True" at bounding box center [471, 251] width 9 height 8
radio input "true"
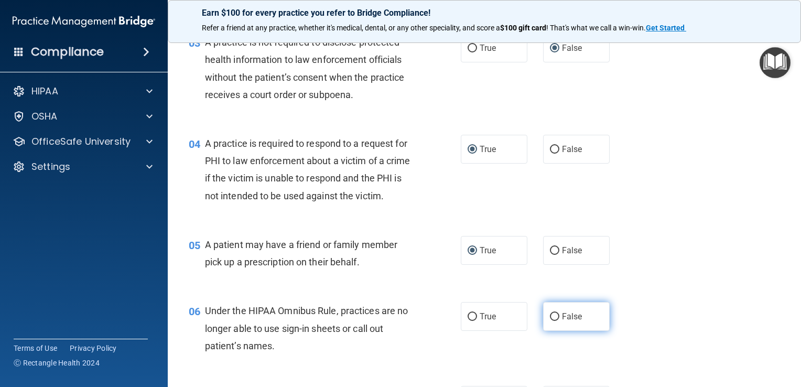
click at [550, 321] on input "False" at bounding box center [554, 317] width 9 height 8
radio input "true"
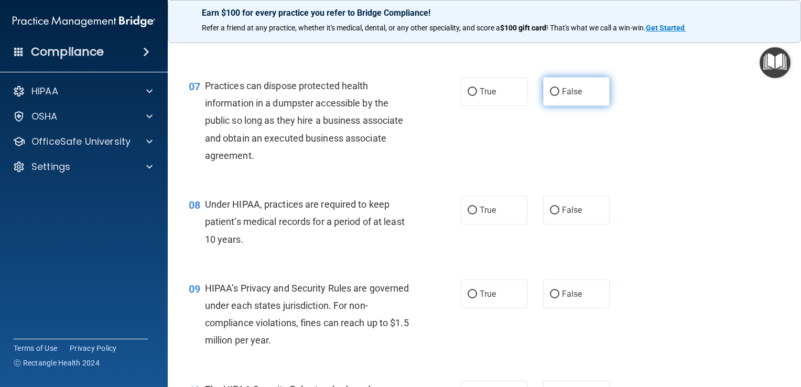
click at [550, 96] on input "False" at bounding box center [554, 92] width 9 height 8
radio input "true"
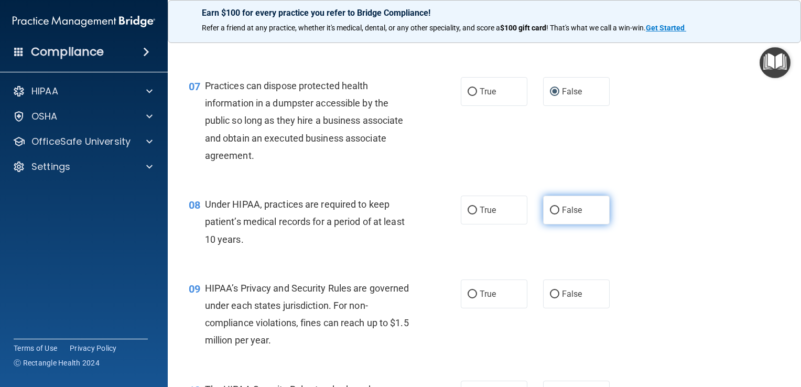
click at [550, 214] on input "False" at bounding box center [554, 210] width 9 height 8
radio input "true"
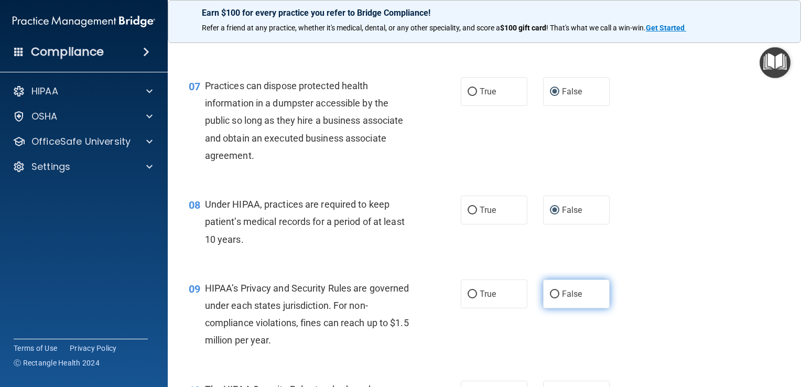
click at [551, 298] on input "False" at bounding box center [554, 294] width 9 height 8
radio input "true"
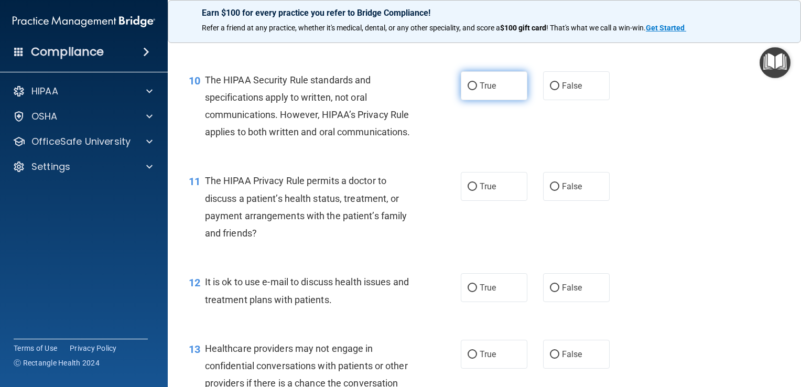
click at [467, 90] on input "True" at bounding box center [471, 86] width 9 height 8
radio input "true"
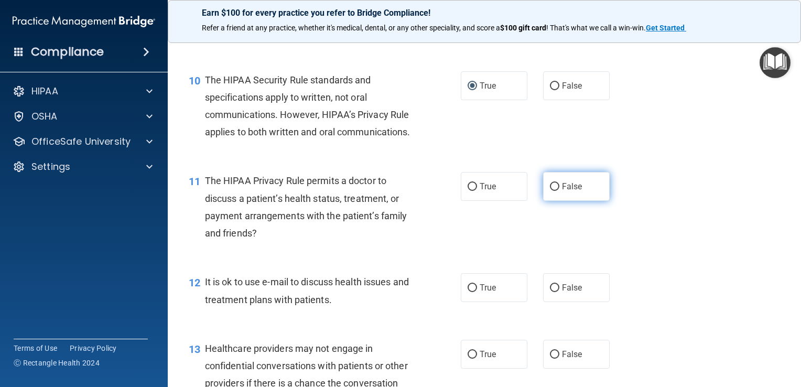
click at [550, 191] on input "False" at bounding box center [554, 187] width 9 height 8
radio input "true"
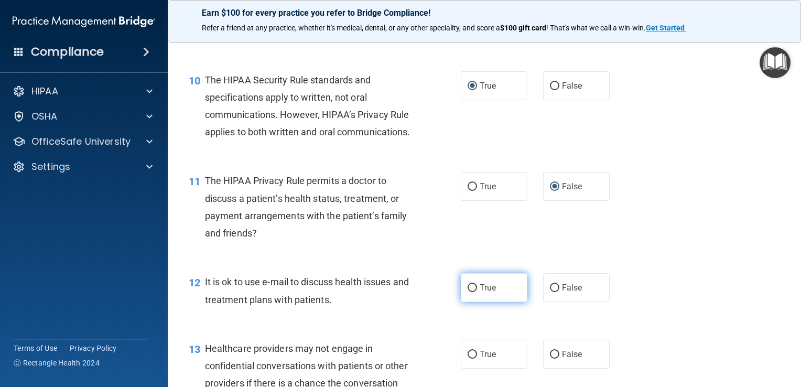
click at [467, 292] on input "True" at bounding box center [471, 288] width 9 height 8
radio input "true"
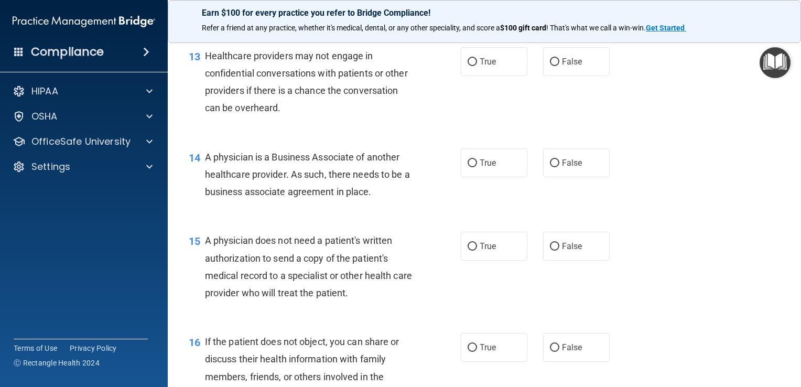
scroll to position [1163, 0]
click at [550, 65] on input "False" at bounding box center [554, 61] width 9 height 8
radio input "true"
click at [550, 166] on input "False" at bounding box center [554, 162] width 9 height 8
radio input "true"
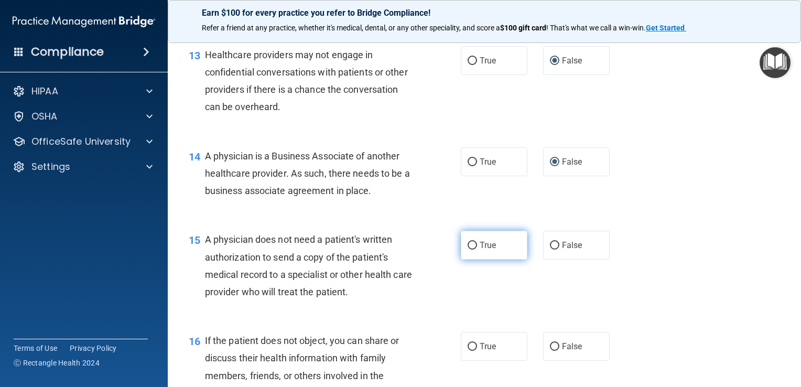
click at [468, 249] on input "True" at bounding box center [471, 246] width 9 height 8
radio input "true"
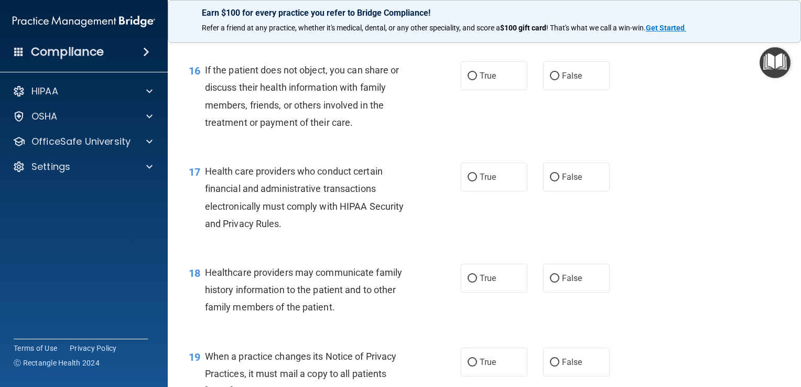
scroll to position [1435, 0]
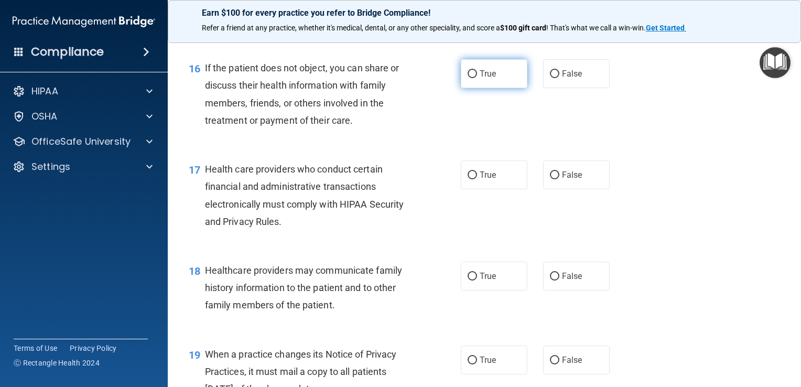
click at [468, 78] on input "True" at bounding box center [471, 74] width 9 height 8
radio input "true"
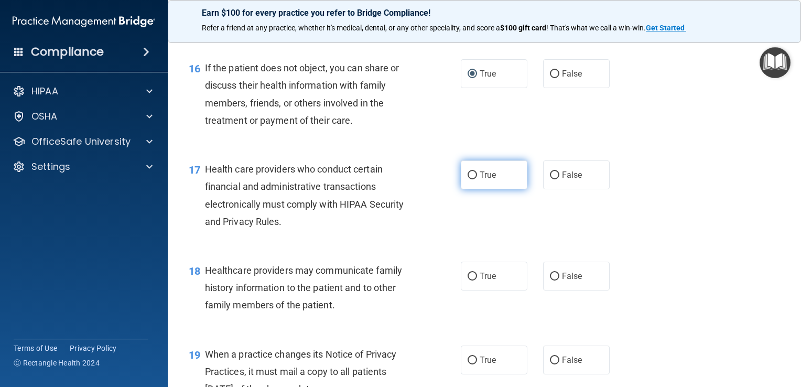
click at [468, 179] on input "True" at bounding box center [471, 175] width 9 height 8
radio input "true"
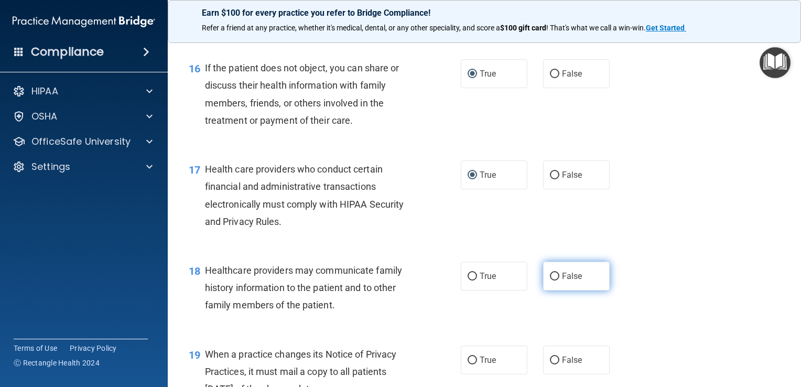
click at [550, 280] on input "False" at bounding box center [554, 276] width 9 height 8
radio input "true"
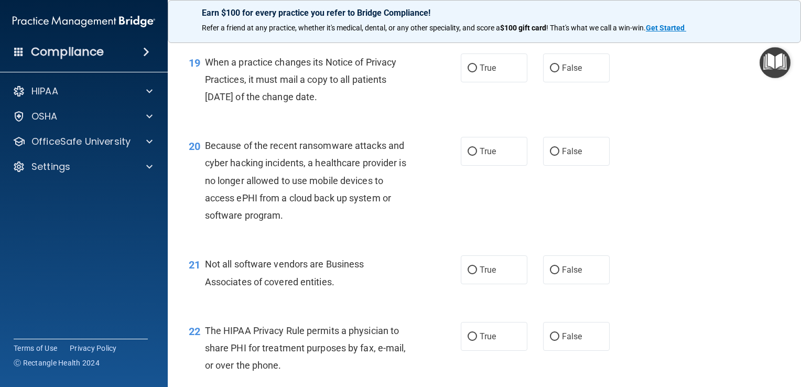
scroll to position [1729, 0]
click at [551, 71] on input "False" at bounding box center [554, 67] width 9 height 8
radio input "true"
click at [552, 154] on input "False" at bounding box center [554, 150] width 9 height 8
radio input "true"
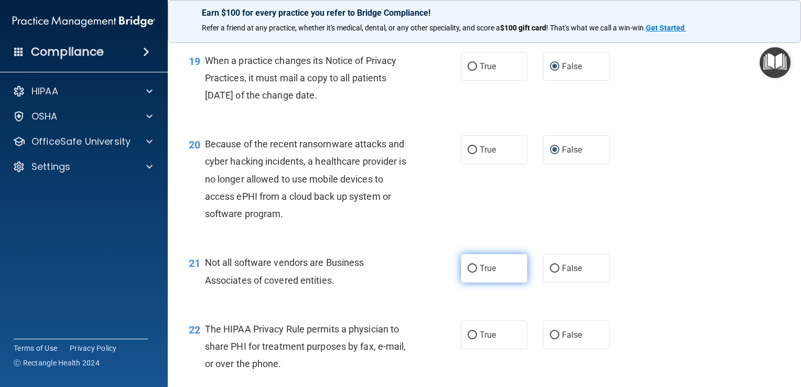
click at [469, 272] on input "True" at bounding box center [471, 269] width 9 height 8
radio input "true"
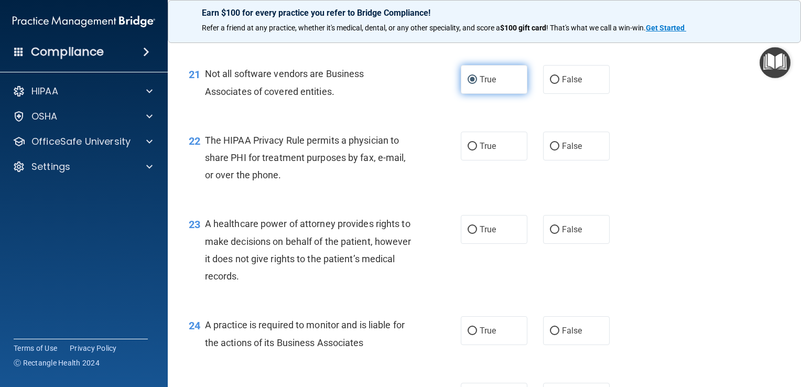
scroll to position [1938, 0]
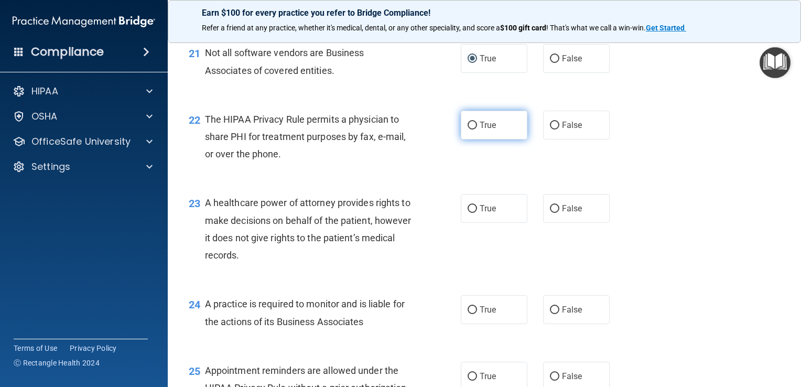
click at [467, 129] on input "True" at bounding box center [471, 126] width 9 height 8
radio input "true"
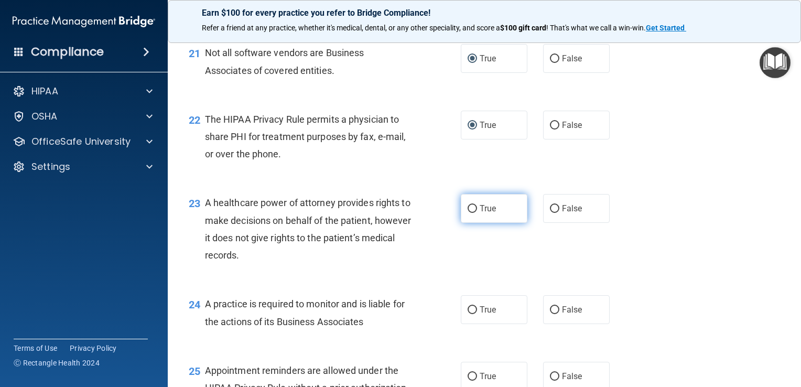
click at [467, 213] on input "True" at bounding box center [471, 209] width 9 height 8
radio input "true"
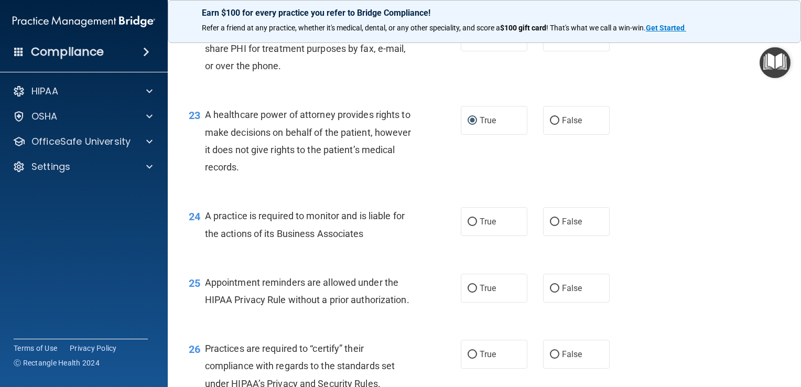
scroll to position [2043, 0]
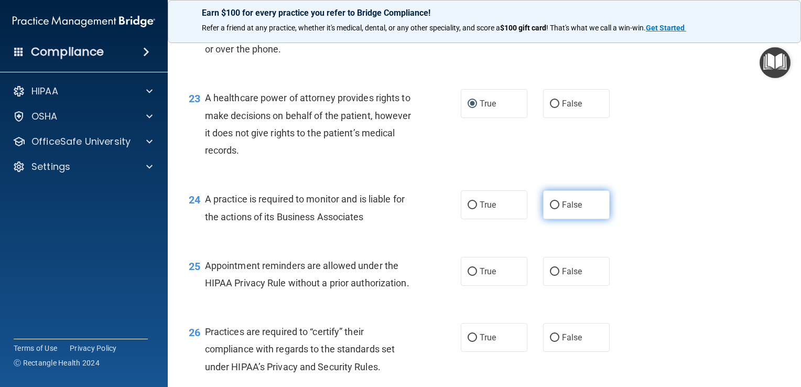
click at [550, 209] on input "False" at bounding box center [554, 205] width 9 height 8
radio input "true"
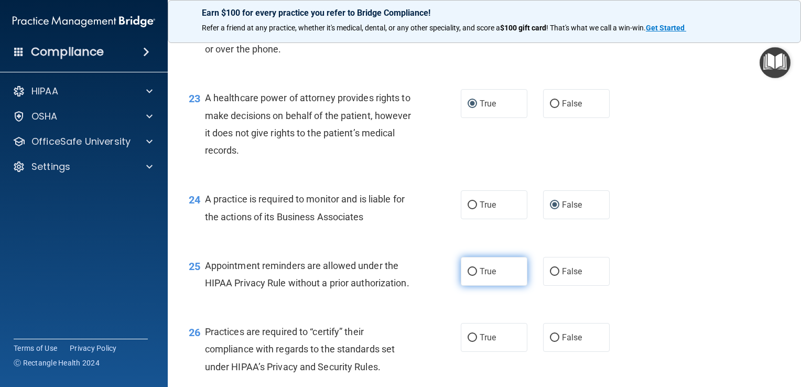
click at [467, 276] on input "True" at bounding box center [471, 272] width 9 height 8
radio input "true"
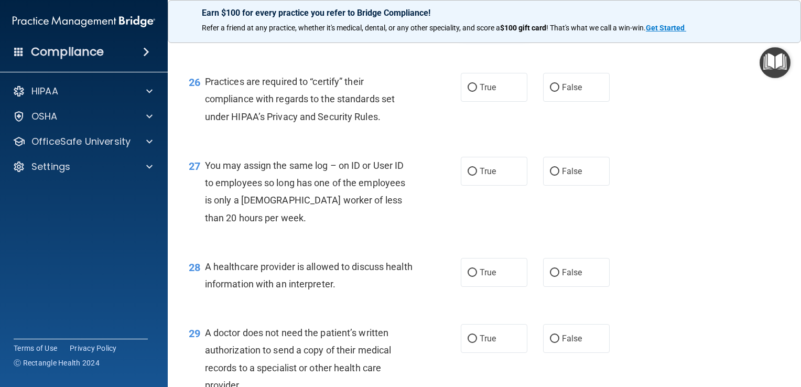
scroll to position [2294, 0]
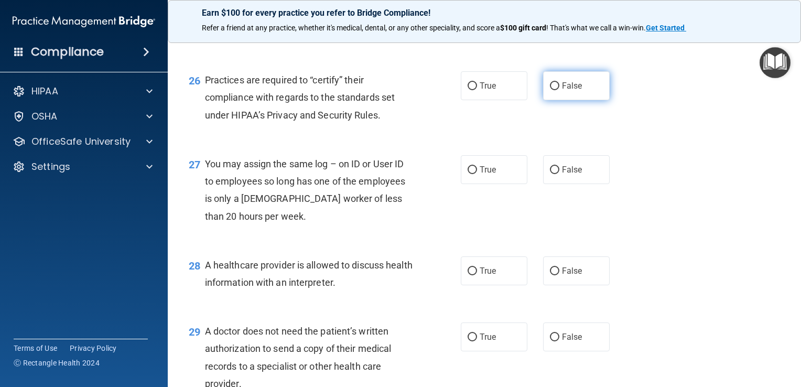
click at [550, 90] on input "False" at bounding box center [554, 86] width 9 height 8
radio input "true"
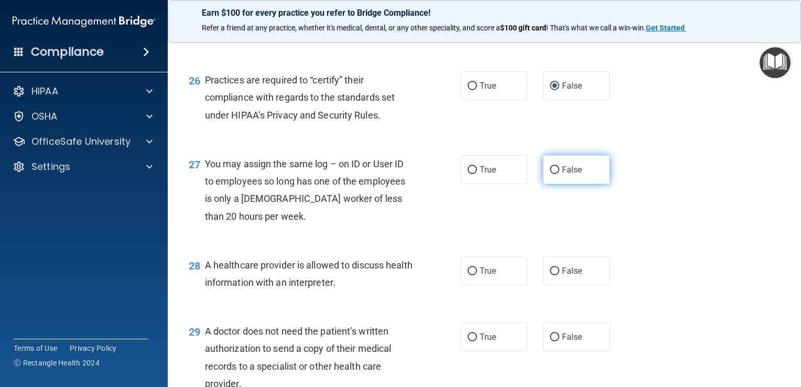
click at [550, 174] on input "False" at bounding box center [554, 170] width 9 height 8
radio input "true"
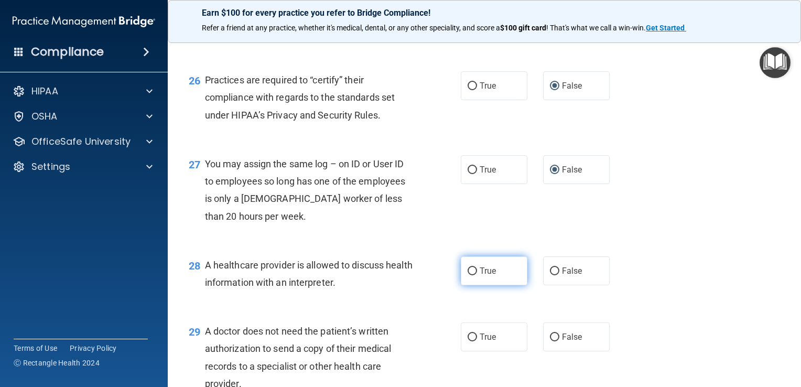
click at [468, 275] on input "True" at bounding box center [471, 271] width 9 height 8
radio input "true"
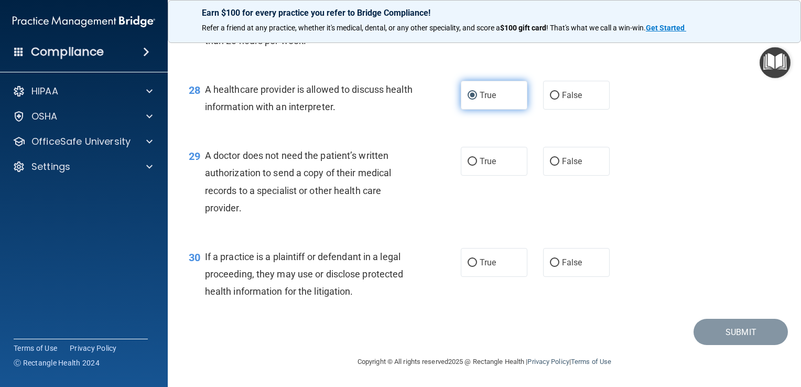
scroll to position [2504, 0]
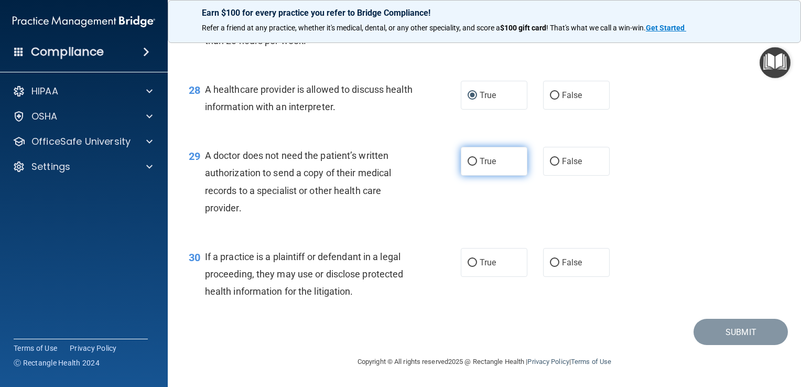
click at [467, 166] on input "True" at bounding box center [471, 162] width 9 height 8
radio input "true"
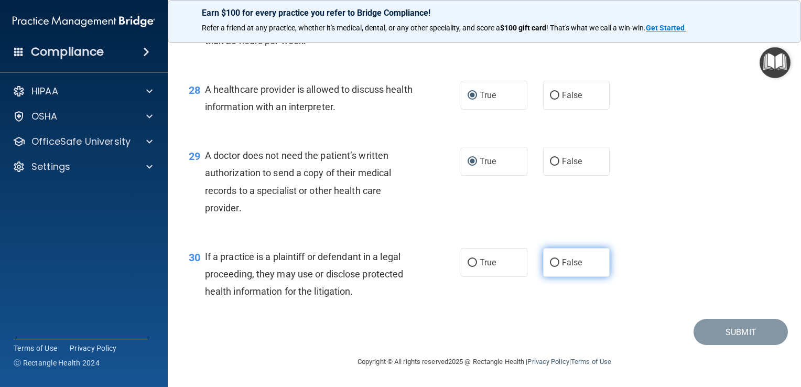
click at [550, 267] on input "False" at bounding box center [554, 263] width 9 height 8
radio input "true"
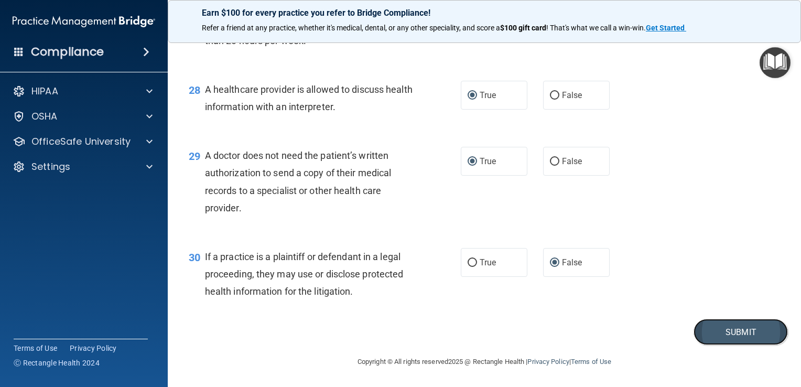
click at [709, 345] on button "Submit" at bounding box center [740, 332] width 94 height 27
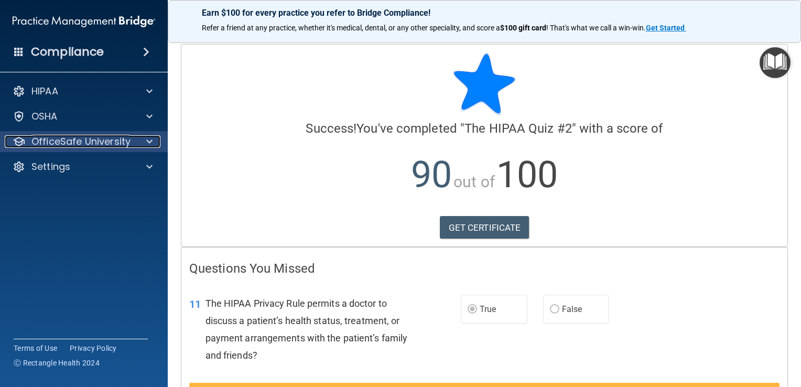
click at [151, 137] on span at bounding box center [149, 141] width 6 height 13
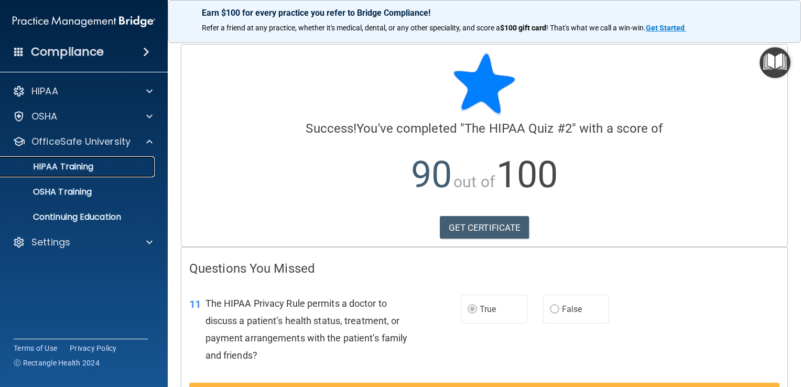
click at [139, 165] on div "HIPAA Training" at bounding box center [78, 166] width 143 height 10
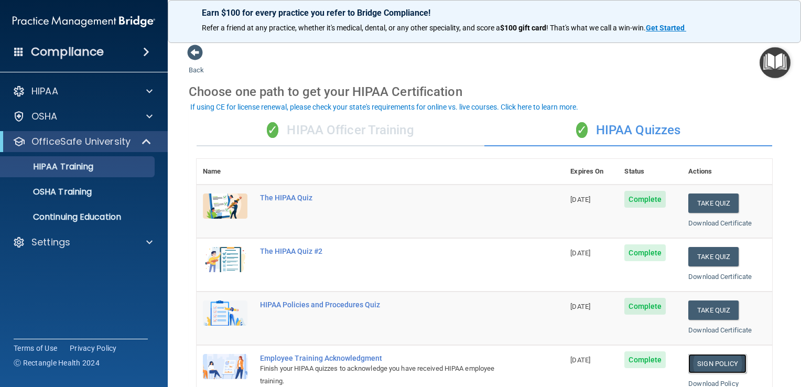
click at [697, 365] on link "Sign Policy" at bounding box center [717, 363] width 58 height 19
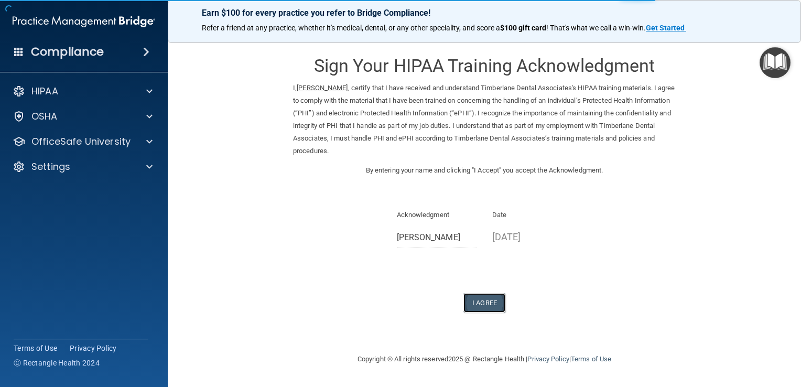
click at [485, 304] on button "I Agree" at bounding box center [484, 302] width 42 height 19
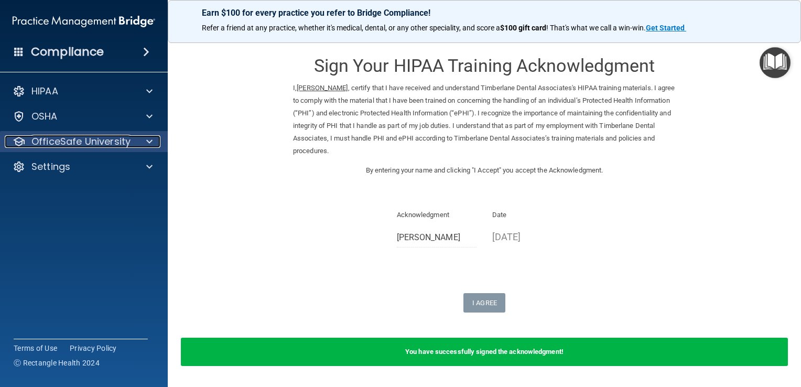
click at [146, 138] on span at bounding box center [149, 141] width 6 height 13
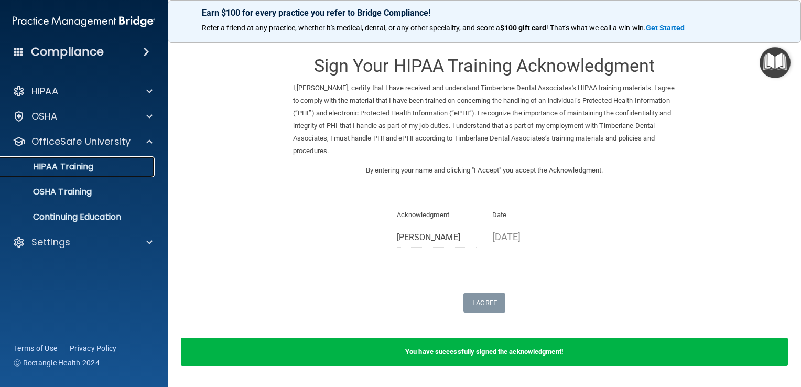
click at [129, 168] on div "HIPAA Training" at bounding box center [78, 166] width 143 height 10
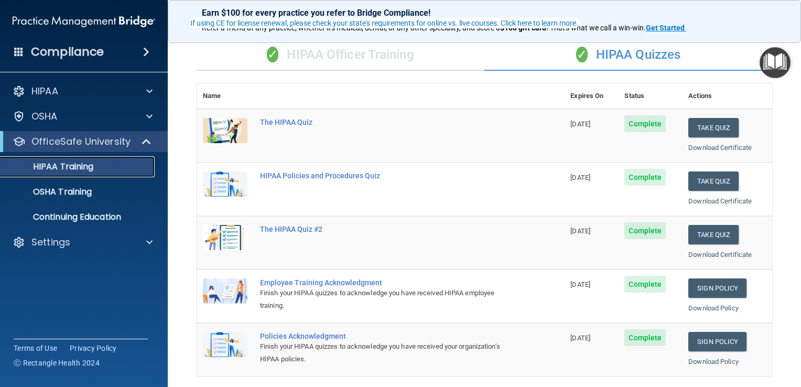
scroll to position [105, 0]
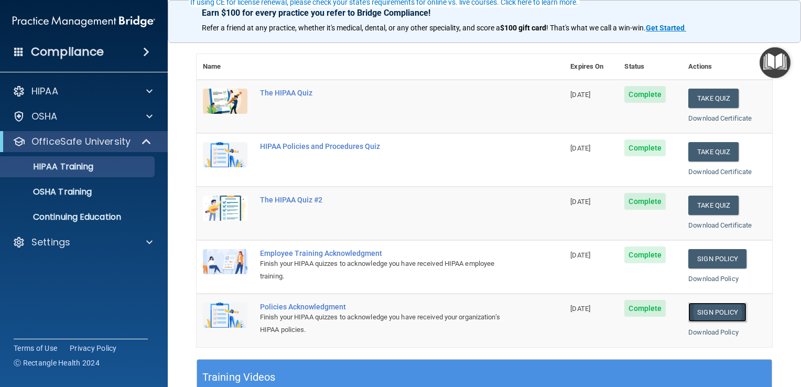
click at [714, 315] on link "Sign Policy" at bounding box center [717, 311] width 58 height 19
click at [708, 305] on link "Sign Policy" at bounding box center [717, 311] width 58 height 19
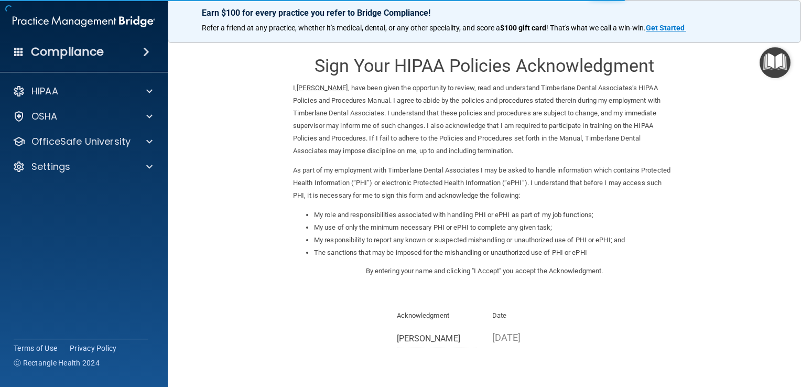
scroll to position [93, 0]
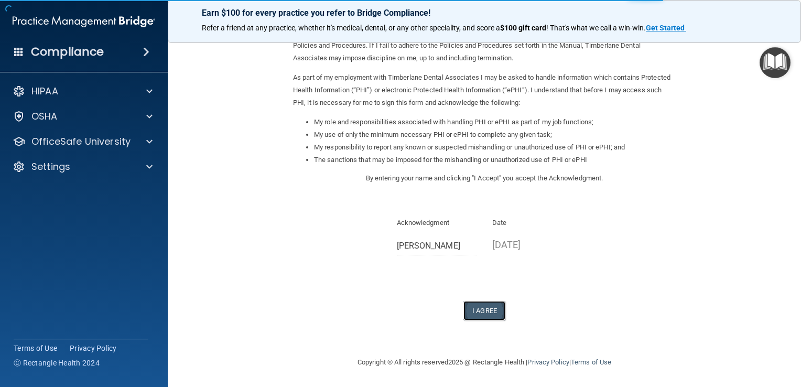
click at [476, 311] on button "I Agree" at bounding box center [484, 310] width 42 height 19
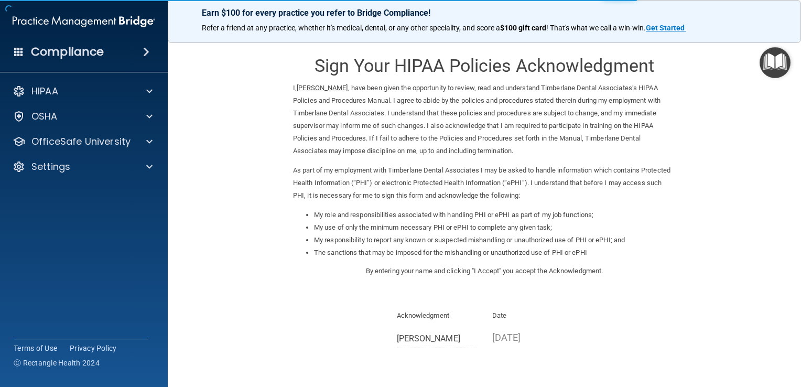
scroll to position [93, 0]
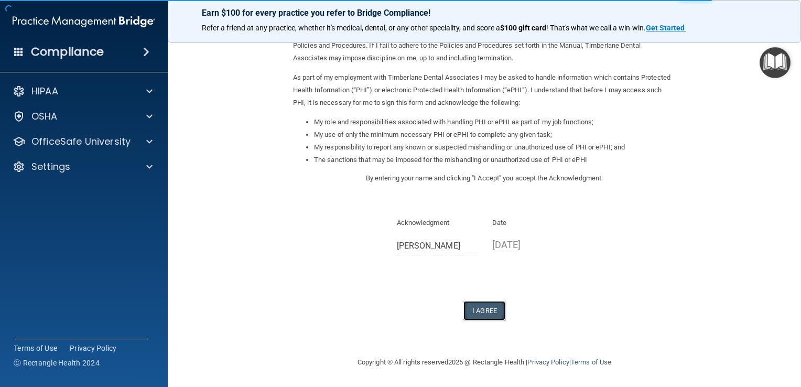
click at [482, 309] on button "I Agree" at bounding box center [484, 310] width 42 height 19
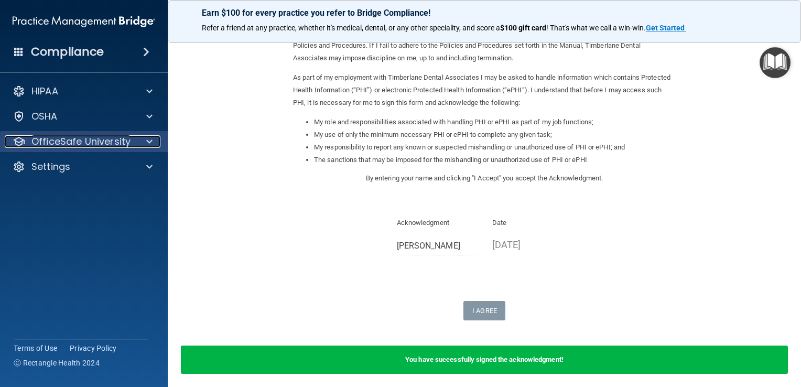
click at [147, 144] on span at bounding box center [149, 141] width 6 height 13
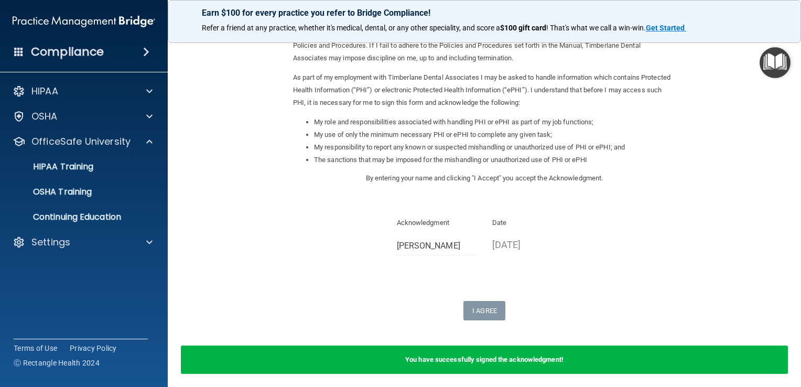
click at [140, 177] on ul "HIPAA Training OSHA Training Continuing Education" at bounding box center [85, 189] width 190 height 75
click at [122, 167] on div "HIPAA Training" at bounding box center [78, 166] width 143 height 10
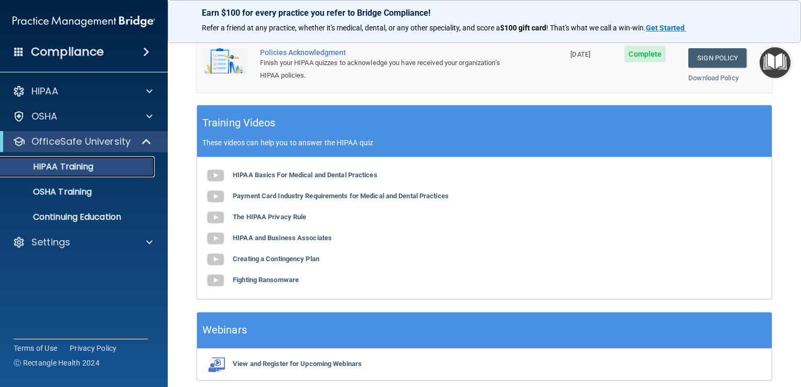
scroll to position [50, 0]
